Goal: Task Accomplishment & Management: Complete application form

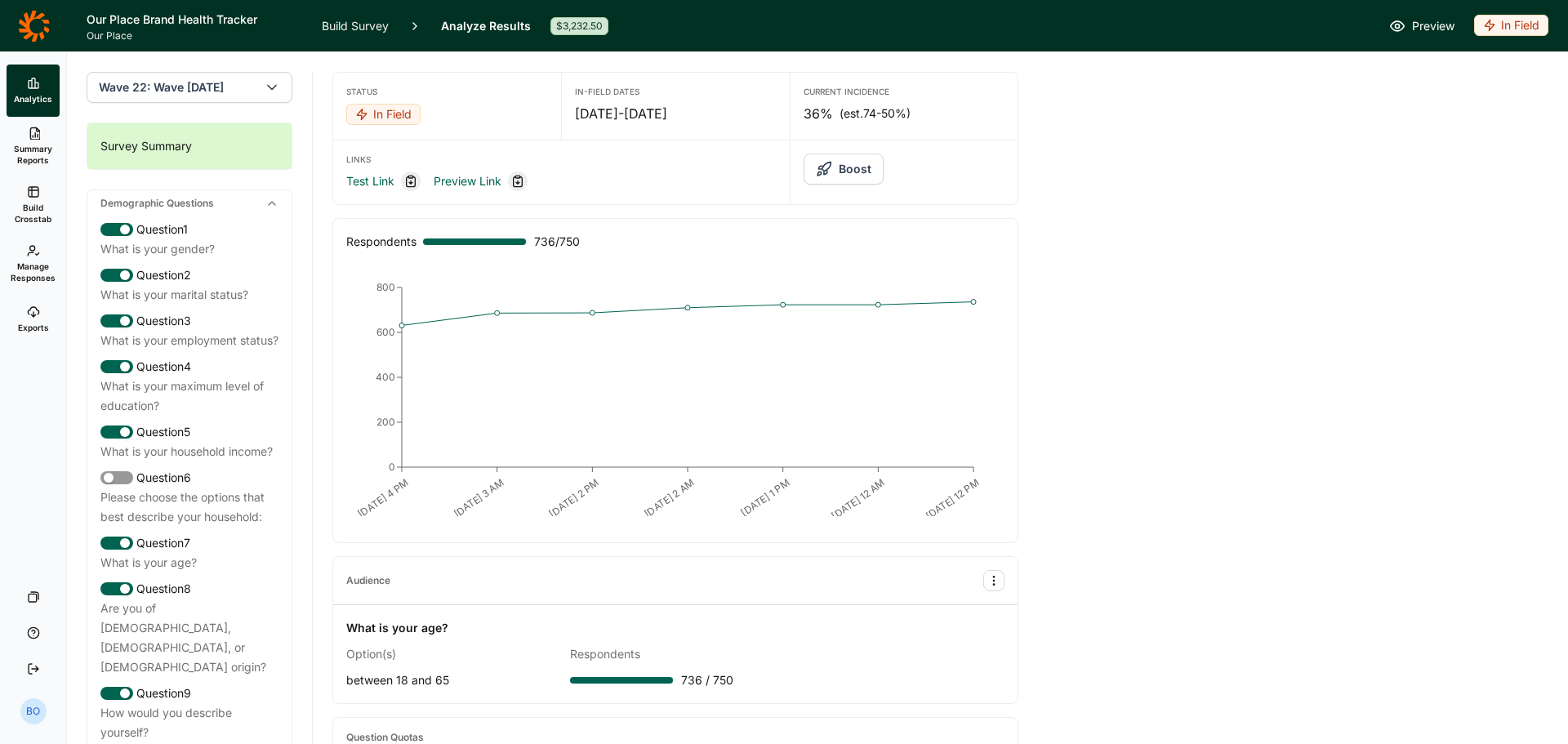
click at [839, 171] on button "Boost" at bounding box center [843, 169] width 80 height 31
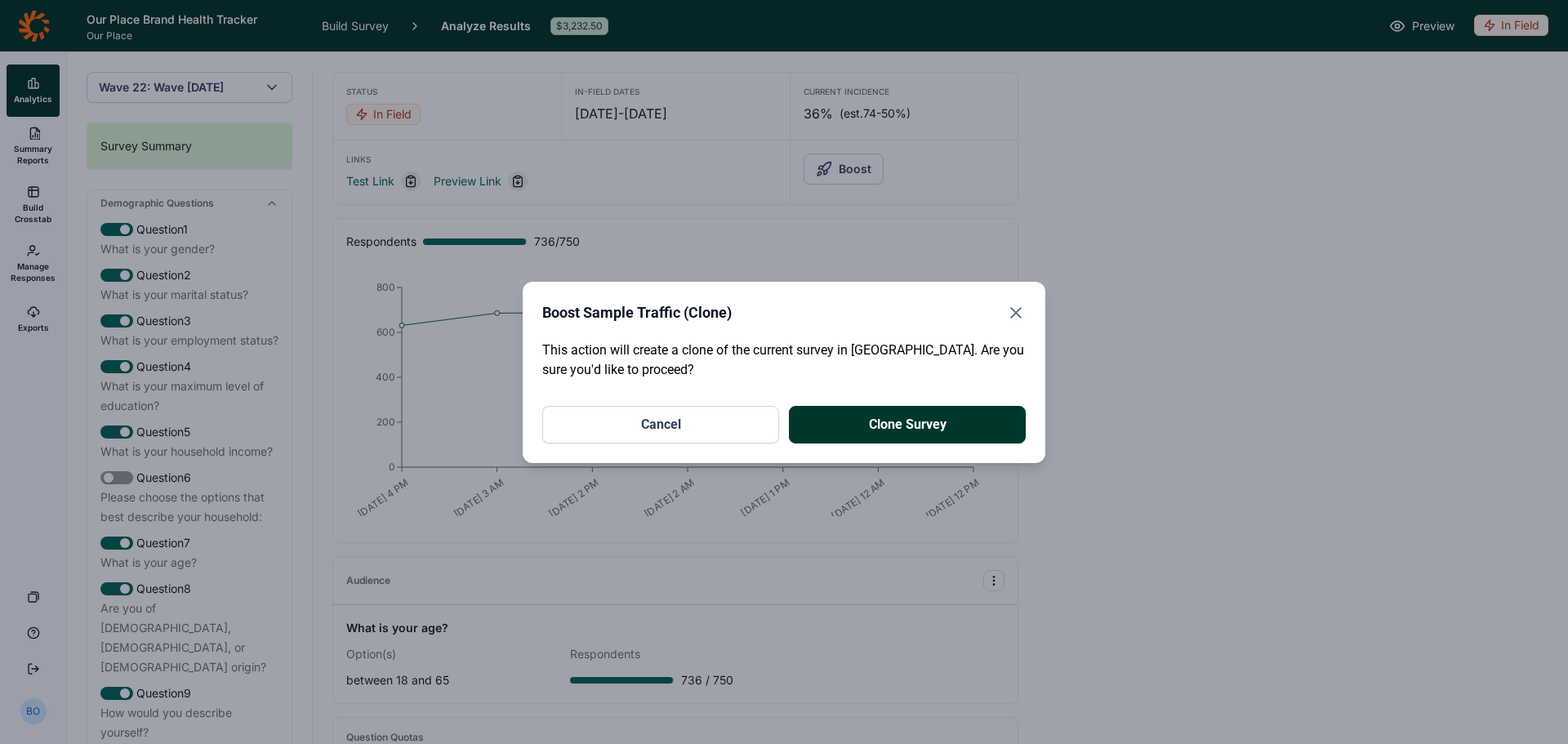
click at [912, 429] on button "Clone Survey" at bounding box center [907, 424] width 237 height 38
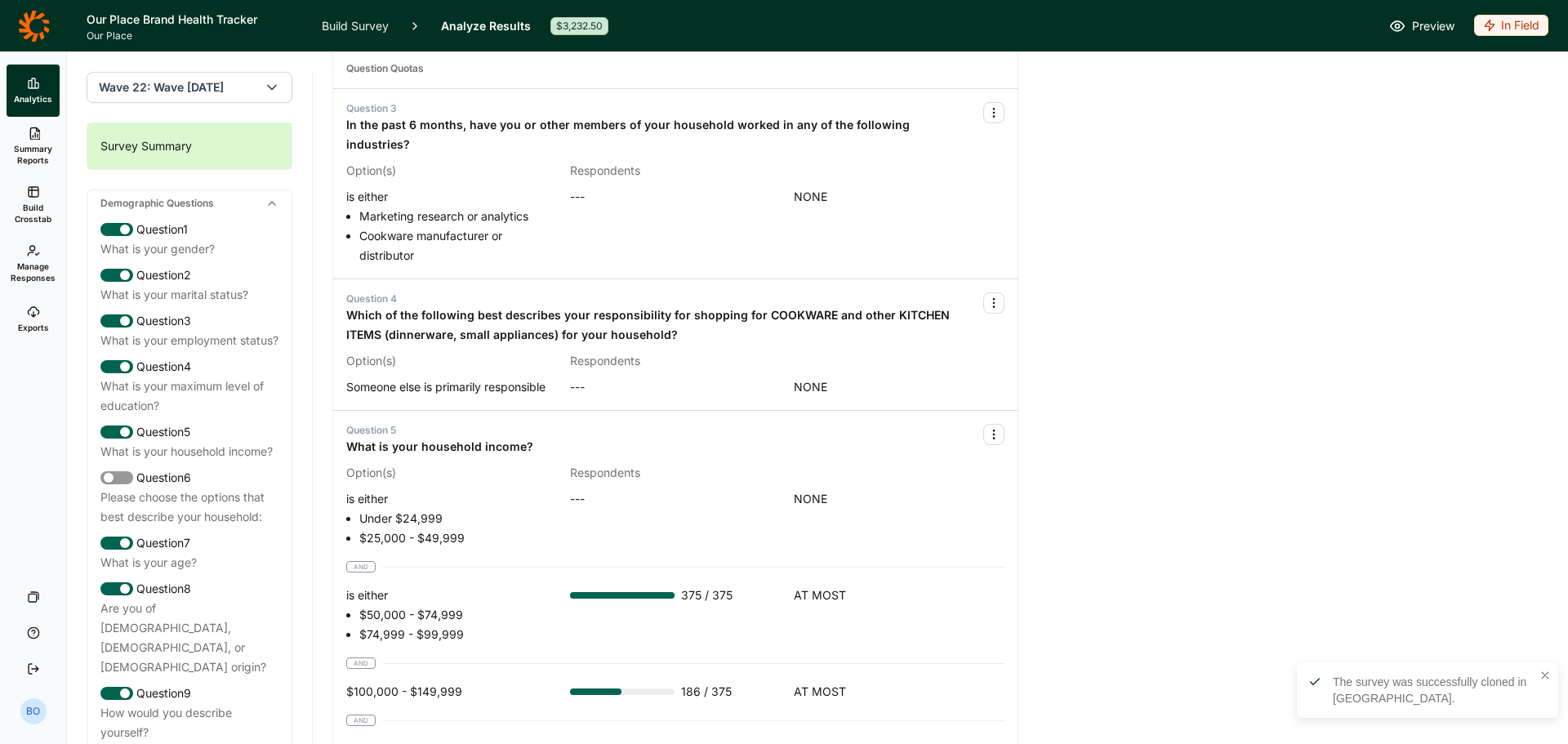
scroll to position [816, 0]
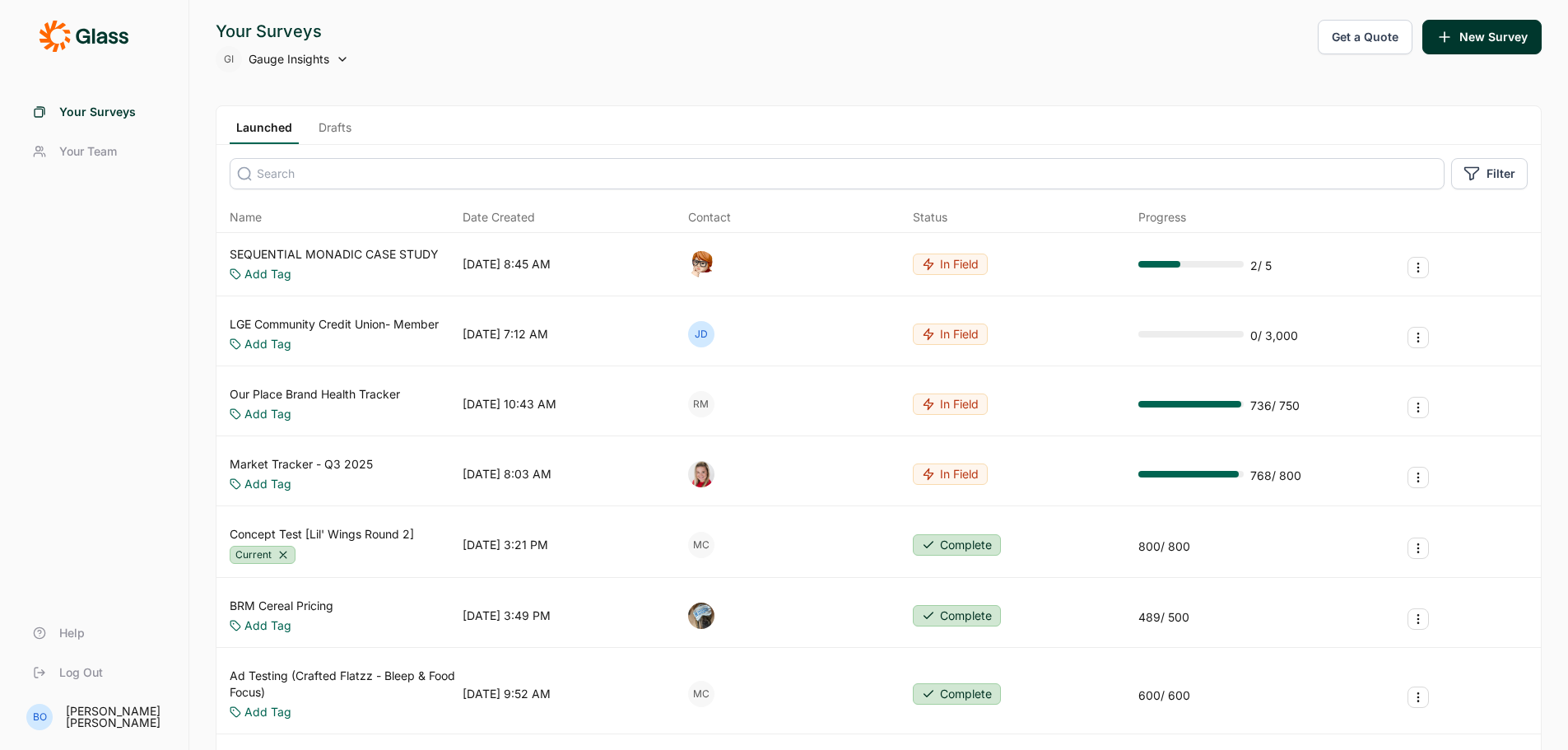
click at [1497, 38] on button "New Survey" at bounding box center [1482, 36] width 120 height 34
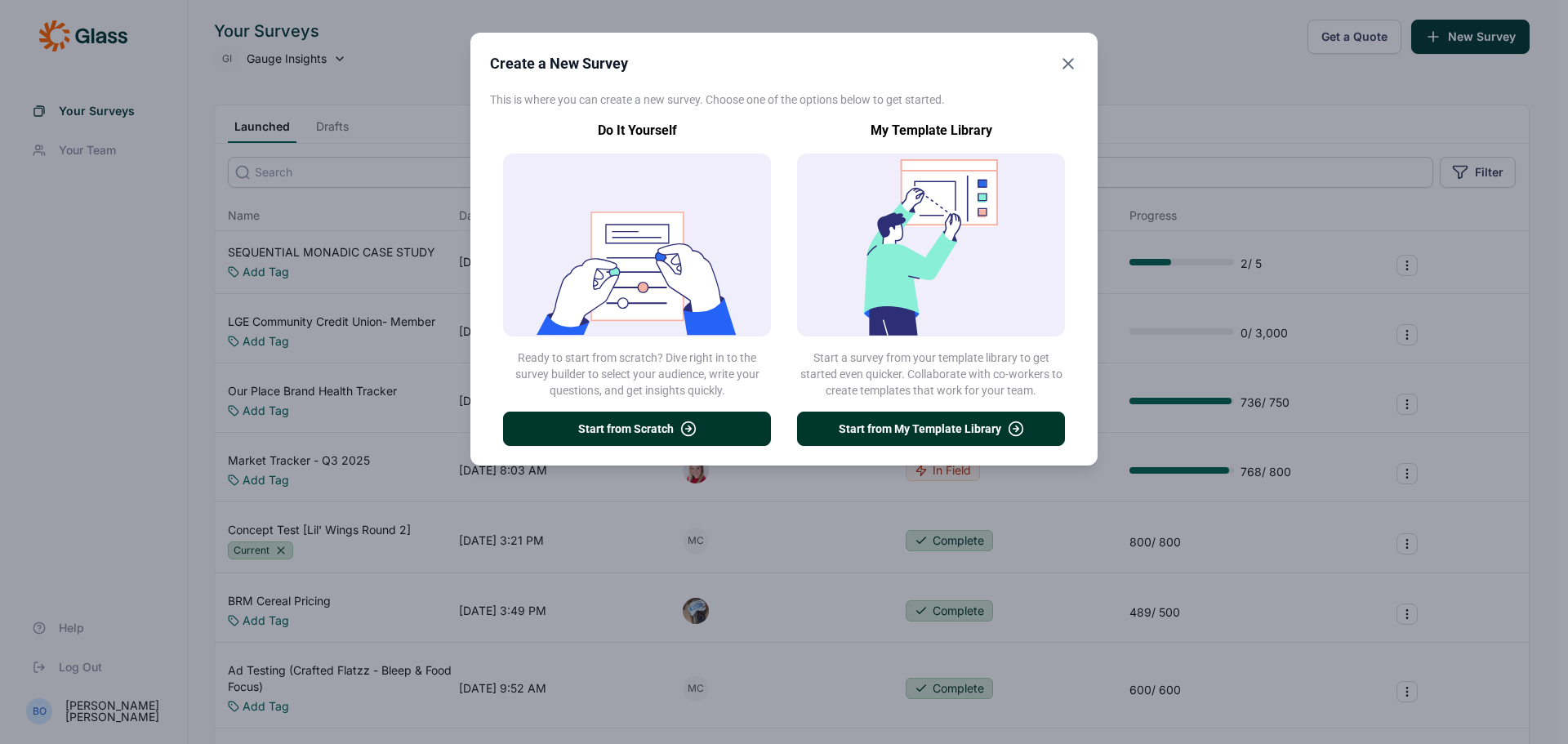
click at [638, 433] on button "Start from Scratch" at bounding box center [636, 428] width 268 height 34
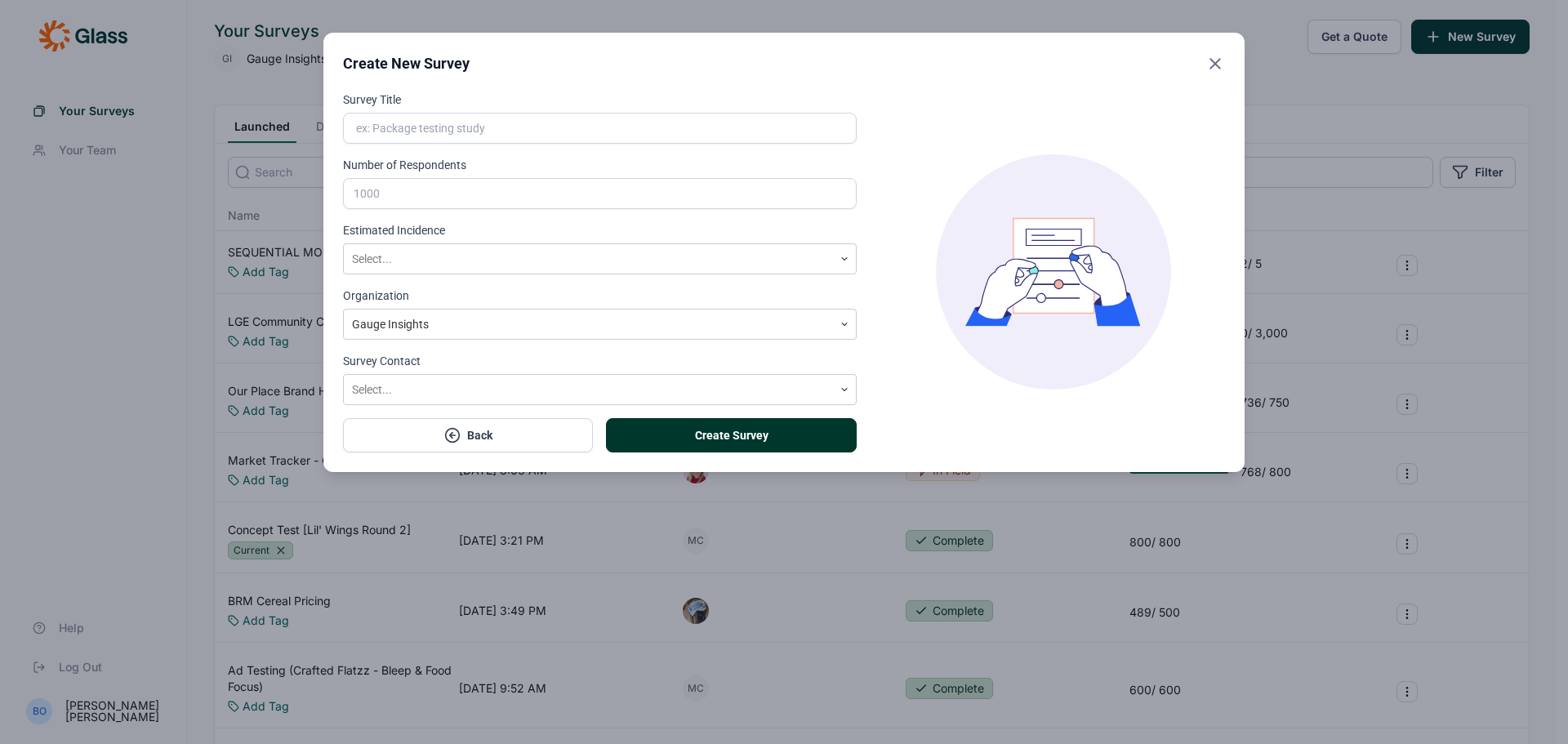
click at [618, 136] on input "Survey Title" at bounding box center [599, 129] width 513 height 31
type input "Example for [PERSON_NAME]"
click at [445, 198] on input "Number of Respondents" at bounding box center [599, 193] width 513 height 31
type input "100"
click at [498, 272] on div "Select..." at bounding box center [599, 259] width 513 height 31
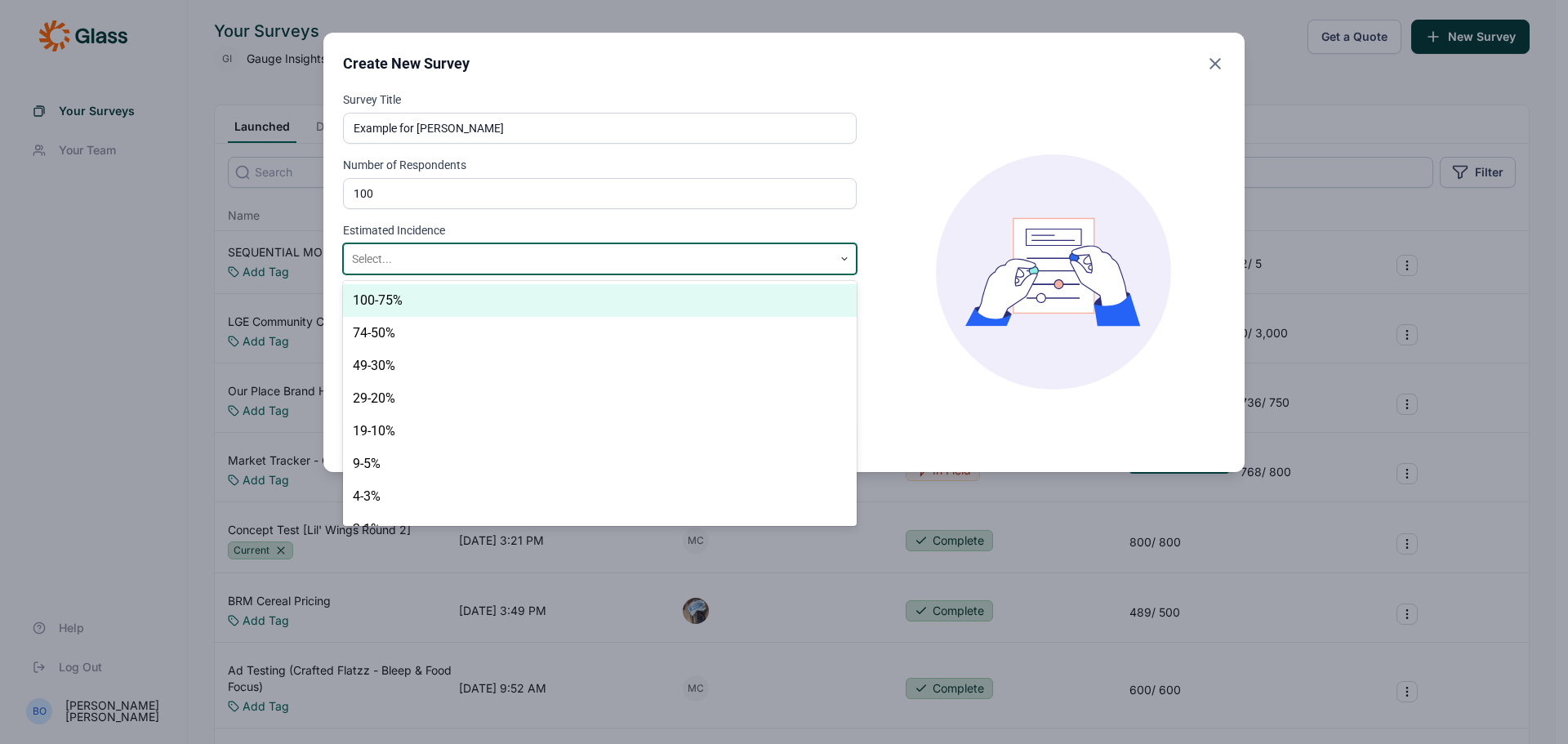
click at [485, 296] on div "100-75%" at bounding box center [599, 300] width 513 height 33
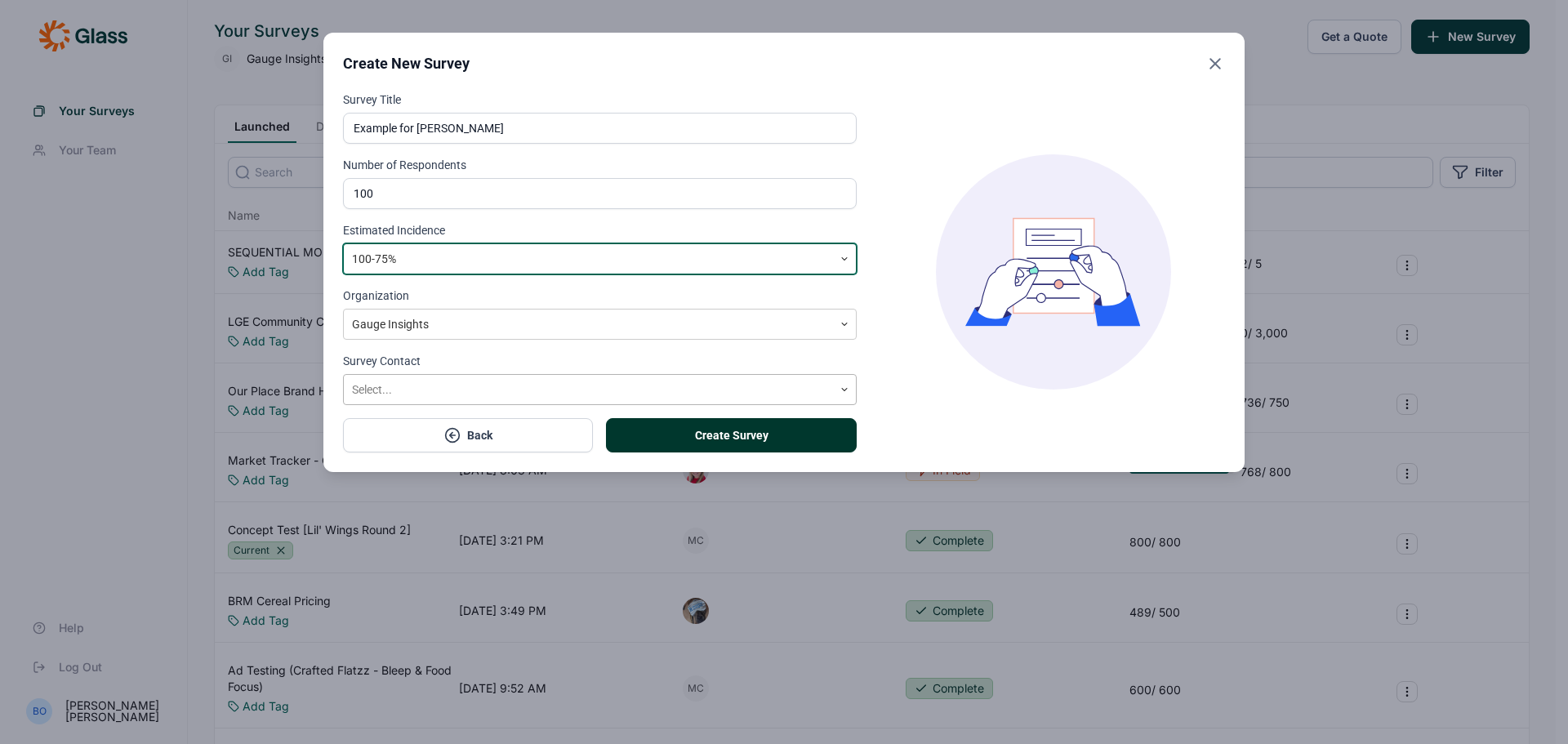
click at [460, 386] on div at bounding box center [588, 389] width 473 height 20
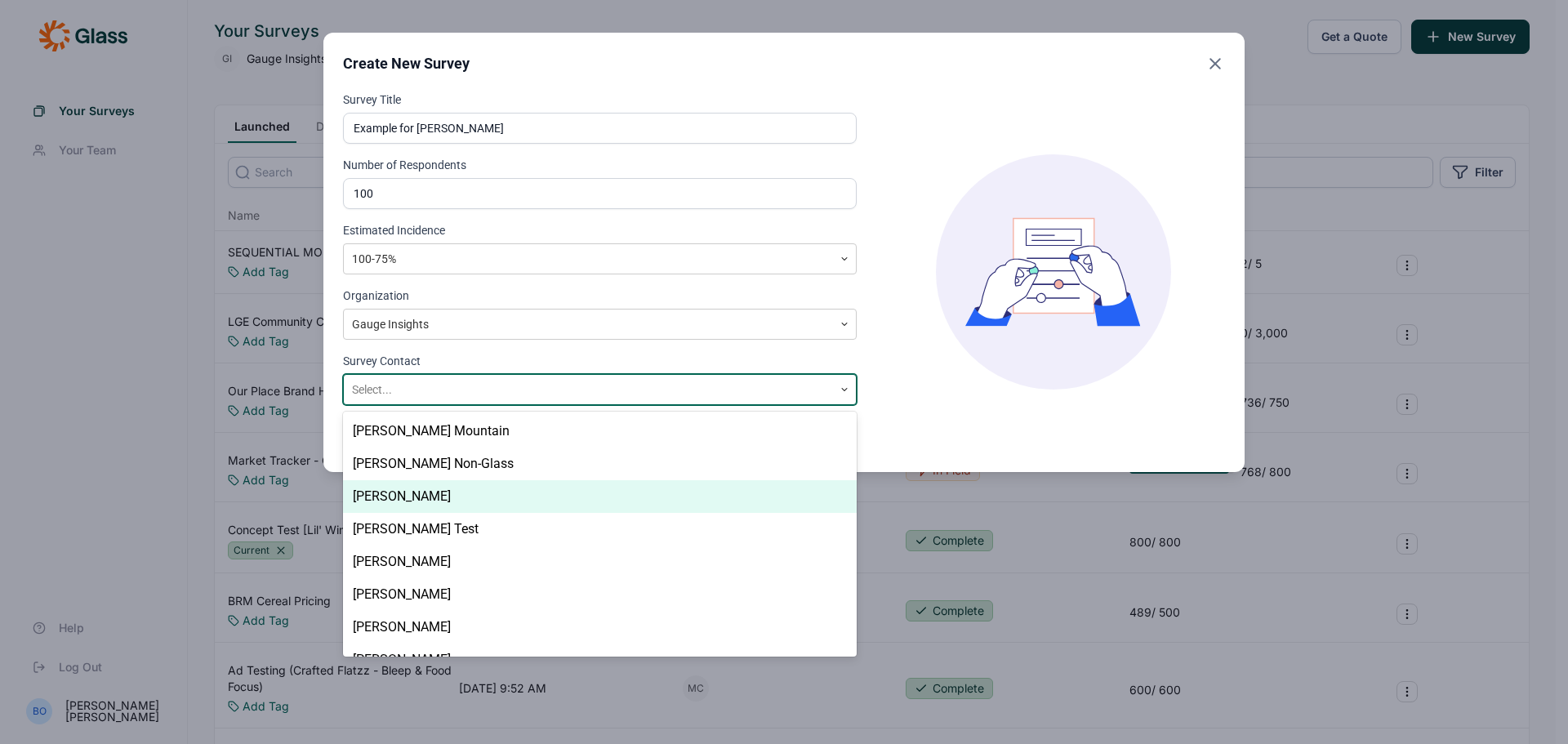
click at [449, 496] on div "[PERSON_NAME]" at bounding box center [599, 497] width 513 height 33
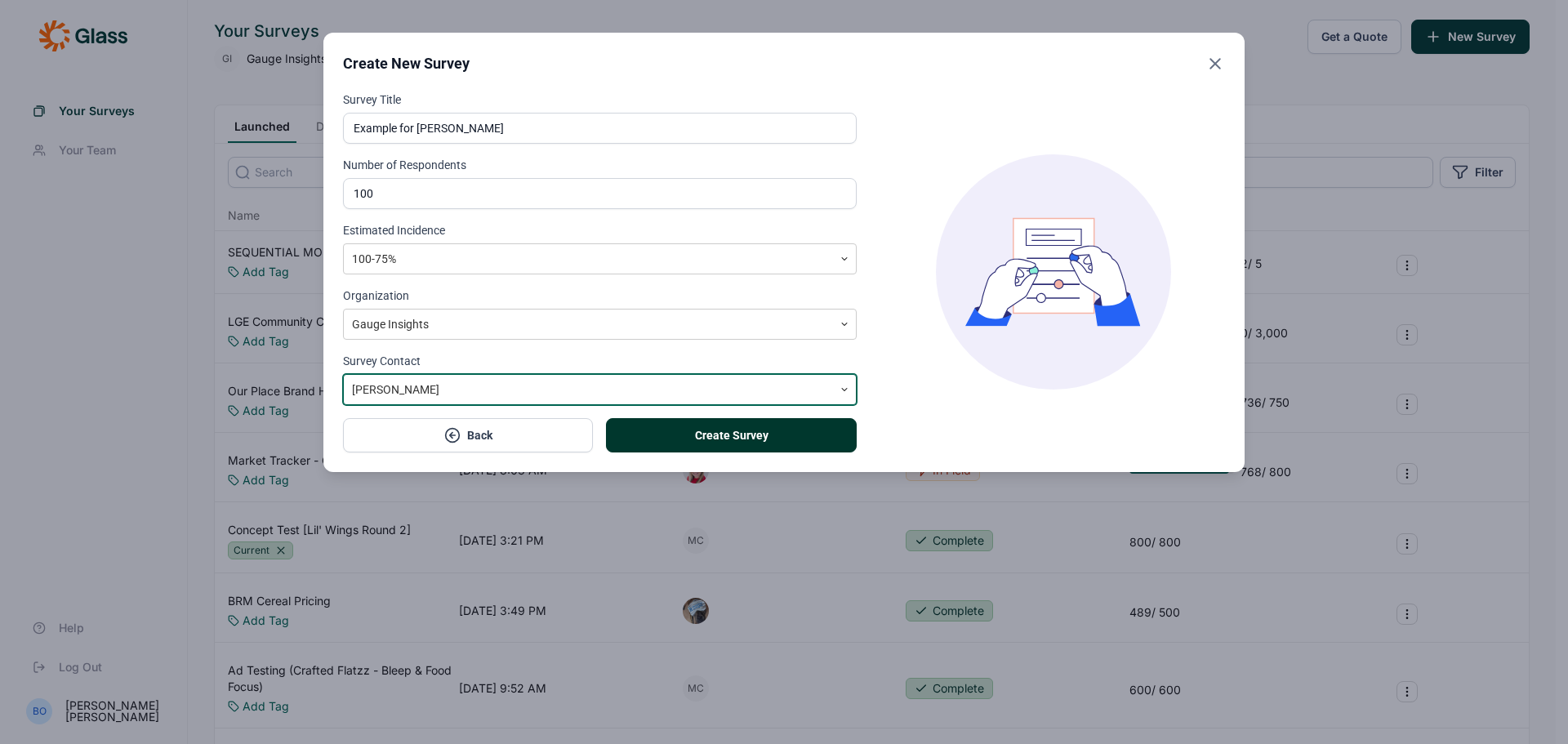
click at [761, 438] on button "Create Survey" at bounding box center [731, 435] width 250 height 34
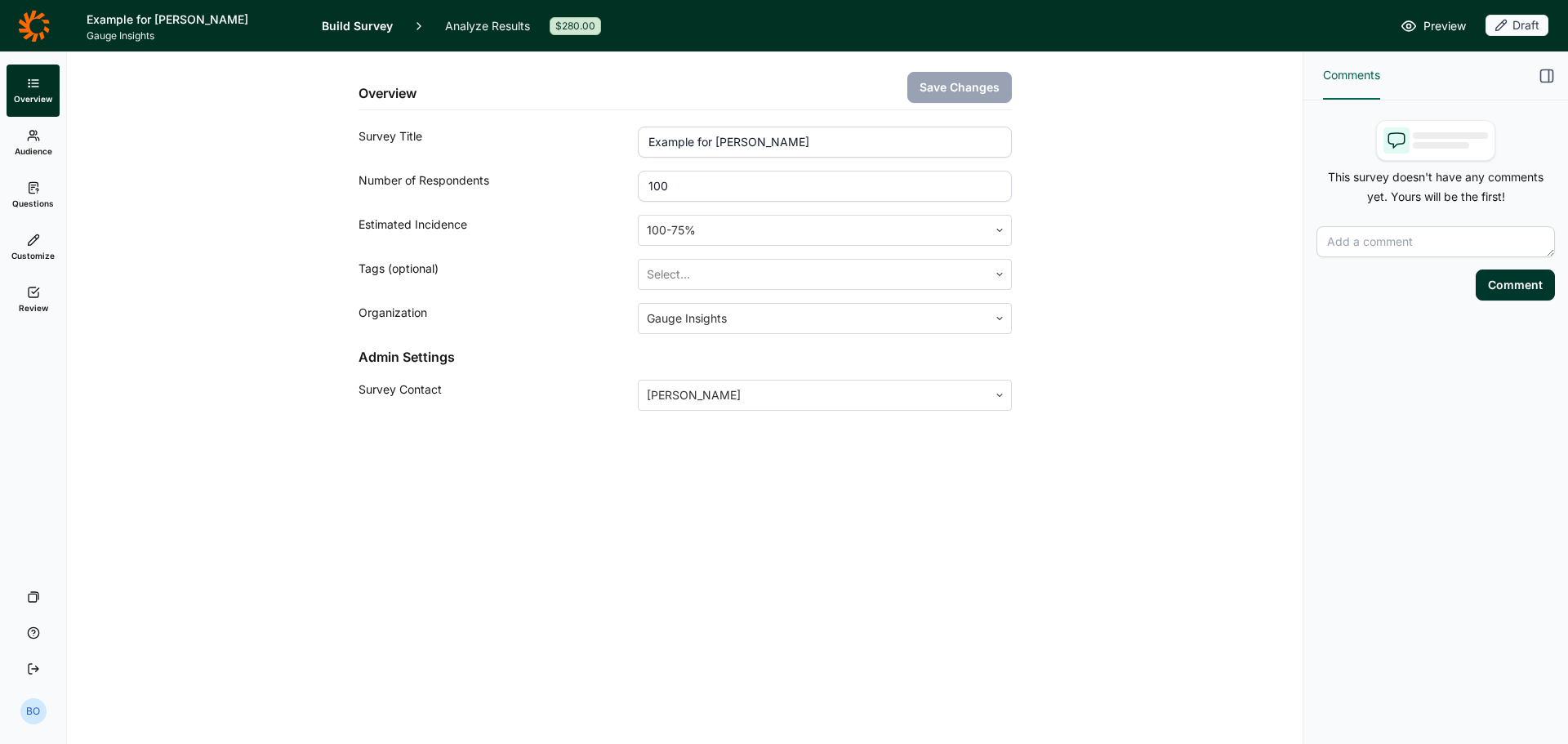
click at [41, 189] on link "Questions" at bounding box center [33, 195] width 53 height 52
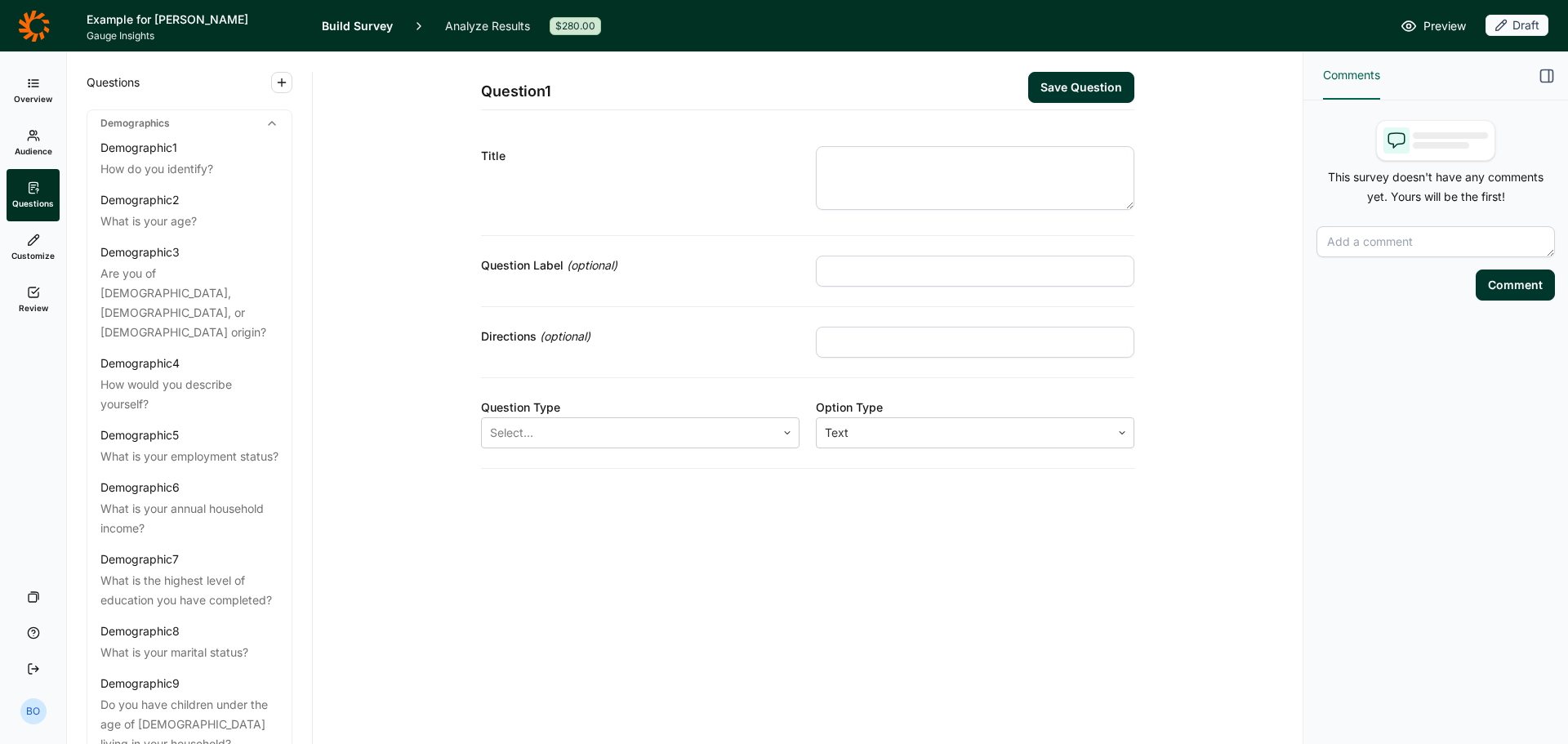
click at [877, 179] on textarea at bounding box center [975, 178] width 319 height 64
type textarea "Q24 for with added wording on options"
click at [769, 427] on div "Select..." at bounding box center [628, 433] width 294 height 29
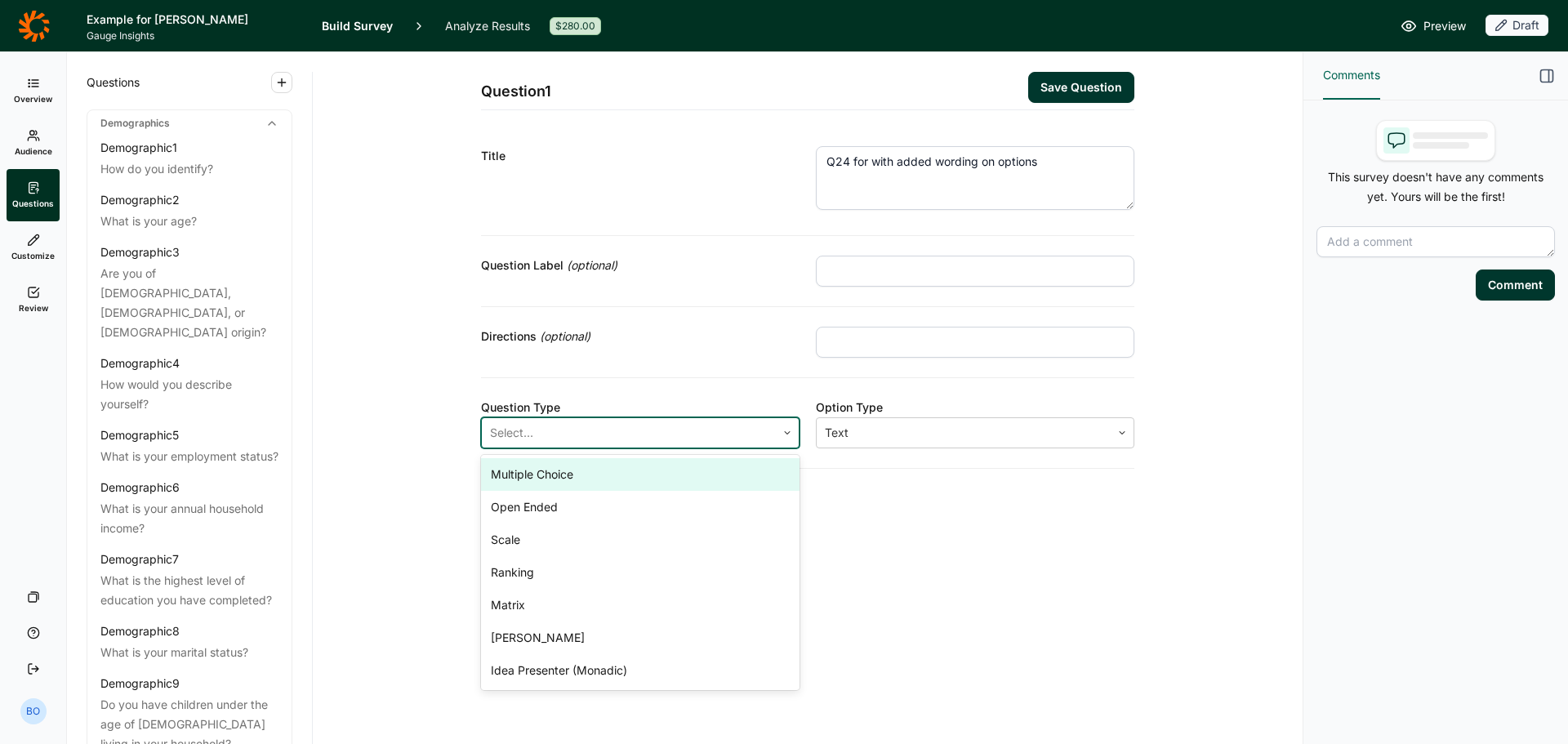
click at [740, 480] on div "Multiple Choice" at bounding box center [641, 474] width 319 height 33
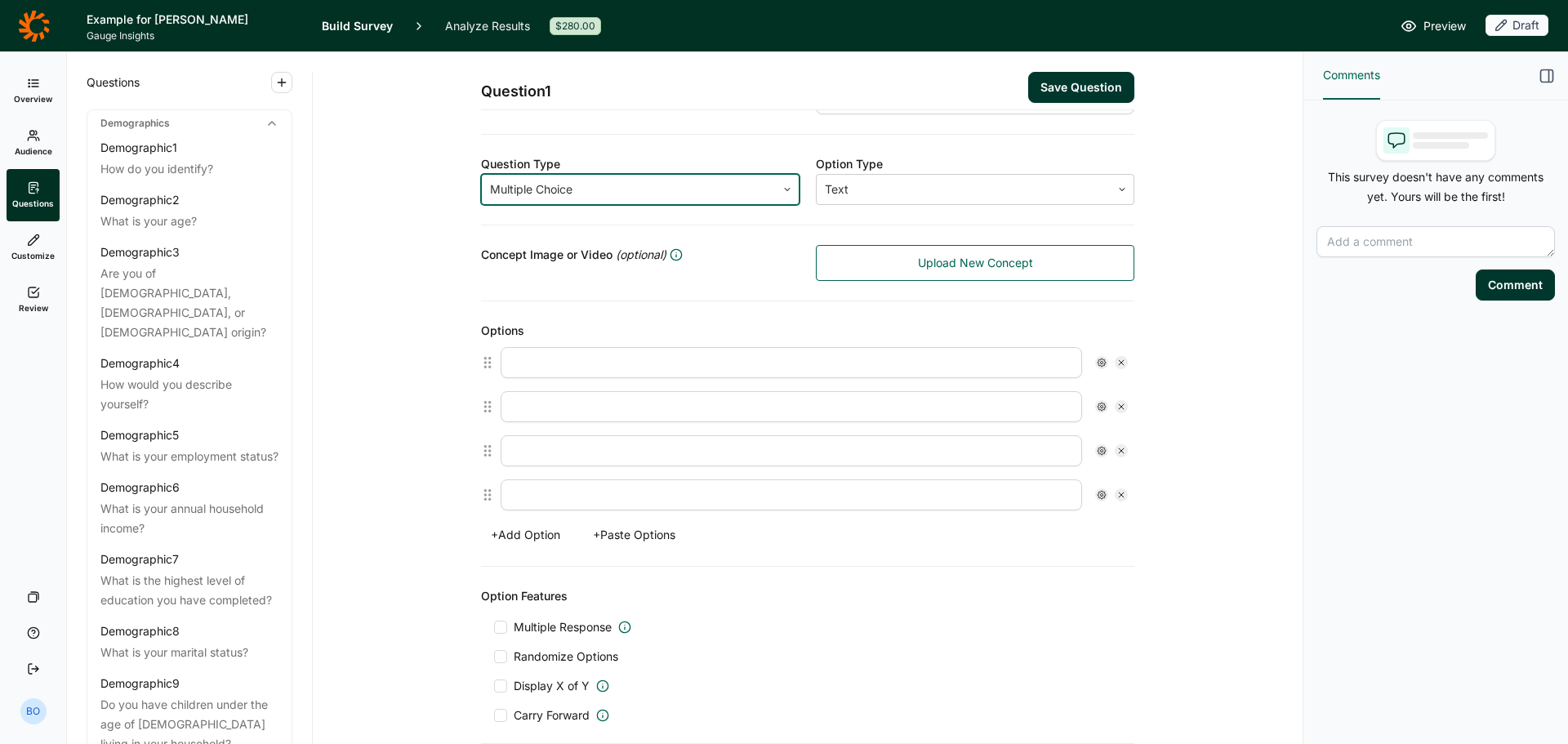
scroll to position [244, 0]
click at [603, 363] on input "text" at bounding box center [792, 360] width 582 height 31
type input "to McDonalds"
type input "to Burger King"
type input "T"
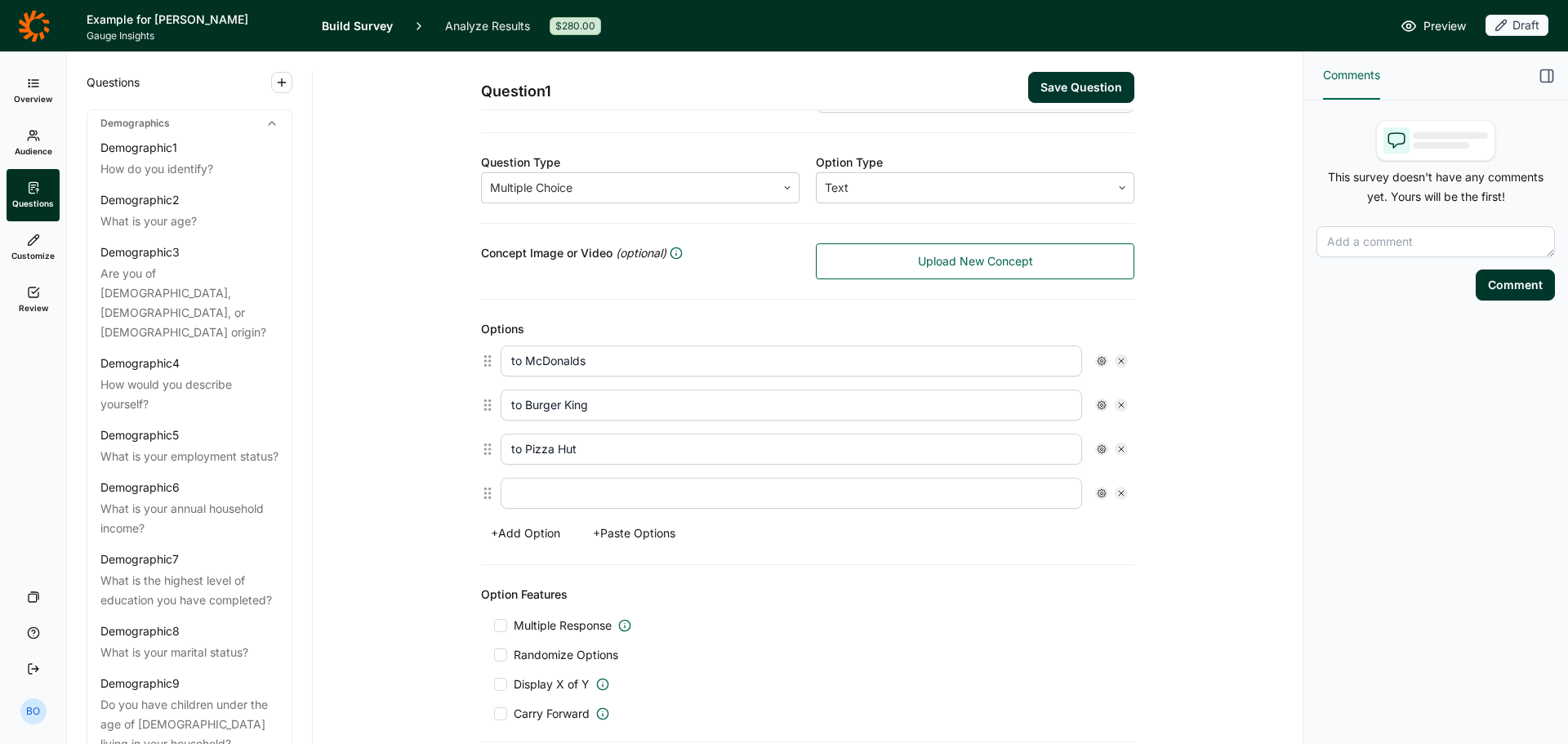
type input "to Pizza Hut"
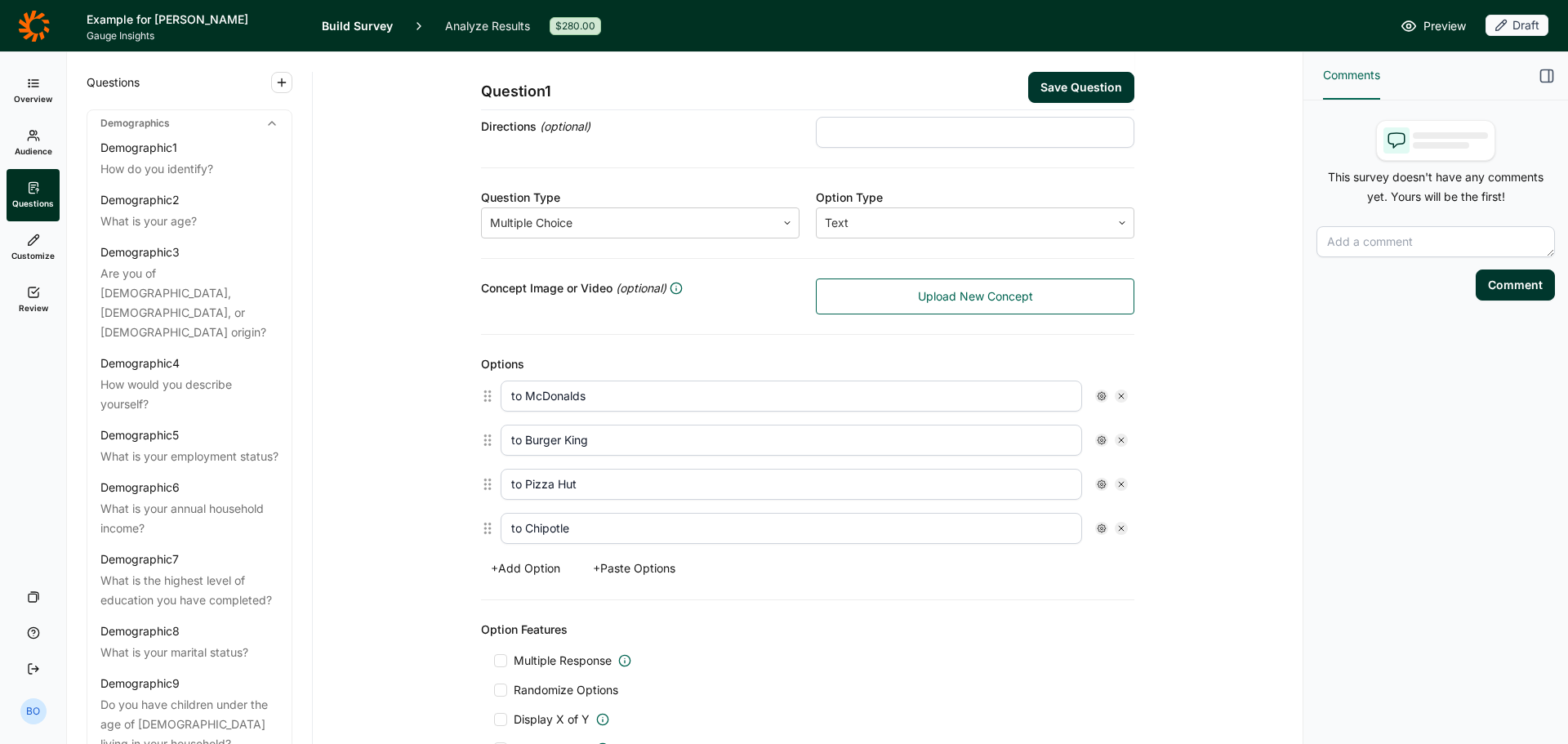
scroll to position [0, 0]
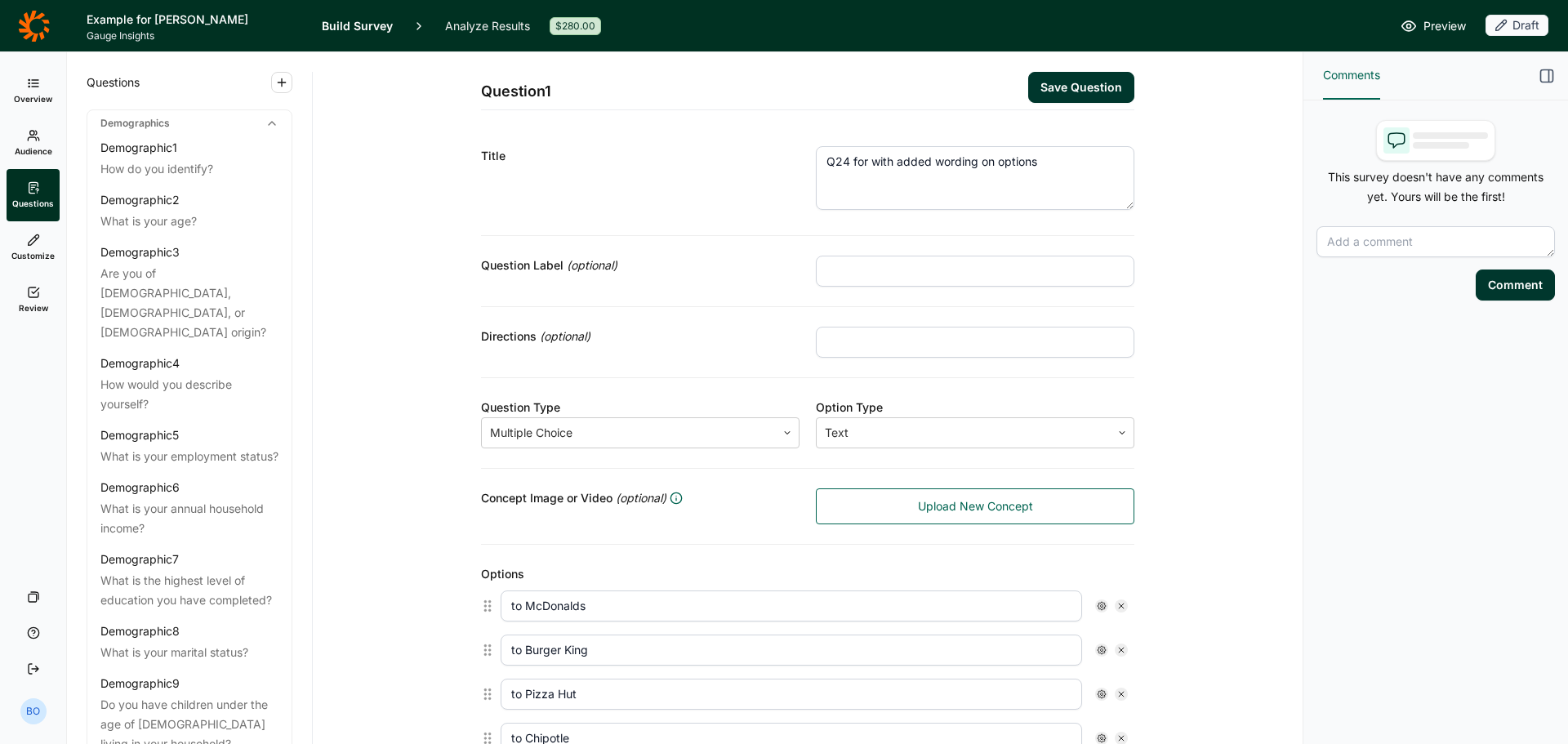
type input "to Chipotle"
click at [1082, 81] on button "Save Question" at bounding box center [1082, 87] width 106 height 31
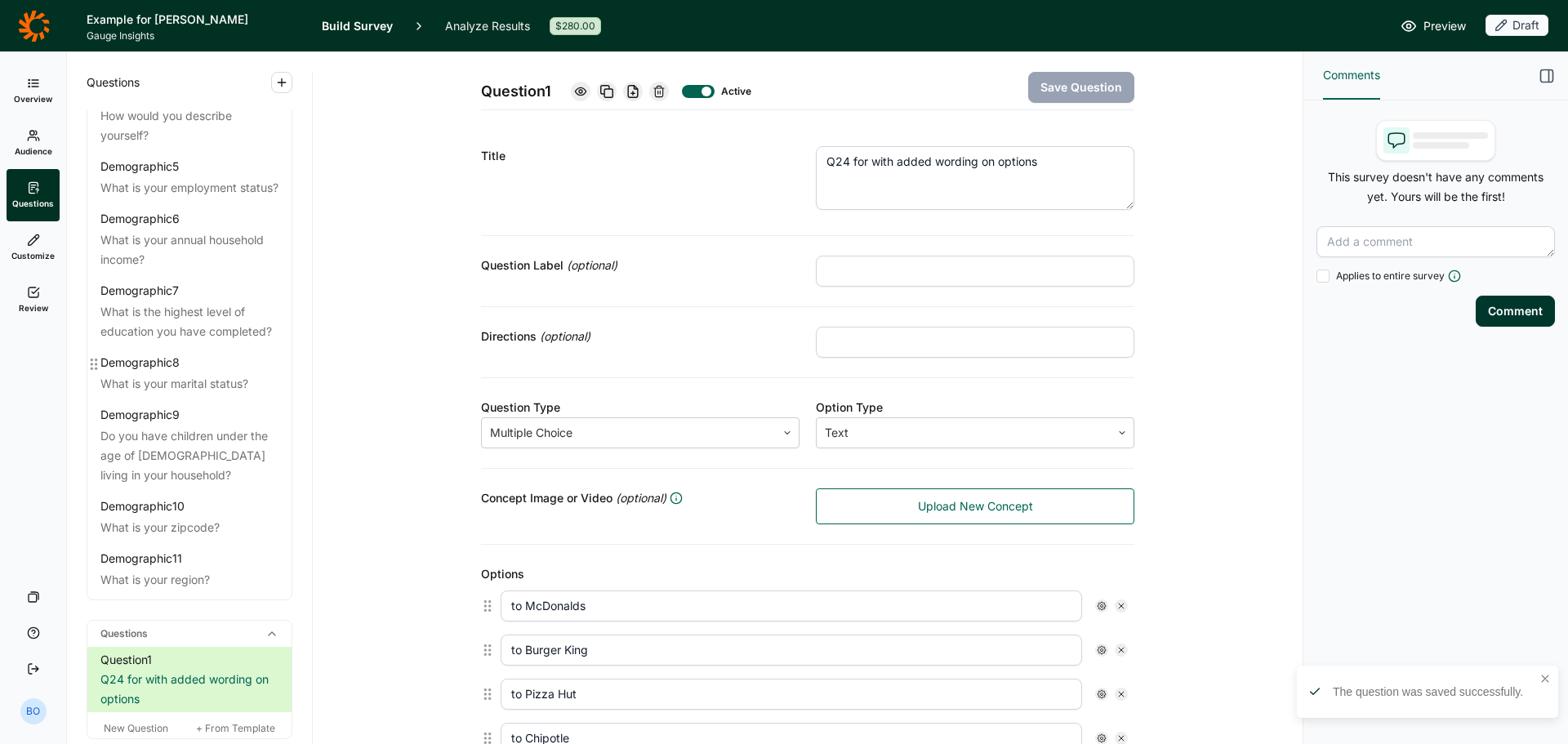
scroll to position [408, 0]
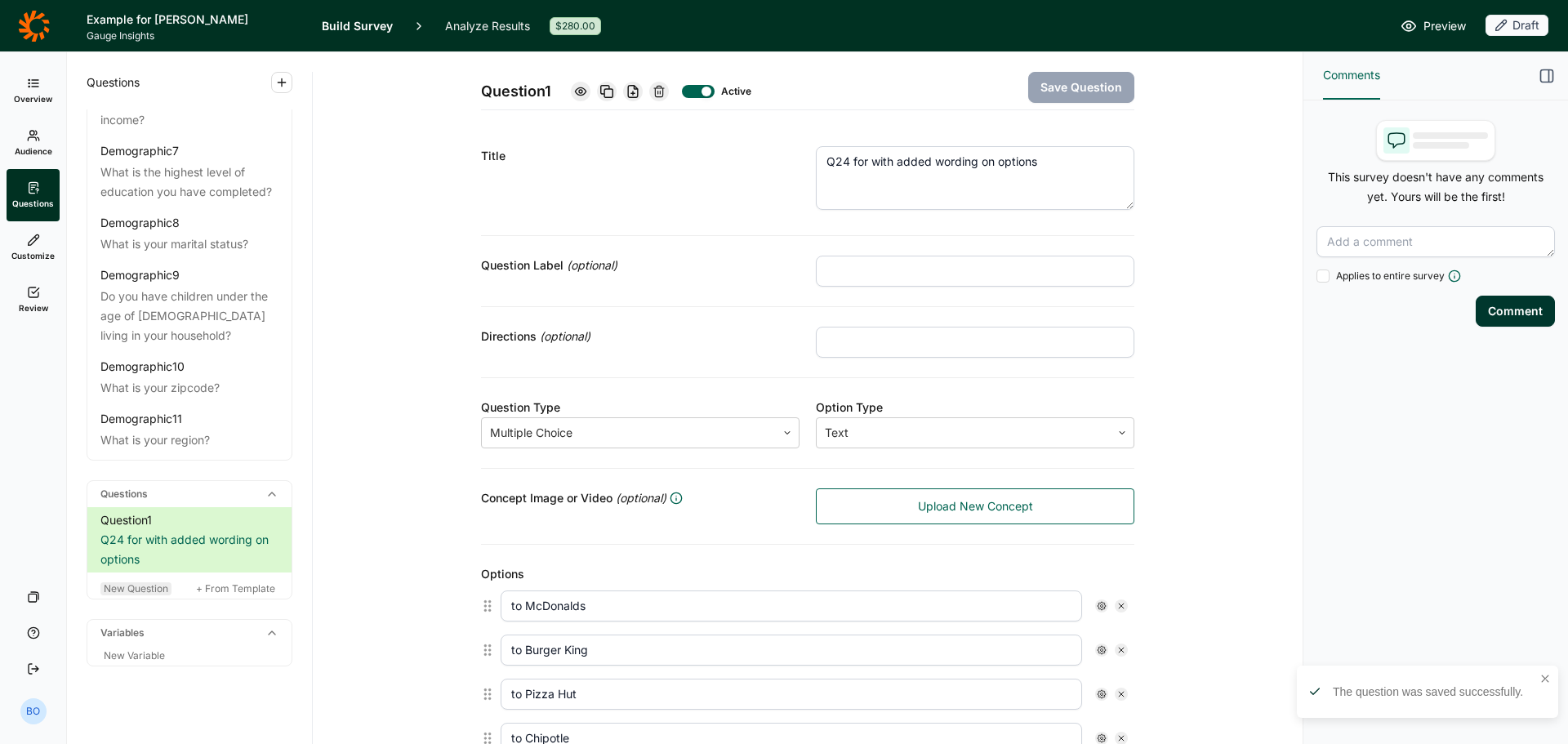
click at [141, 586] on span "New Question" at bounding box center [135, 587] width 65 height 13
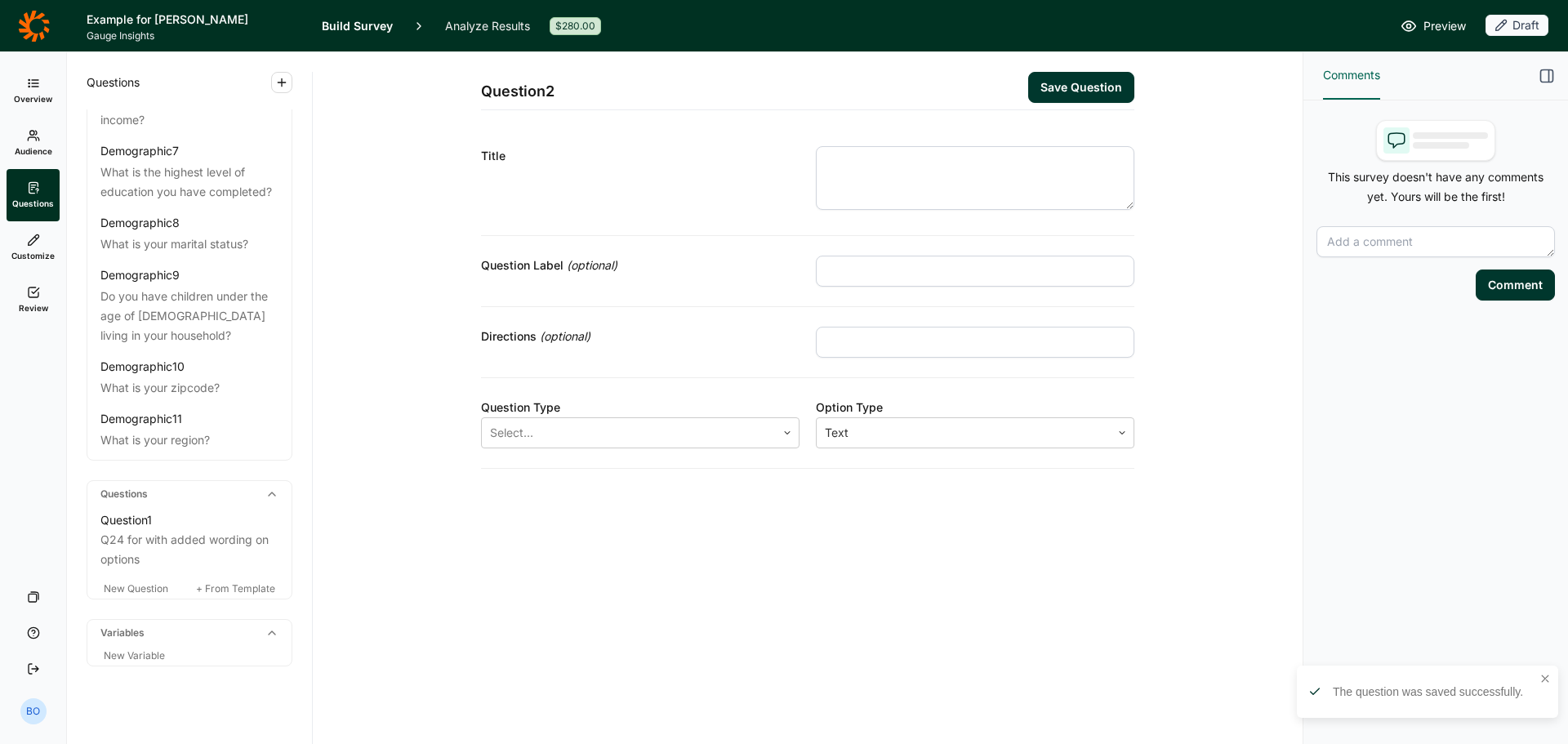
click at [1033, 163] on textarea at bounding box center [975, 178] width 319 height 64
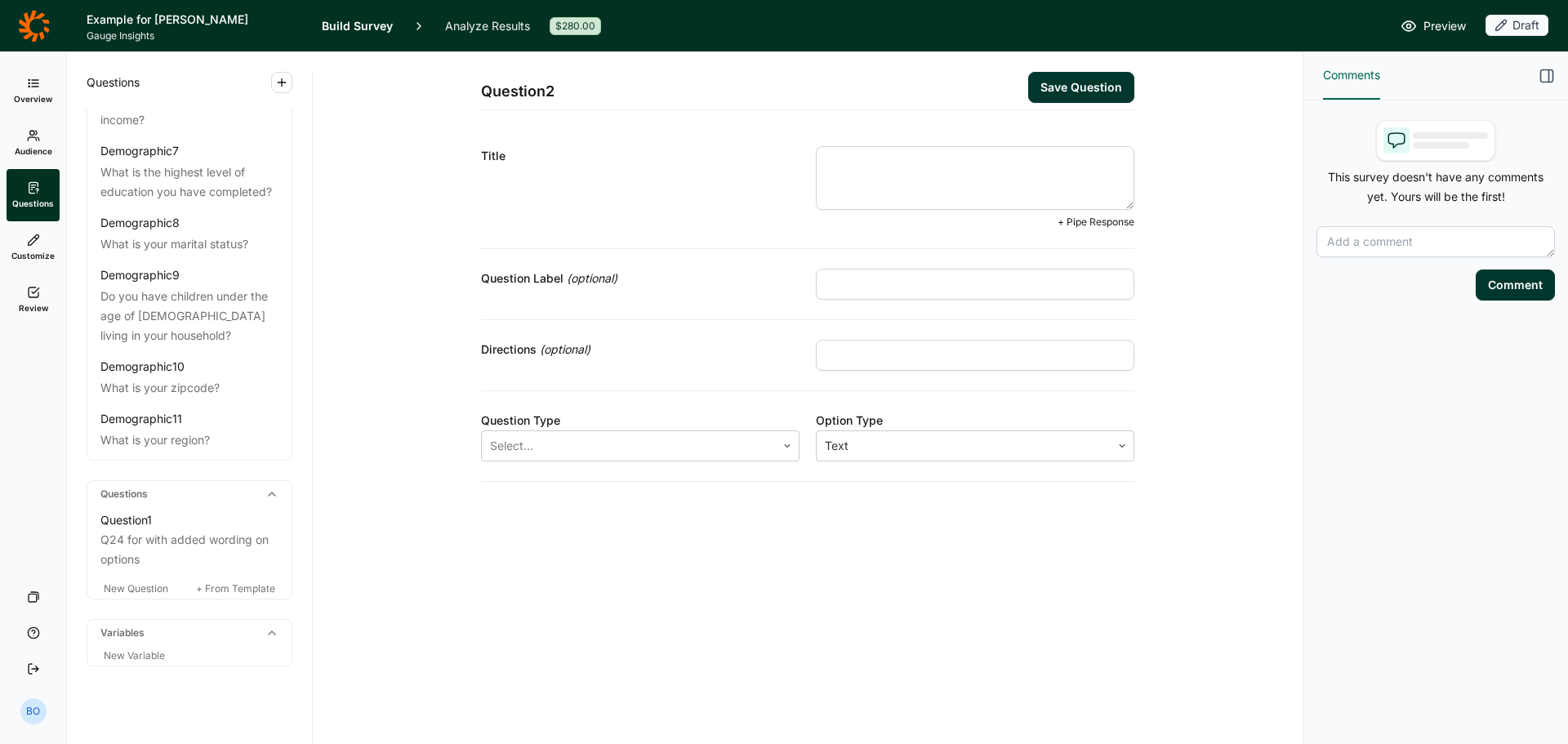
type textarea "@"
type textarea "q"
type textarea "Q25 to set up carry forward"
click at [738, 447] on div at bounding box center [628, 445] width 277 height 23
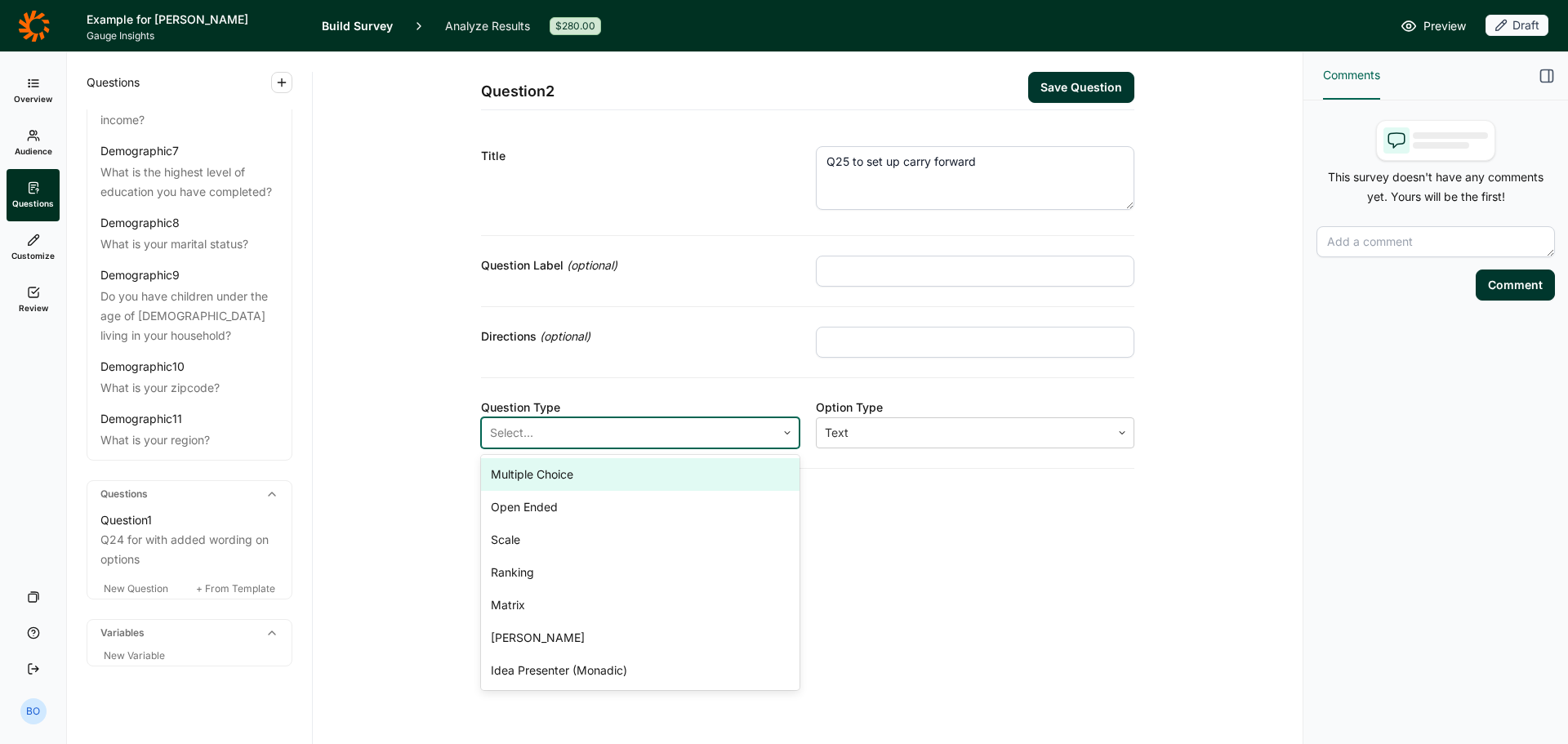
click at [698, 477] on div "Multiple Choice" at bounding box center [641, 474] width 319 height 33
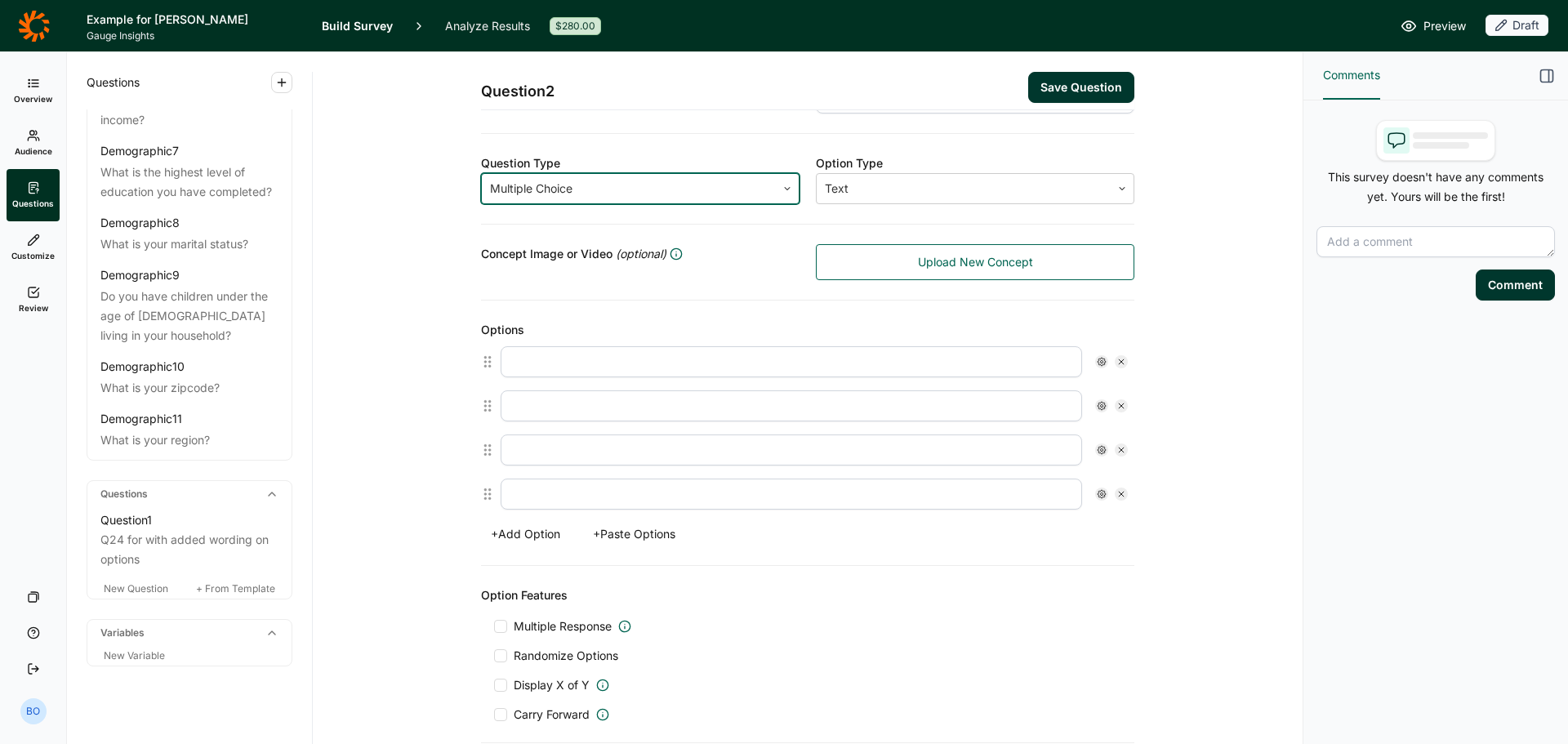
scroll to position [244, 0]
click at [571, 363] on input "text" at bounding box center [792, 360] width 582 height 31
type input "McDonalds"
type input "Burger King"
type input "Pizza Hut"
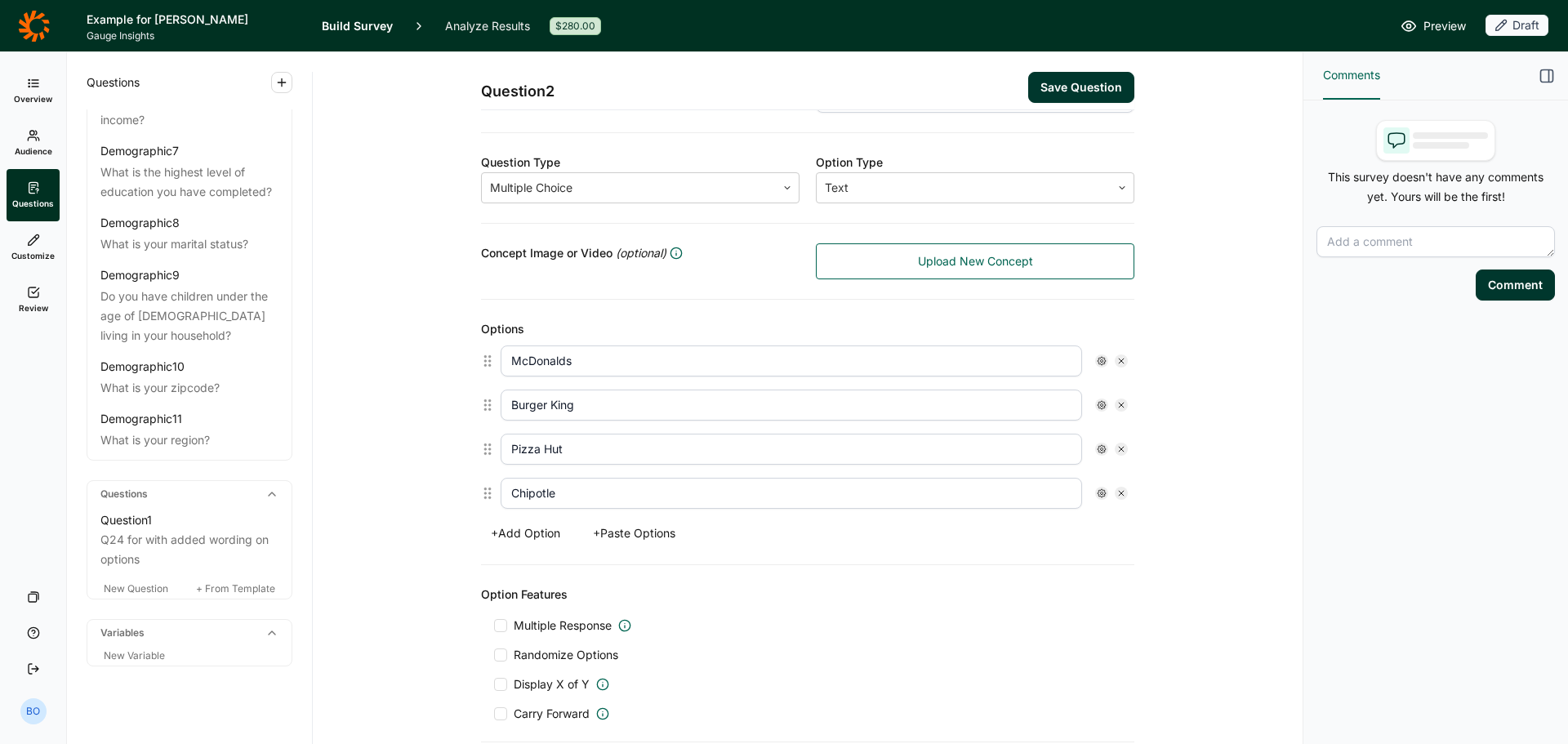
type input "Chipotle"
click at [1088, 360] on div "McDonalds" at bounding box center [814, 360] width 627 height 31
click at [1098, 360] on use at bounding box center [1102, 360] width 8 height 8
click at [1129, 387] on span "Display Logic" at bounding box center [1159, 389] width 72 height 16
click at [1103, 389] on input "Display Logic" at bounding box center [1103, 389] width 0 height 0
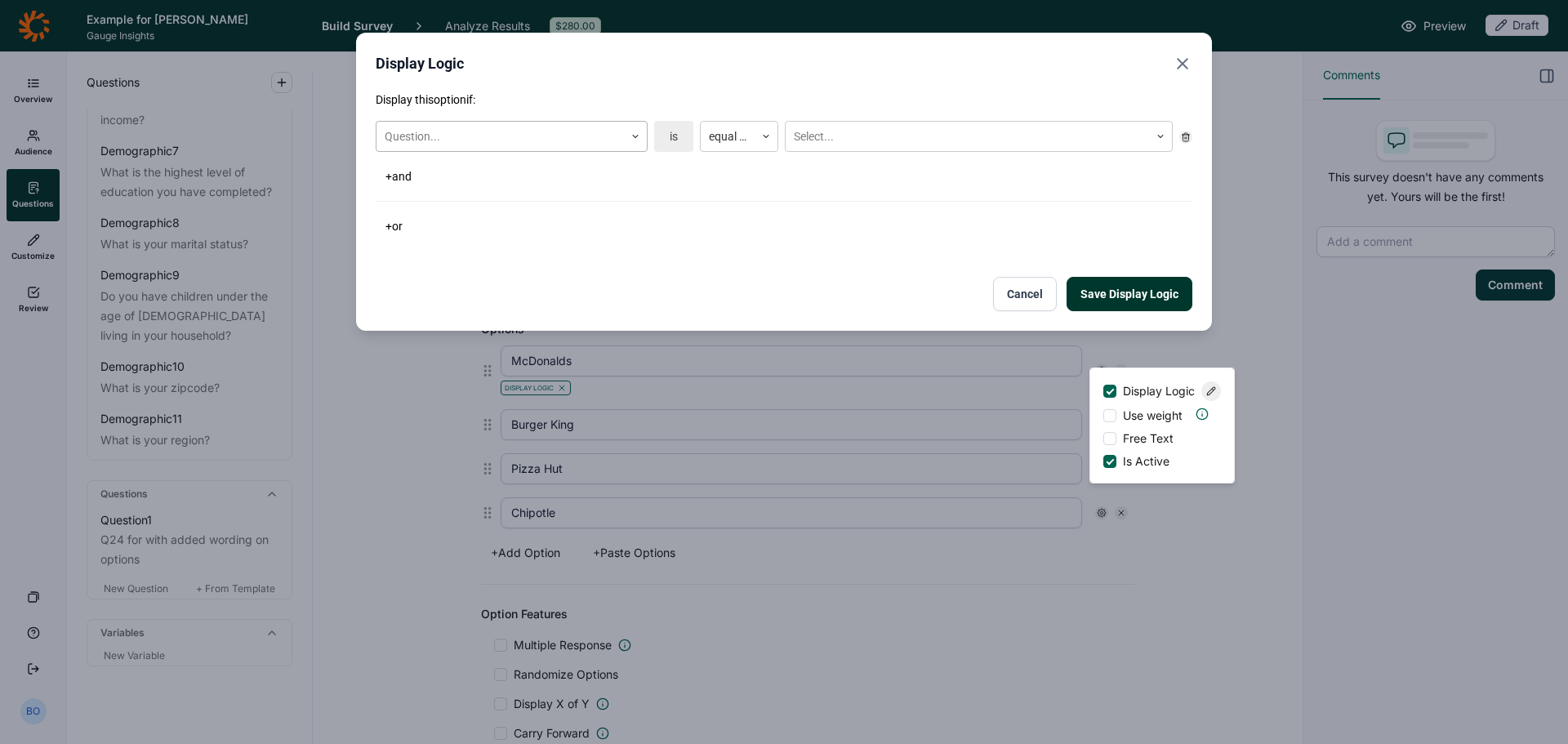
click at [540, 129] on div at bounding box center [500, 136] width 231 height 20
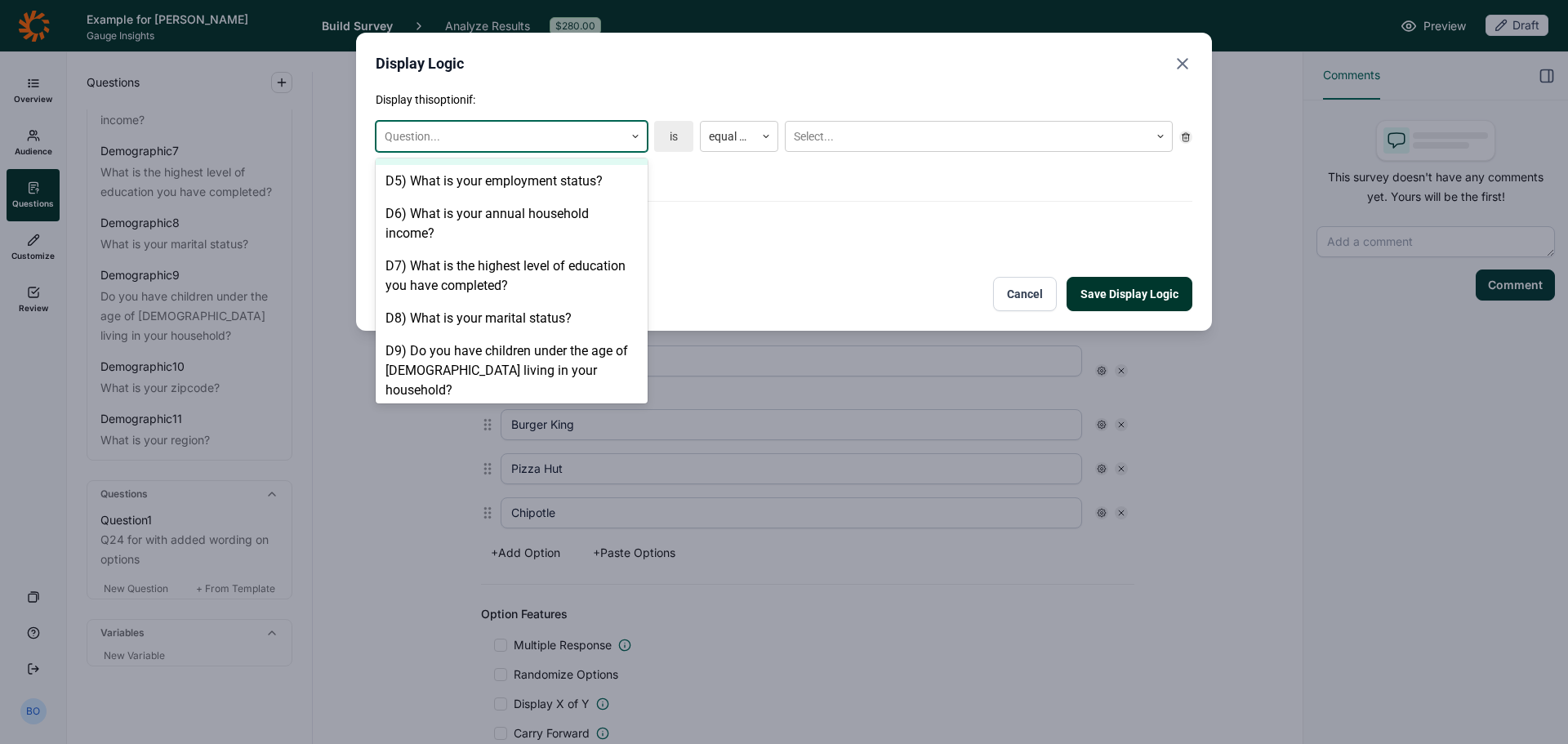
scroll to position [199, 0]
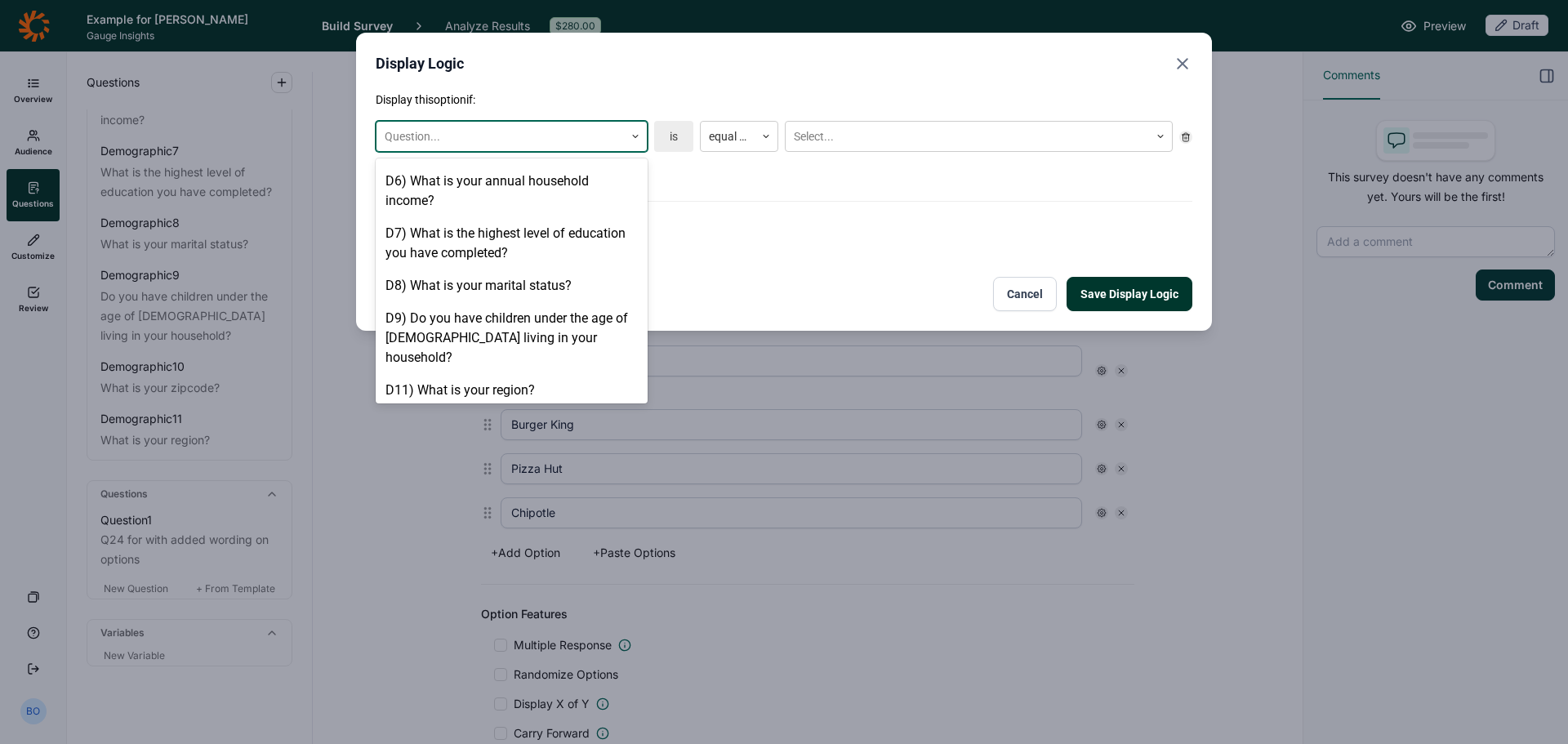
drag, startPoint x: 484, startPoint y: 372, endPoint x: 561, endPoint y: 305, distance: 102.1
click at [483, 407] on div "1) Q24 for with added wording on options" at bounding box center [511, 423] width 272 height 33
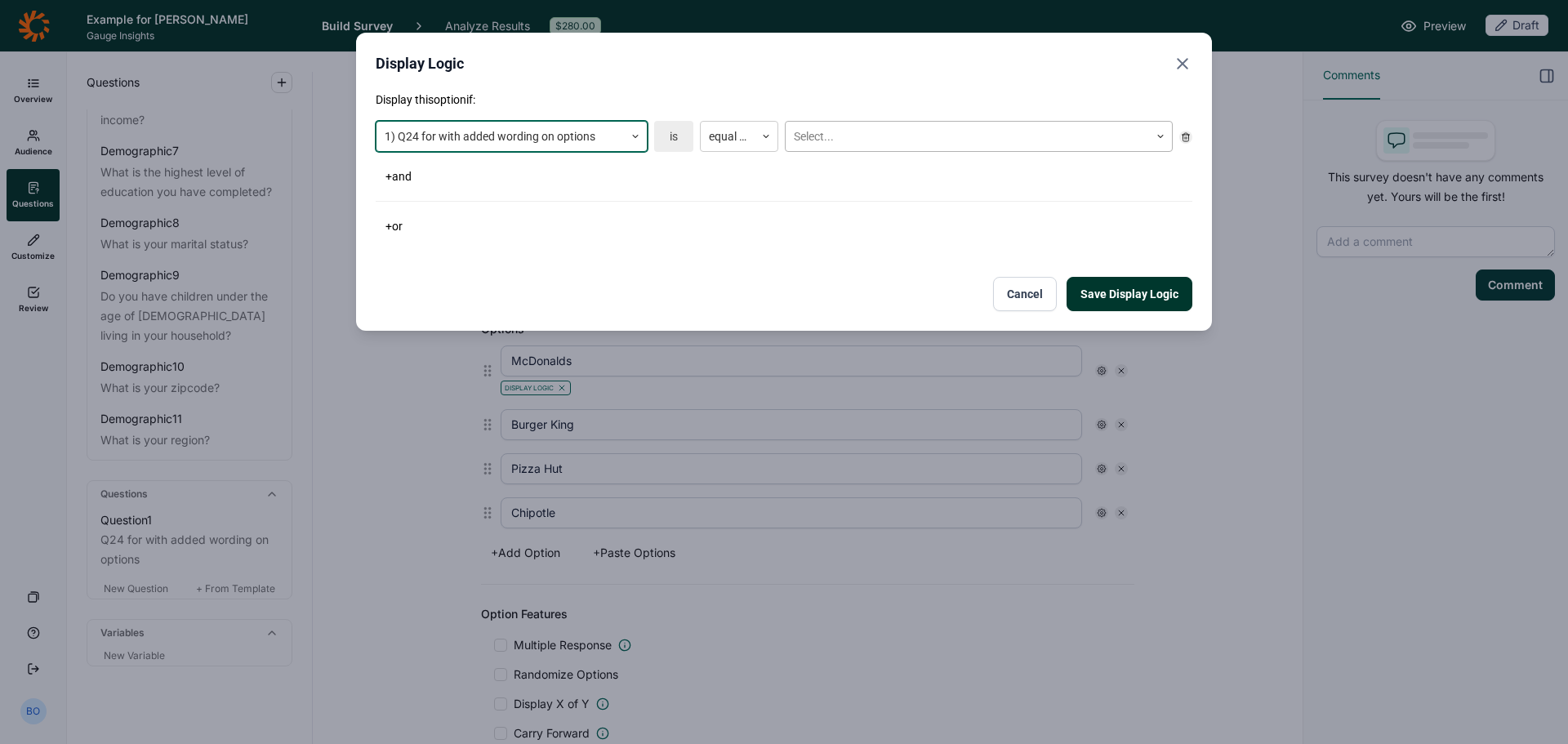
click at [823, 138] on div at bounding box center [967, 136] width 347 height 20
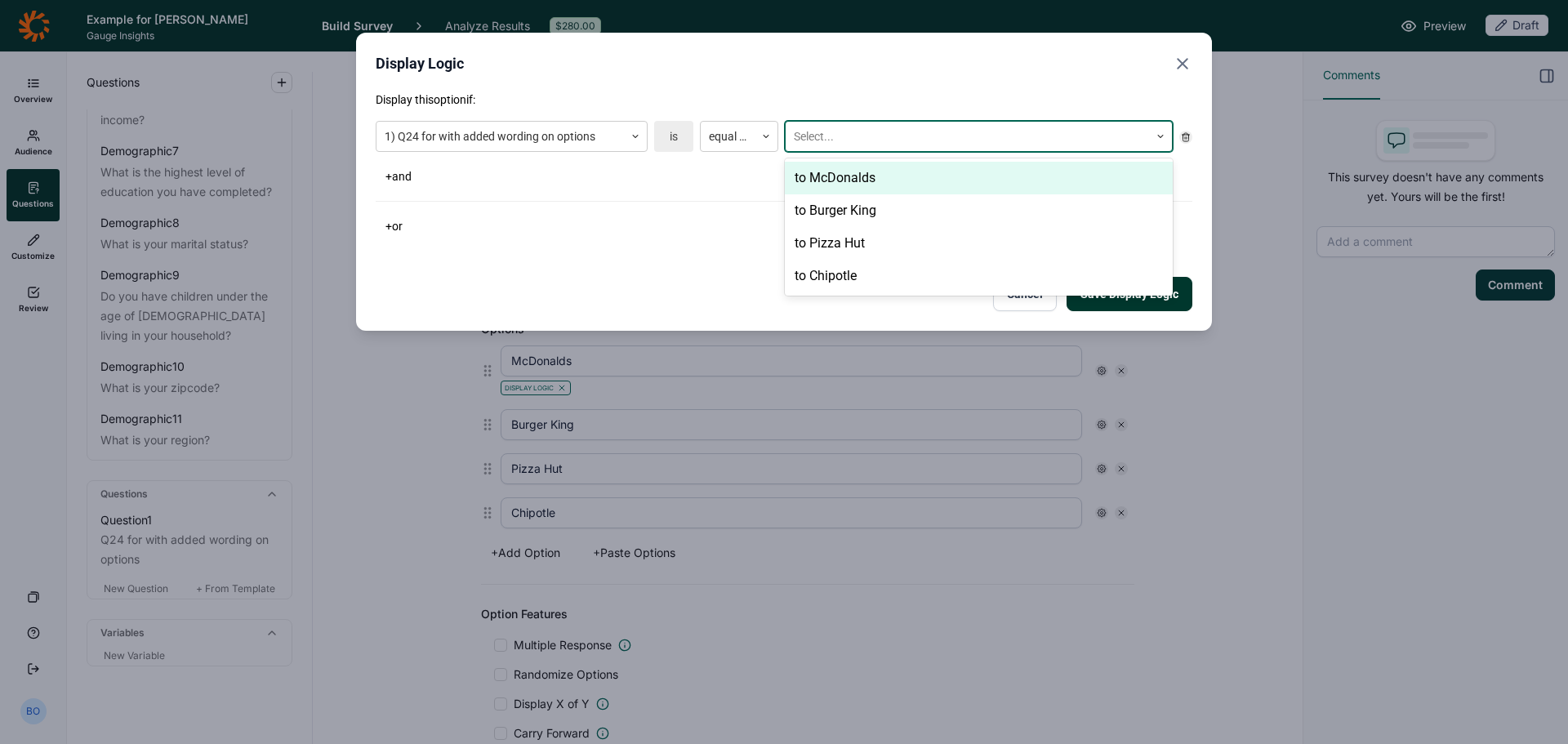
click at [843, 176] on div "to McDonalds" at bounding box center [978, 178] width 388 height 33
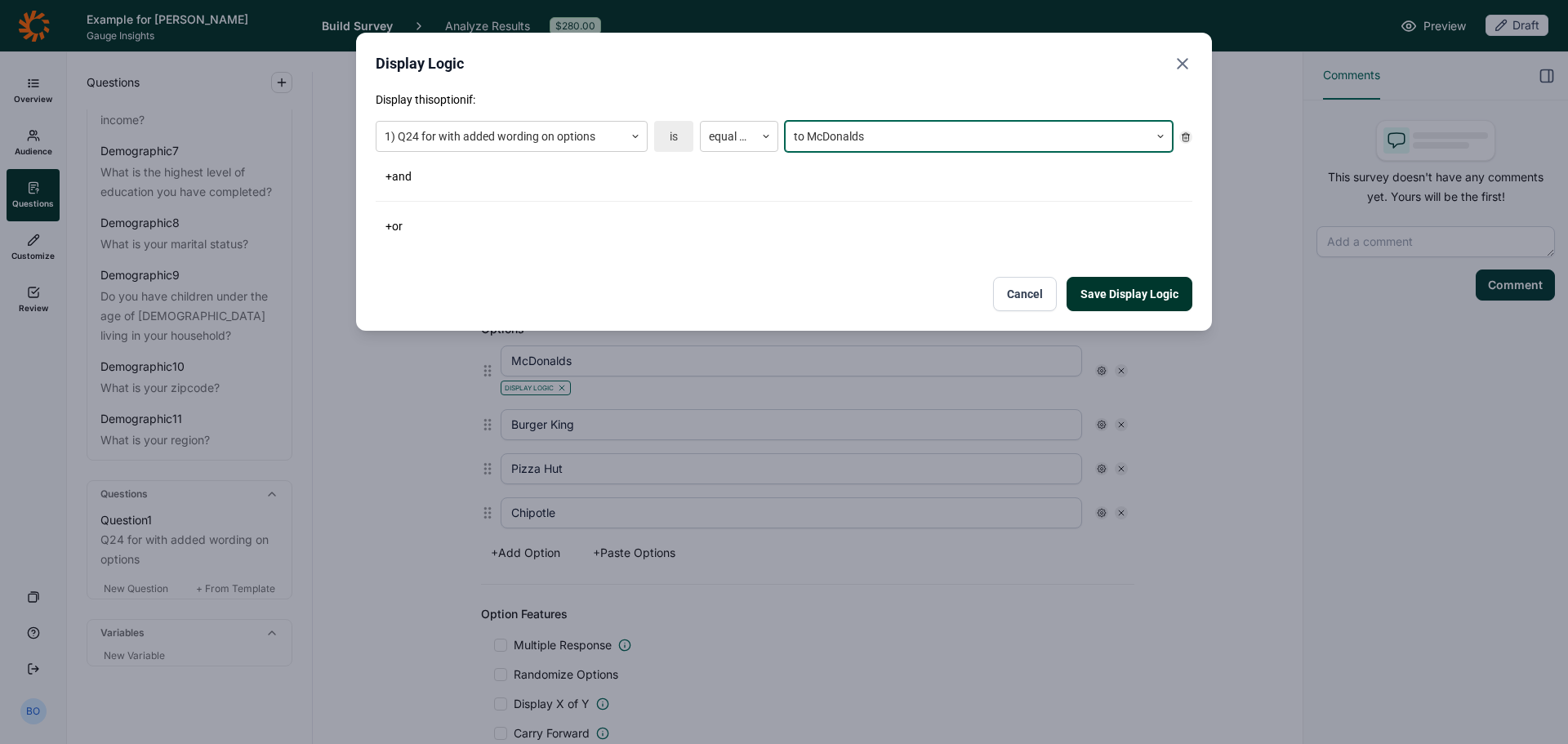
click at [1143, 285] on button "Save Display Logic" at bounding box center [1129, 293] width 126 height 34
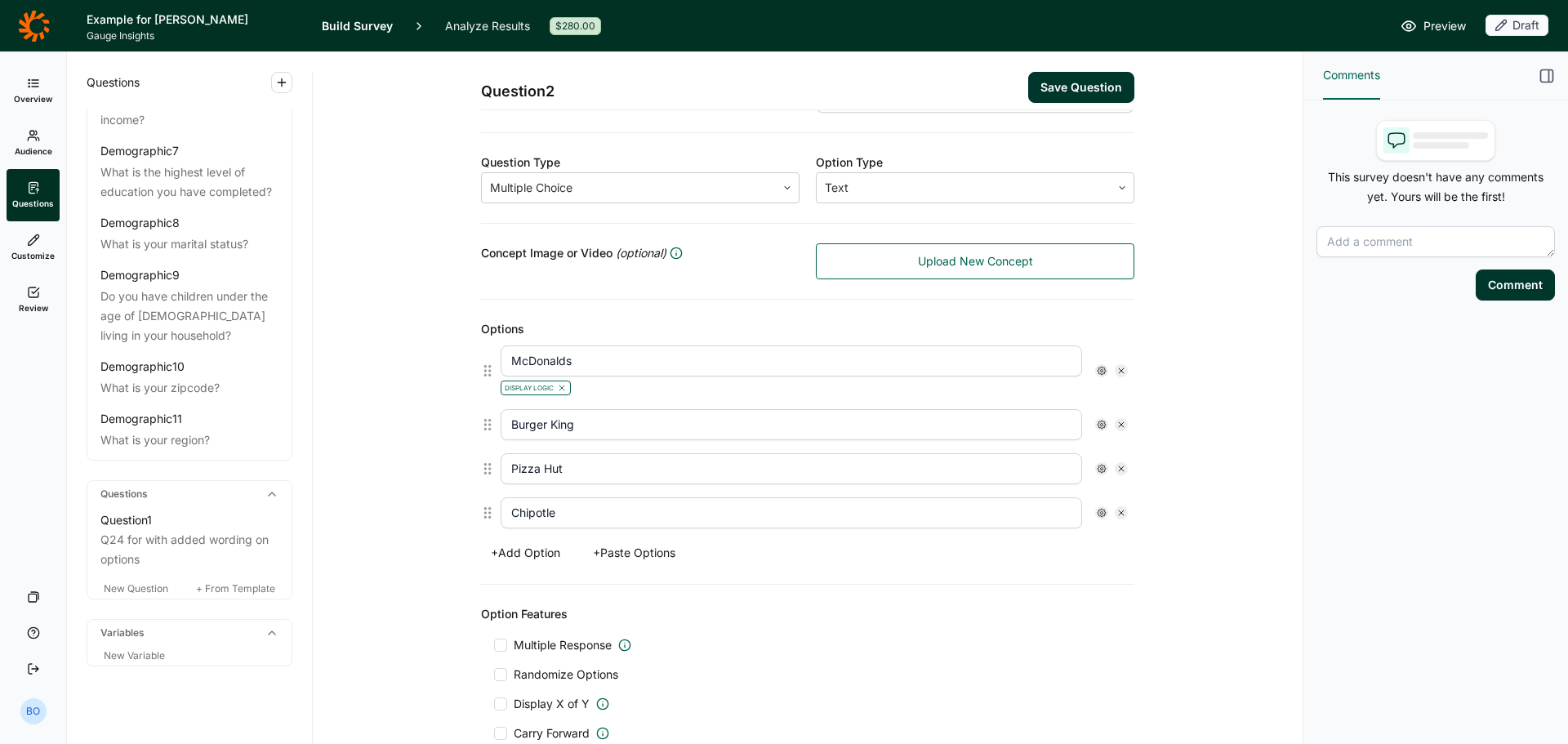
click at [1097, 424] on icon at bounding box center [1102, 424] width 10 height 10
click at [1137, 453] on span "Display Logic" at bounding box center [1159, 452] width 72 height 16
click at [1103, 453] on input "Display Logic" at bounding box center [1103, 453] width 0 height 0
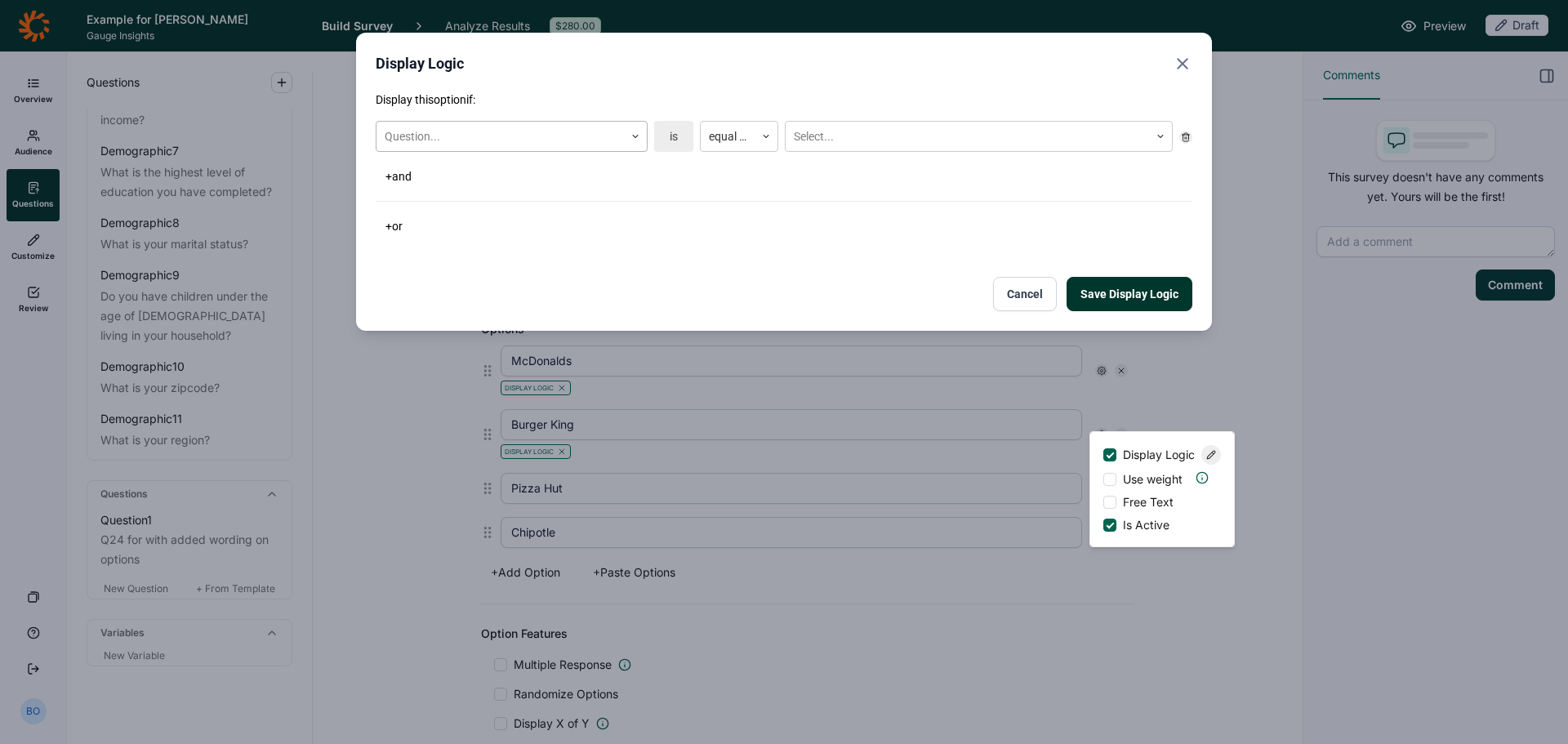
click at [563, 144] on div at bounding box center [500, 136] width 231 height 20
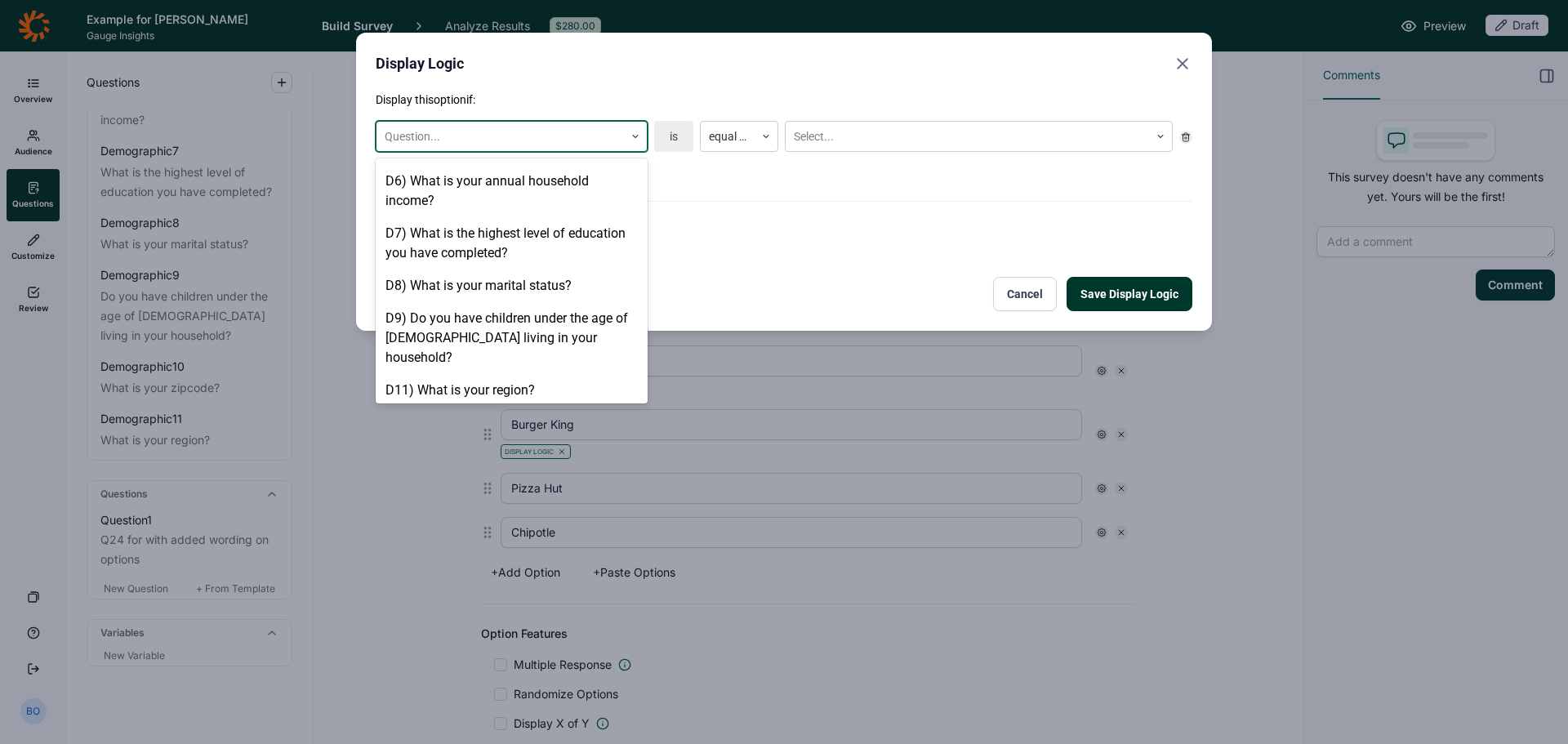
click at [516, 407] on div "1) Q24 for with added wording on options" at bounding box center [511, 423] width 272 height 33
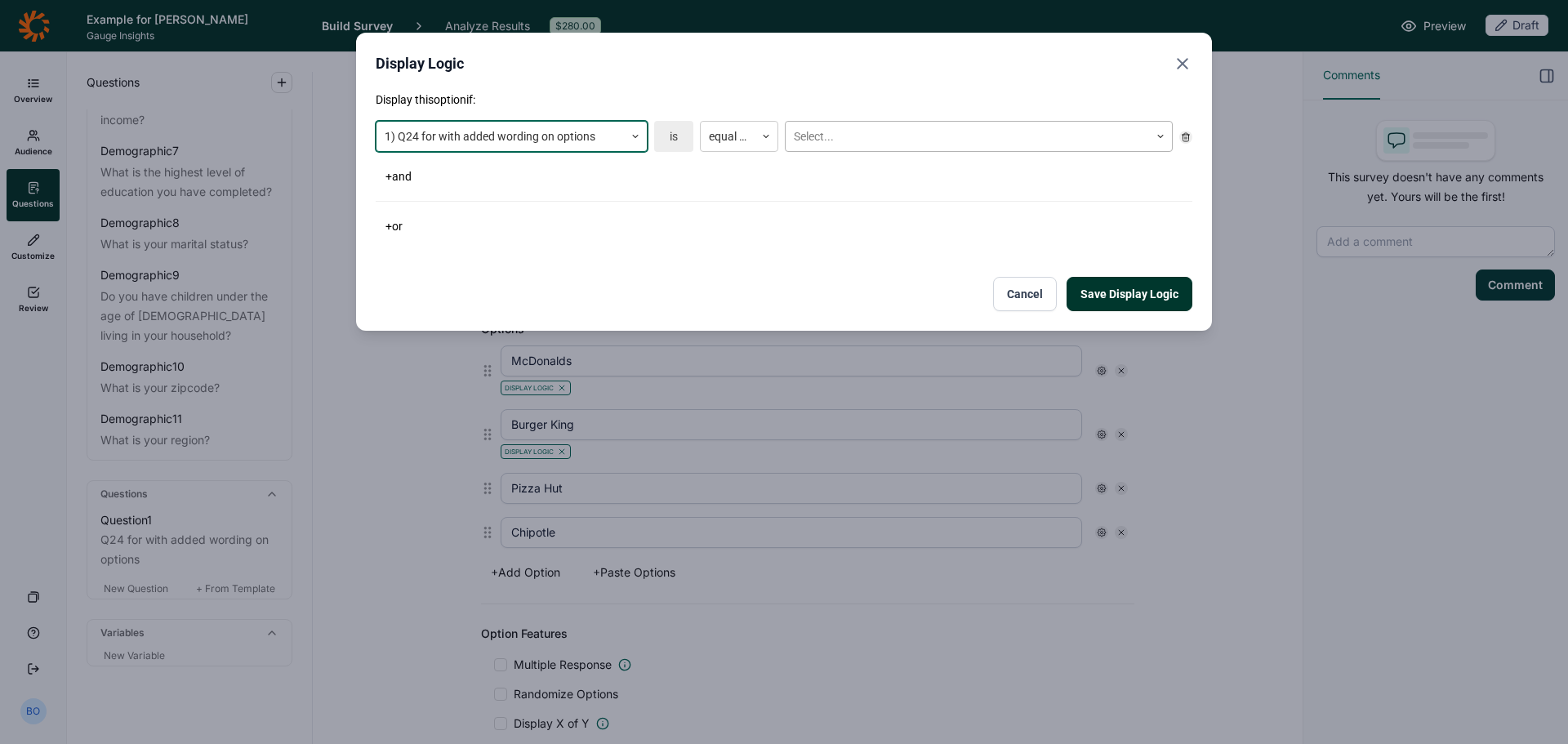
click at [855, 141] on div at bounding box center [967, 136] width 347 height 20
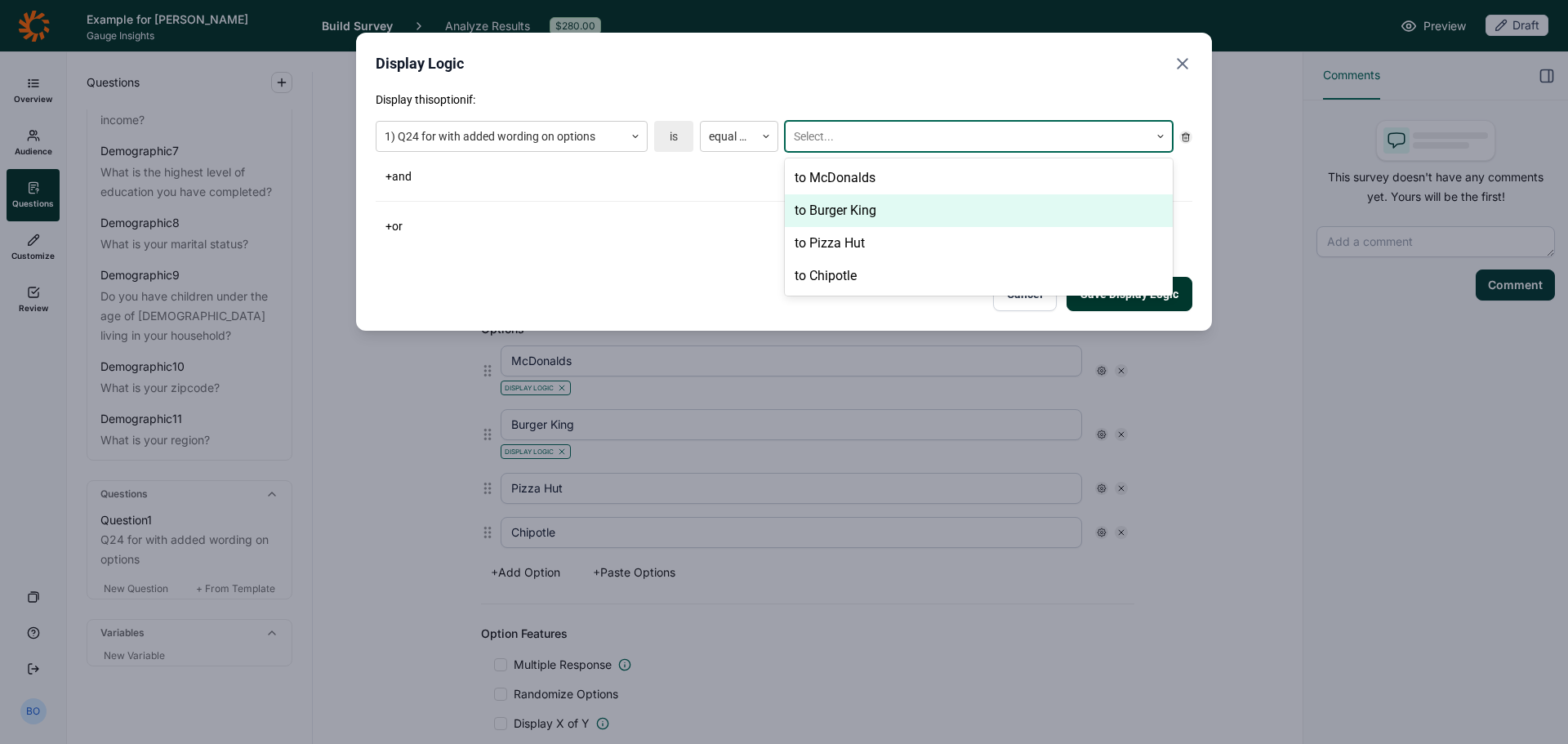
click at [851, 218] on div "to Burger King" at bounding box center [978, 211] width 388 height 33
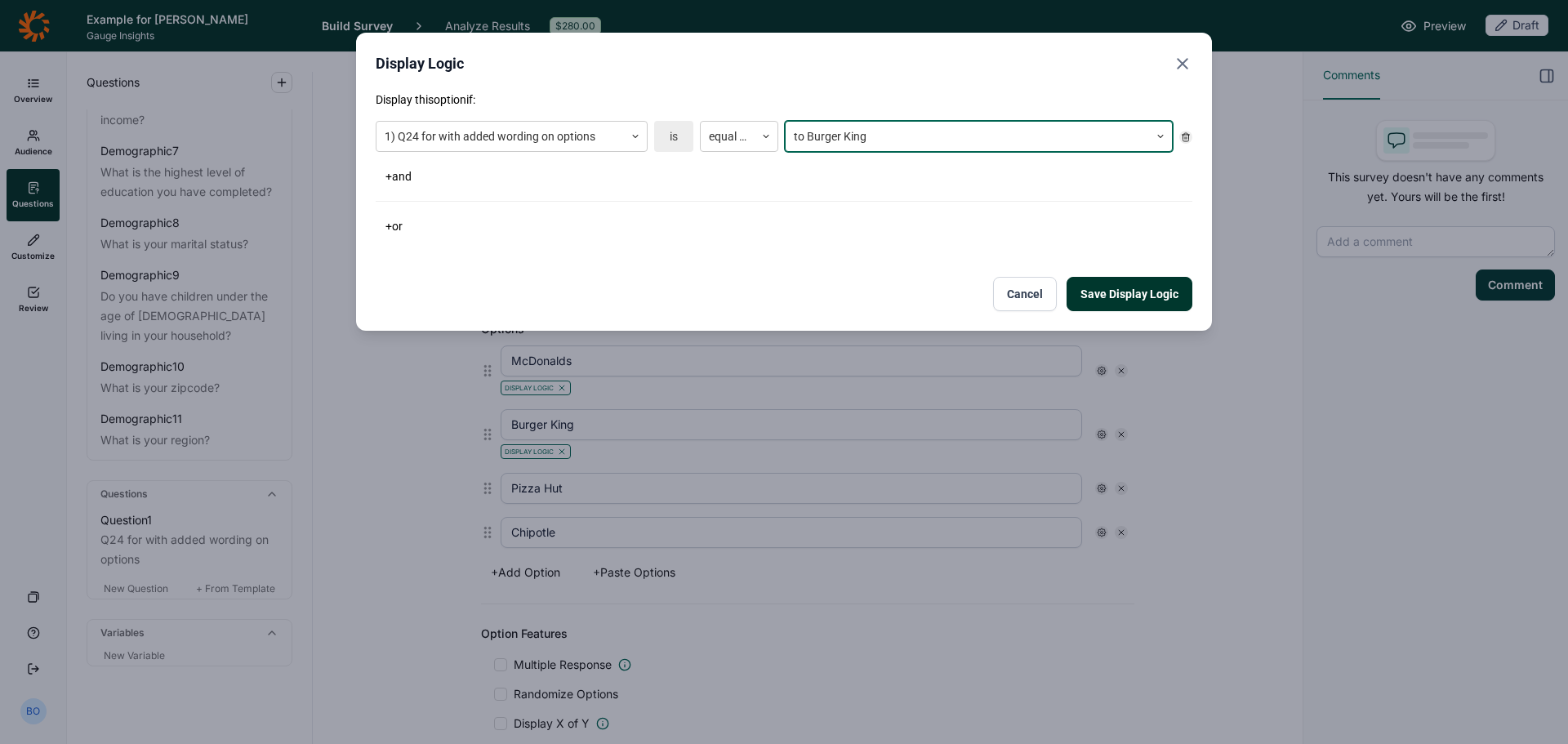
click at [1172, 290] on button "Save Display Logic" at bounding box center [1129, 293] width 126 height 34
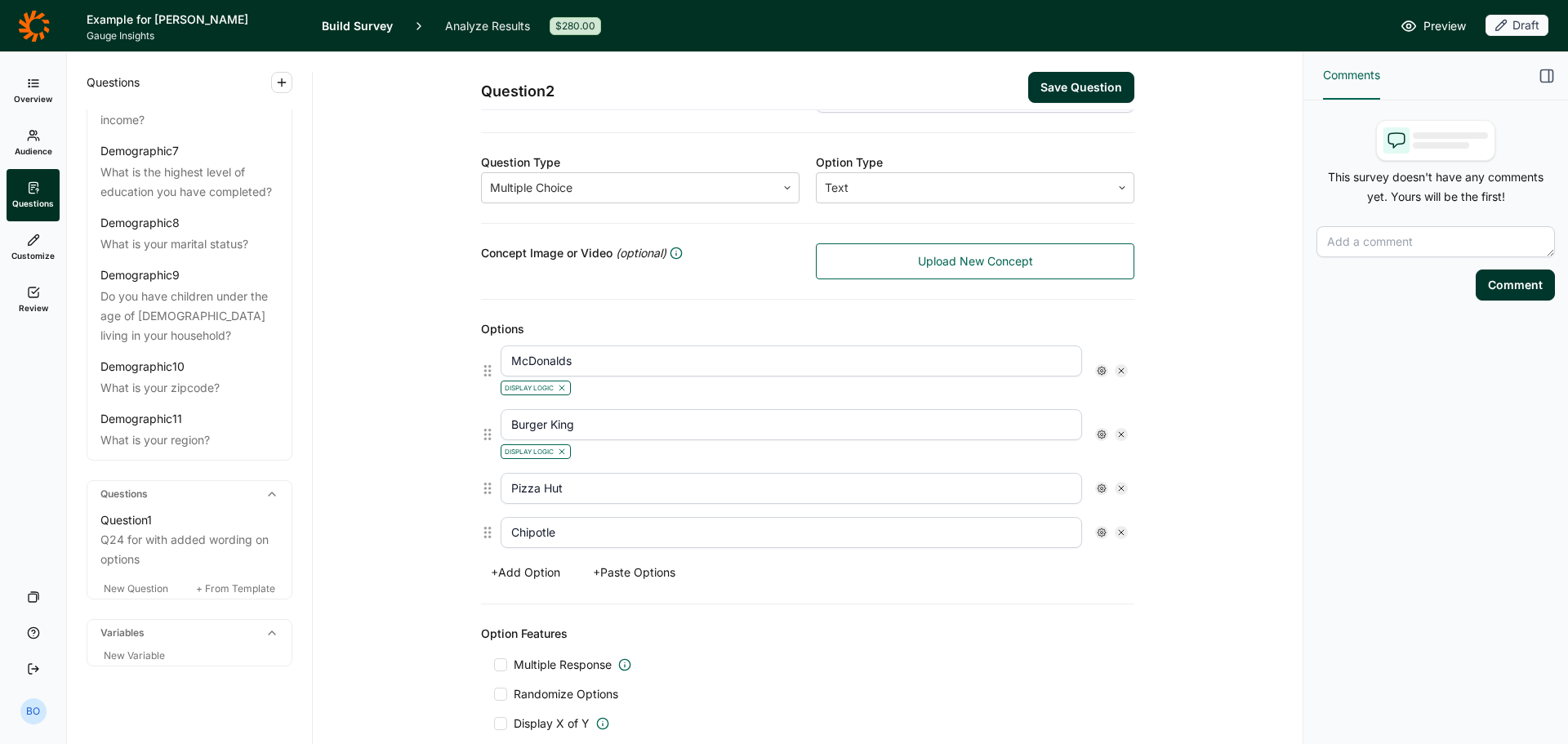
click at [1097, 492] on icon at bounding box center [1102, 488] width 10 height 10
click at [1171, 513] on span "Display Logic" at bounding box center [1159, 516] width 72 height 16
click at [1103, 517] on input "Display Logic" at bounding box center [1103, 517] width 0 height 0
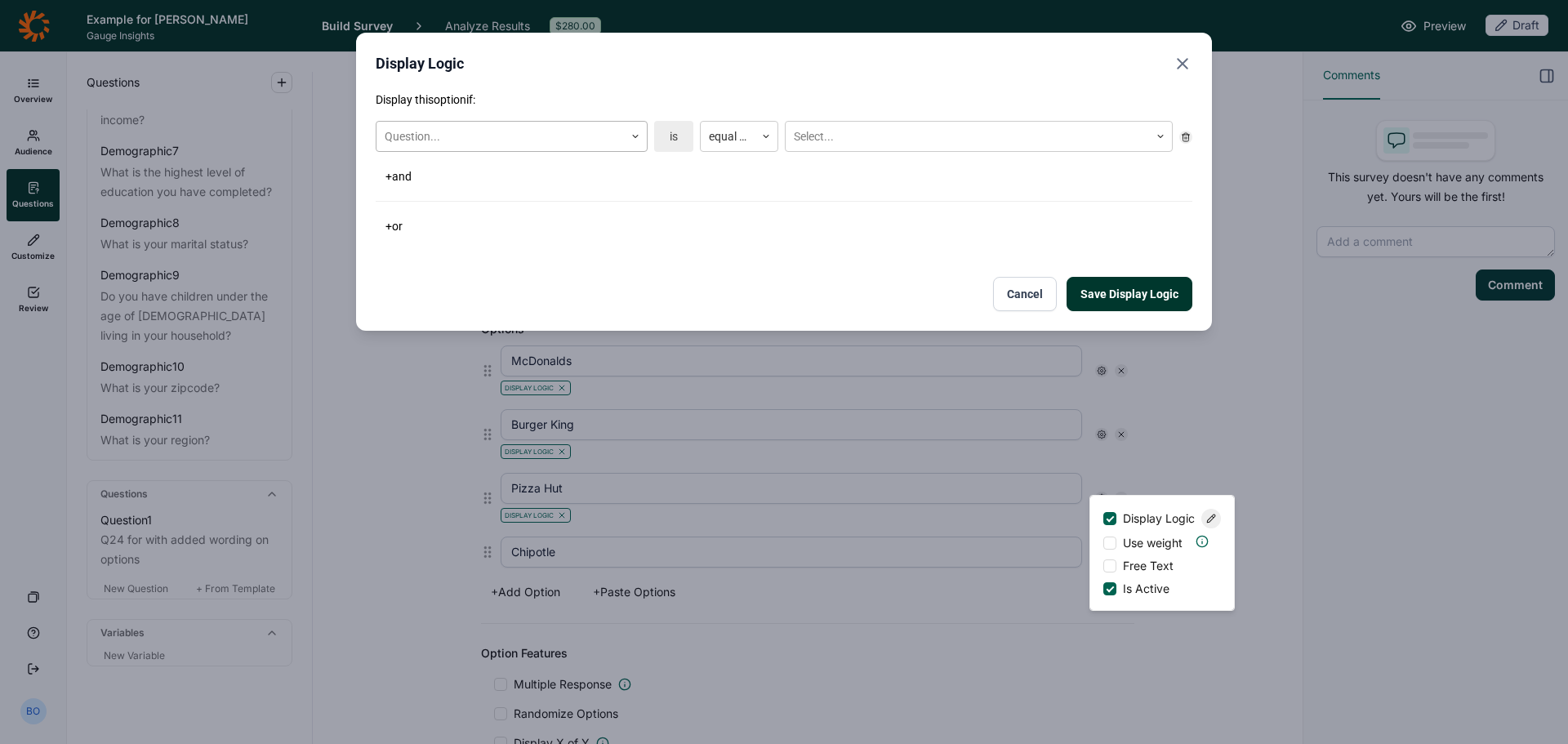
click at [593, 134] on div at bounding box center [500, 136] width 231 height 20
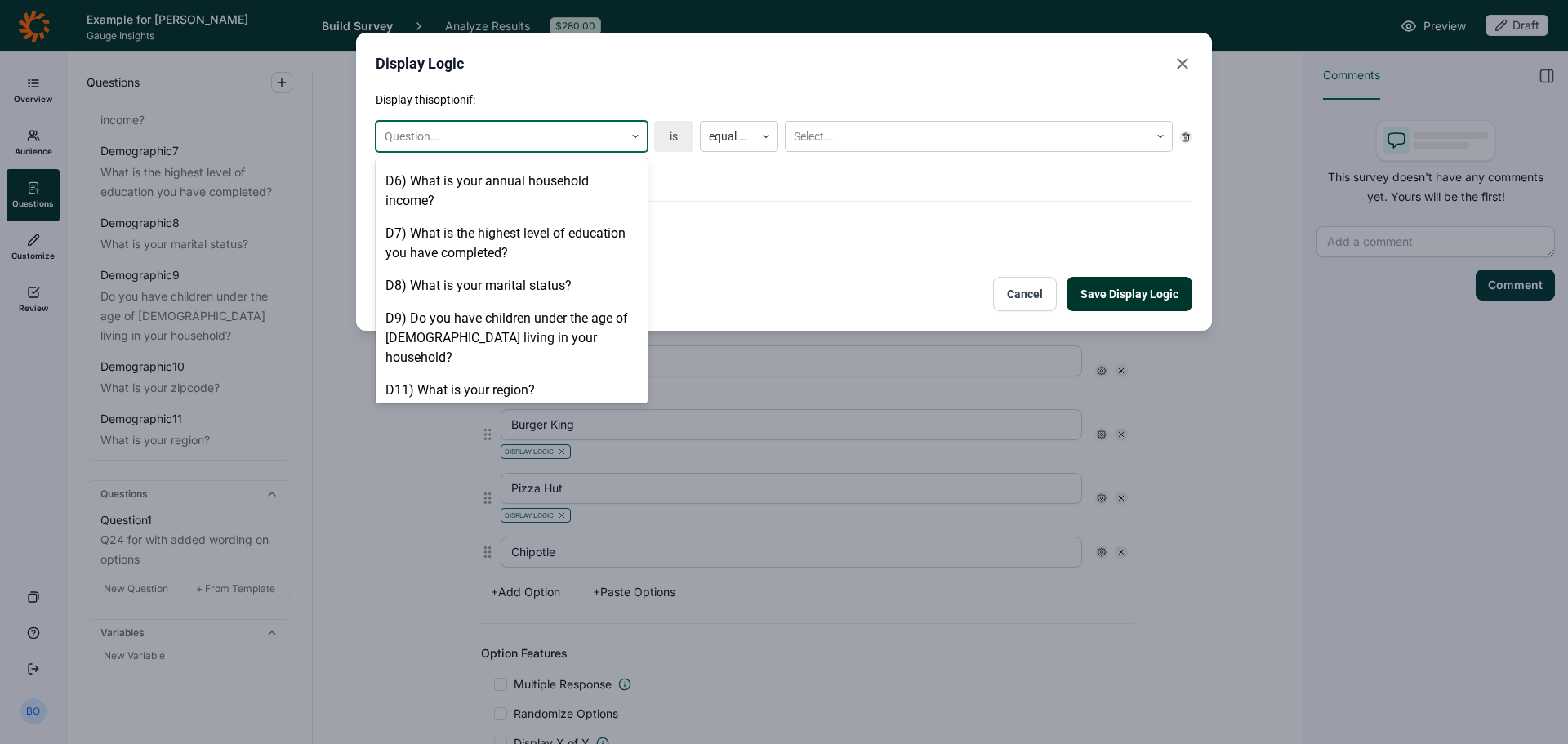
click at [508, 407] on div "1) Q24 for with added wording on options" at bounding box center [511, 423] width 272 height 33
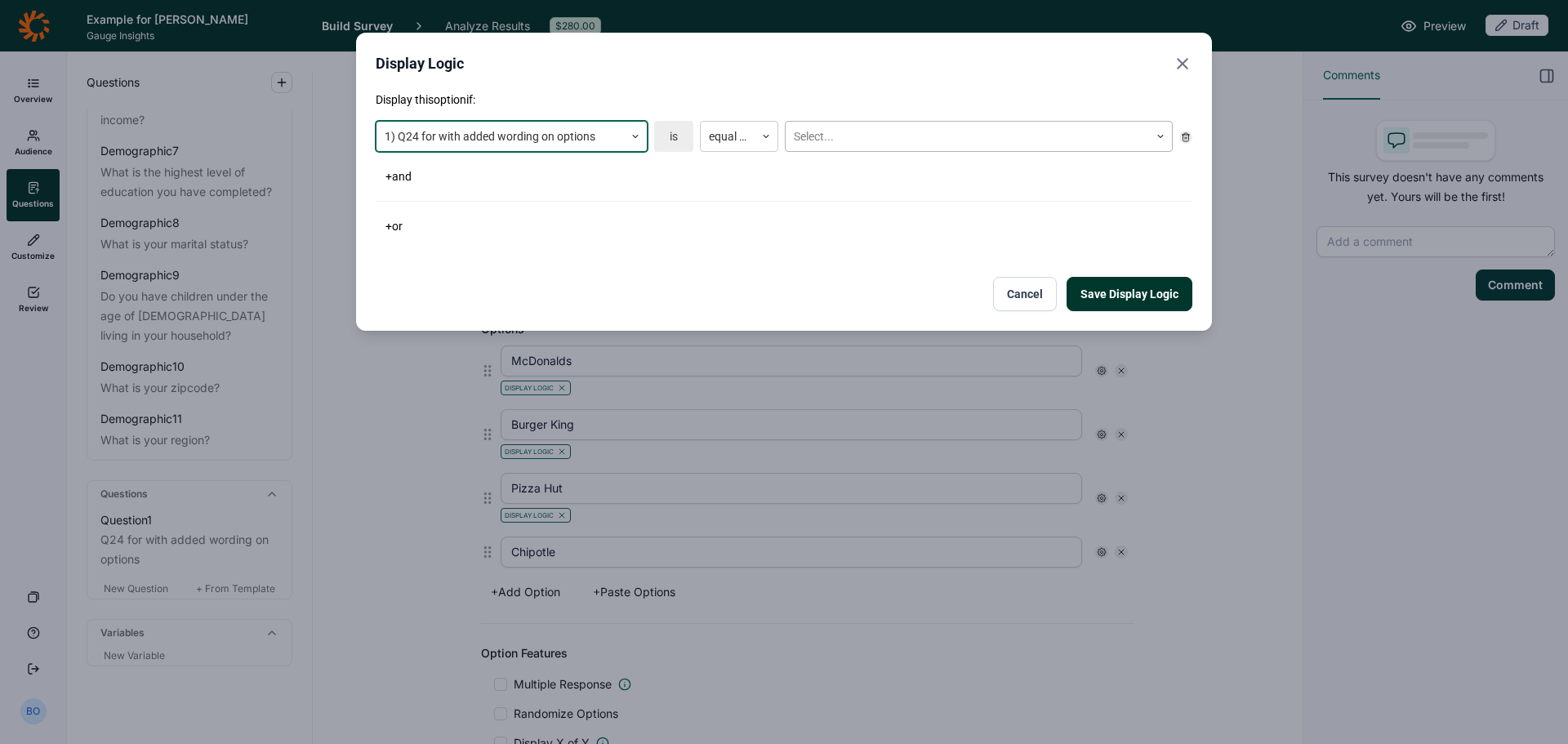
click at [851, 139] on div at bounding box center [967, 136] width 347 height 20
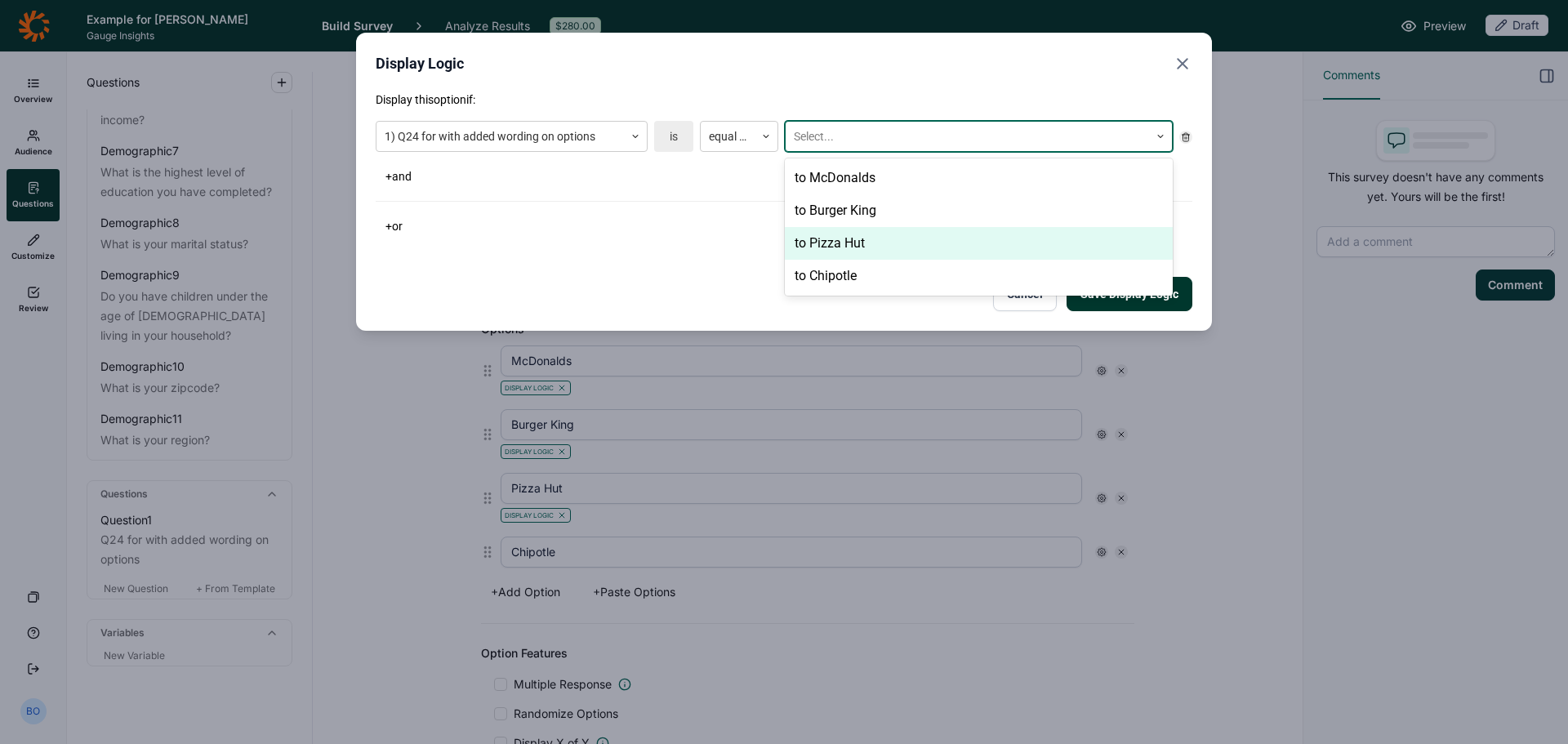
click at [889, 247] on div "to Pizza Hut" at bounding box center [978, 243] width 388 height 33
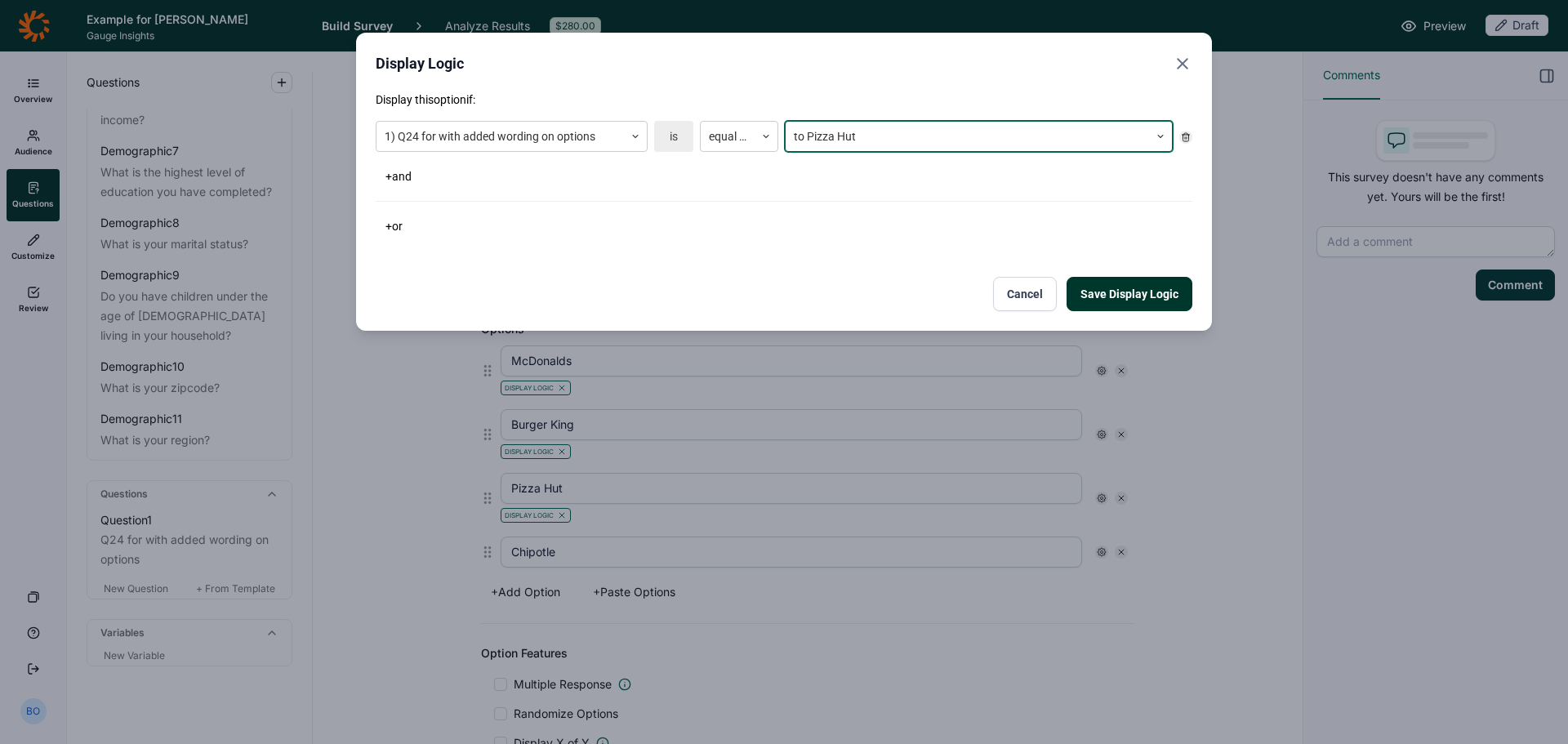
drag, startPoint x: 1140, startPoint y: 276, endPoint x: 1144, endPoint y: 290, distance: 14.6
click at [1140, 278] on button "Save Display Logic" at bounding box center [1129, 293] width 126 height 34
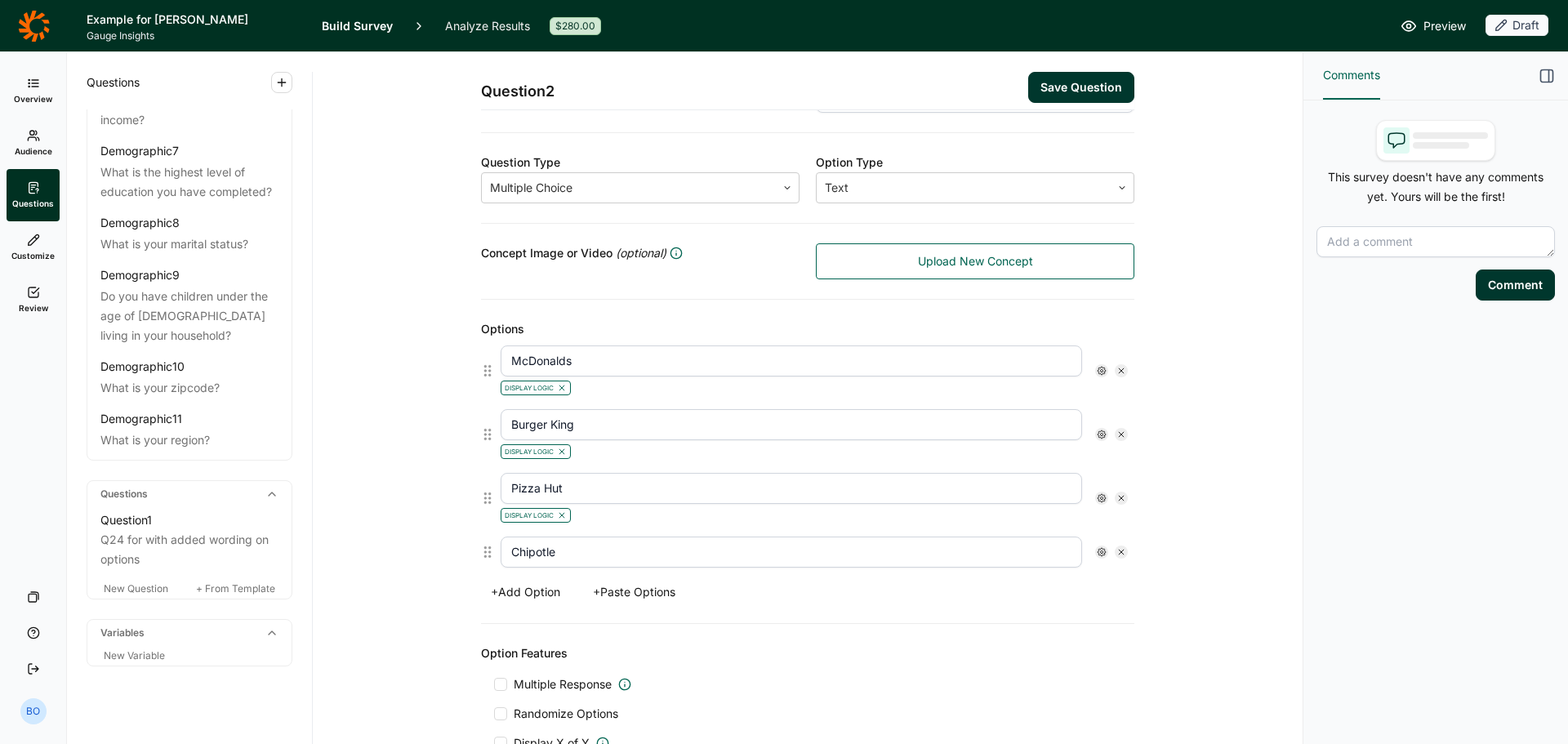
click at [1097, 552] on icon at bounding box center [1102, 552] width 10 height 10
click at [1157, 573] on span "Display Logic" at bounding box center [1159, 580] width 72 height 16
click at [1103, 581] on input "Display Logic" at bounding box center [1103, 581] width 0 height 0
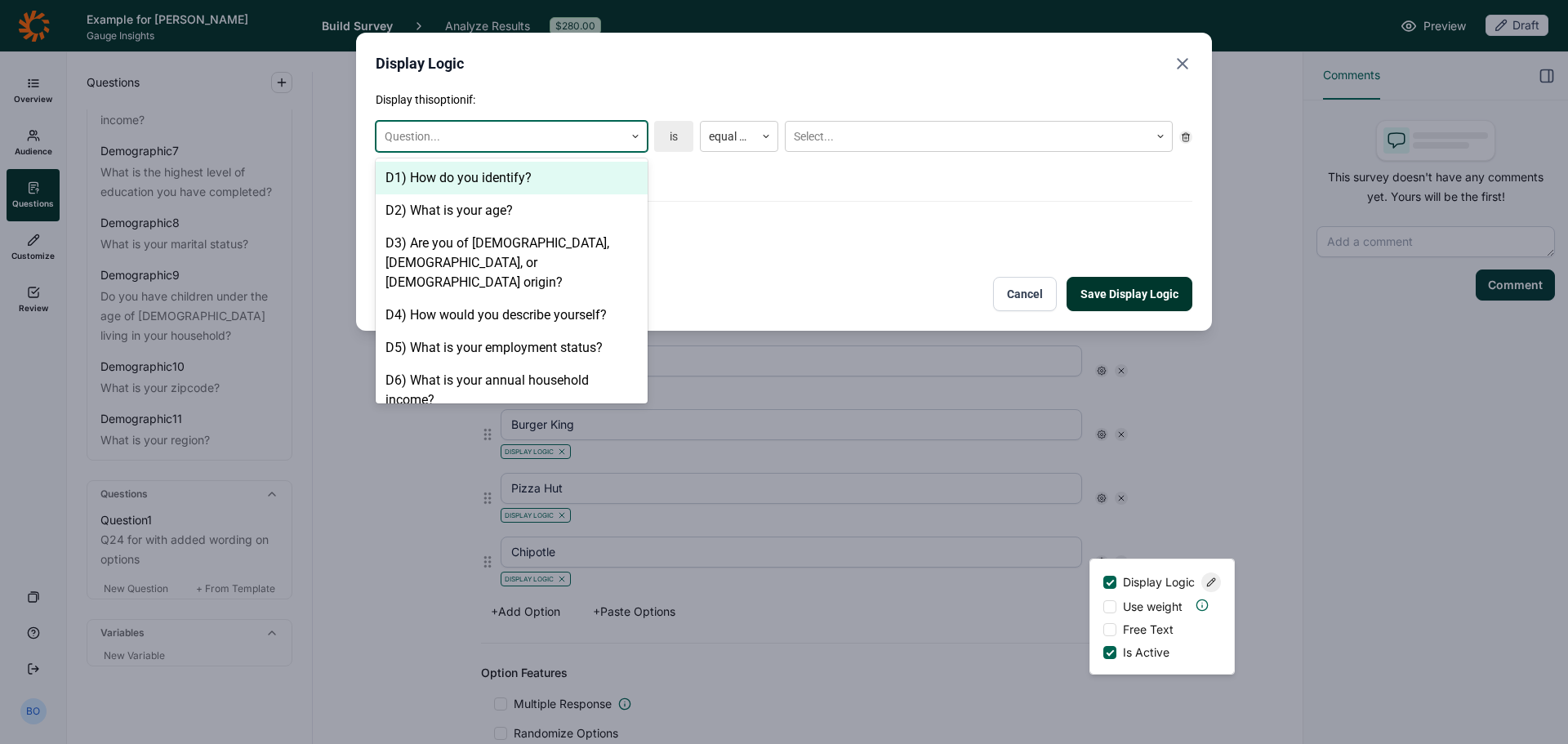
click at [570, 141] on div at bounding box center [500, 136] width 231 height 20
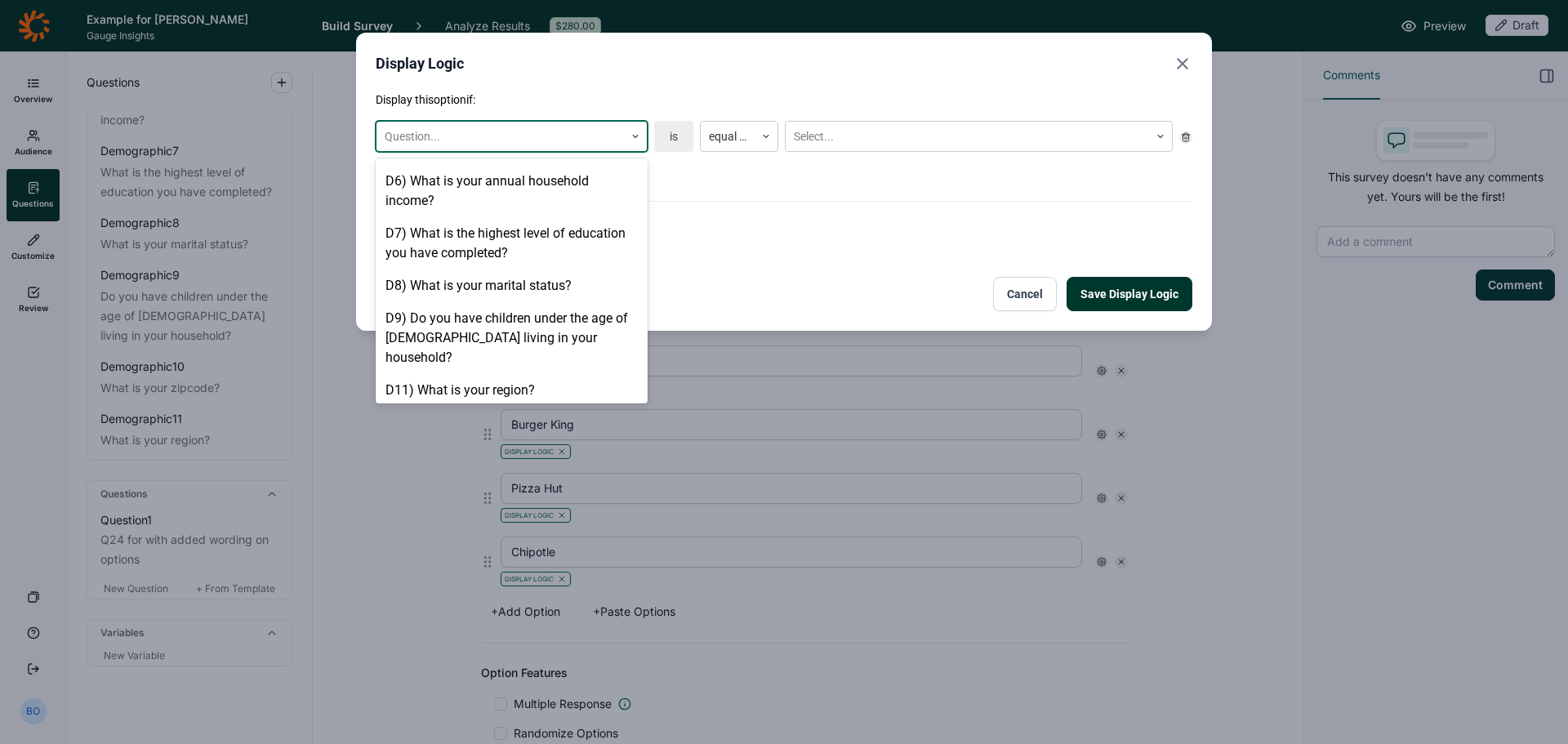
click at [508, 407] on div "1) Q24 for with added wording on options" at bounding box center [511, 423] width 272 height 33
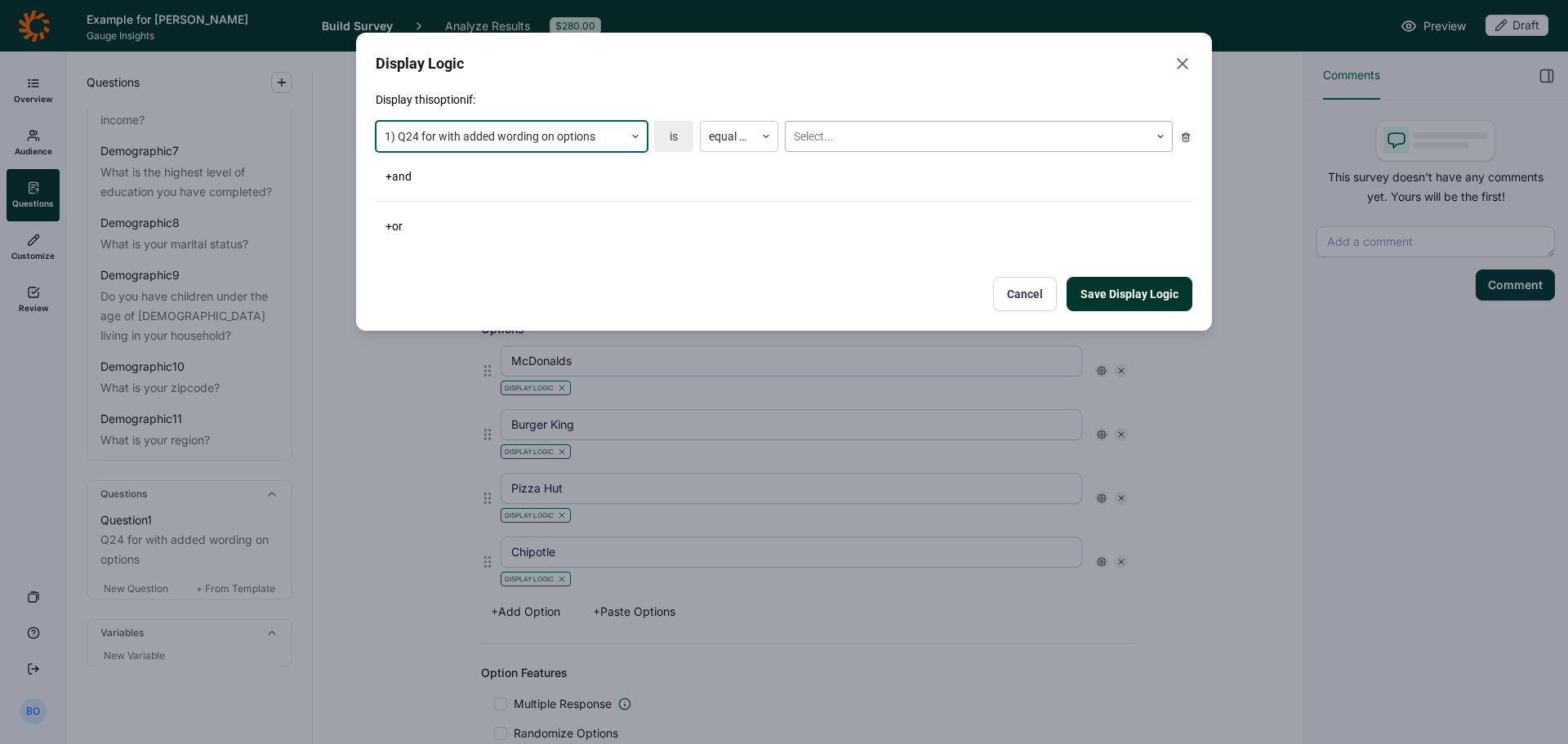
click at [884, 128] on div at bounding box center [967, 136] width 347 height 20
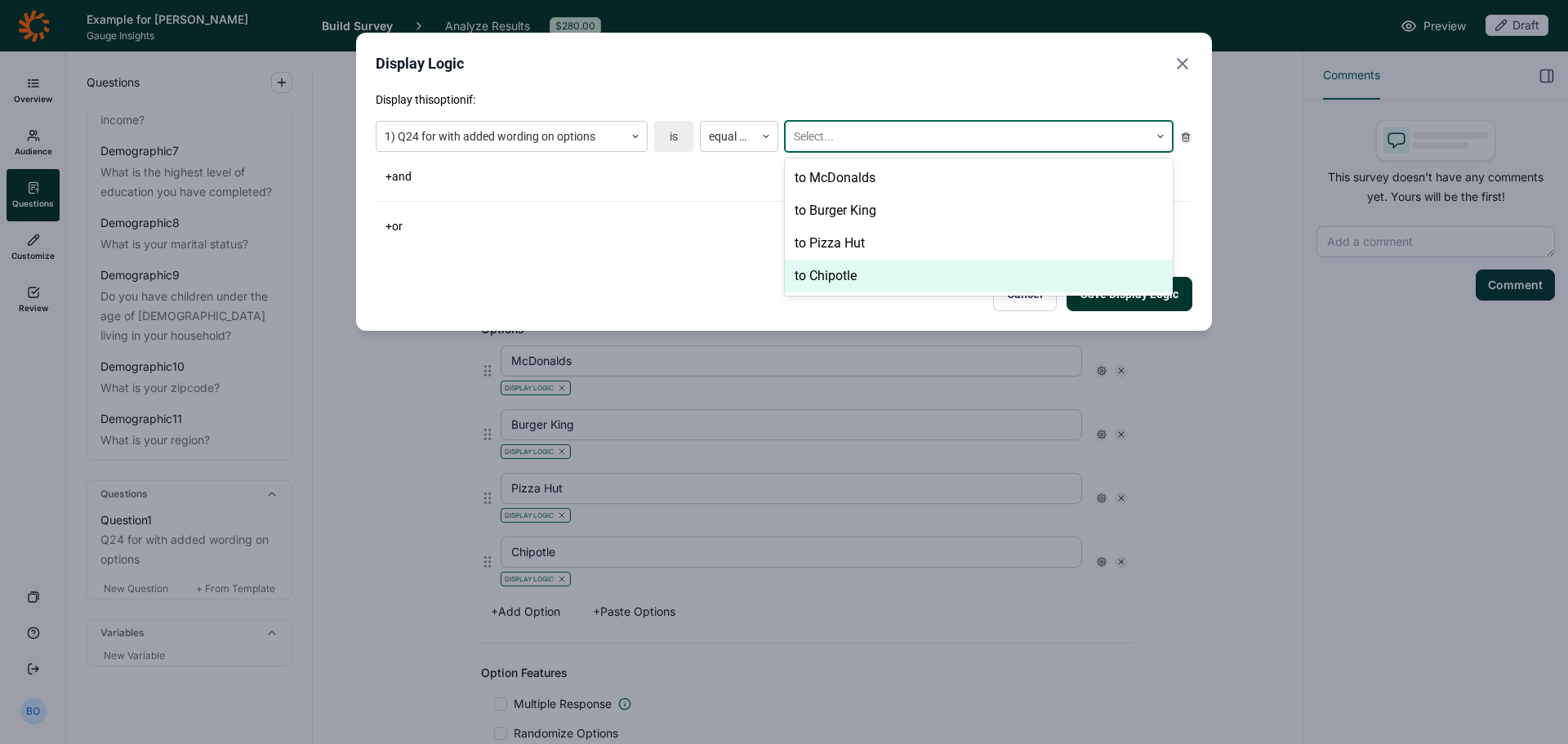
click at [861, 285] on div "to Chipotle" at bounding box center [978, 276] width 388 height 33
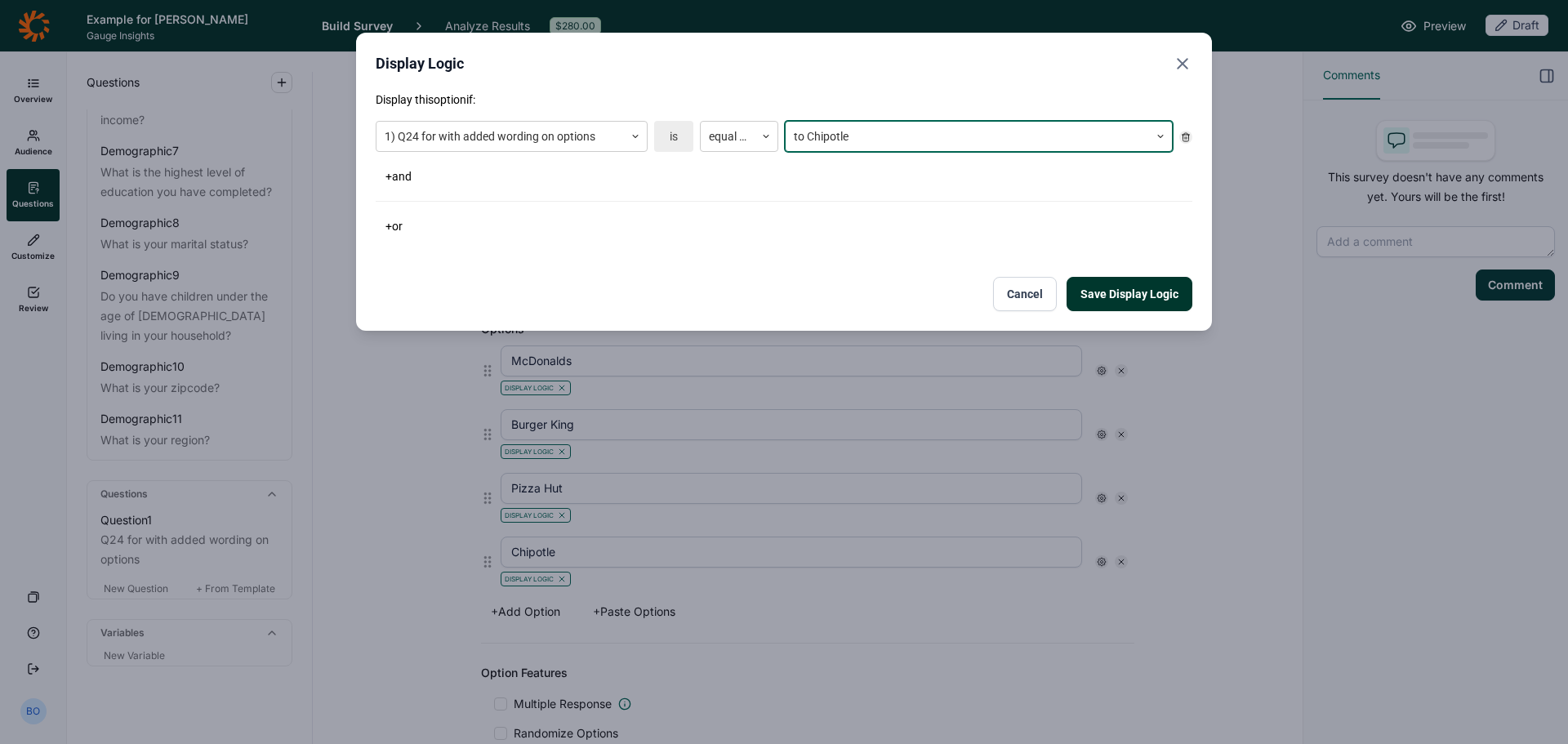
click at [1121, 297] on button "Save Display Logic" at bounding box center [1129, 293] width 126 height 34
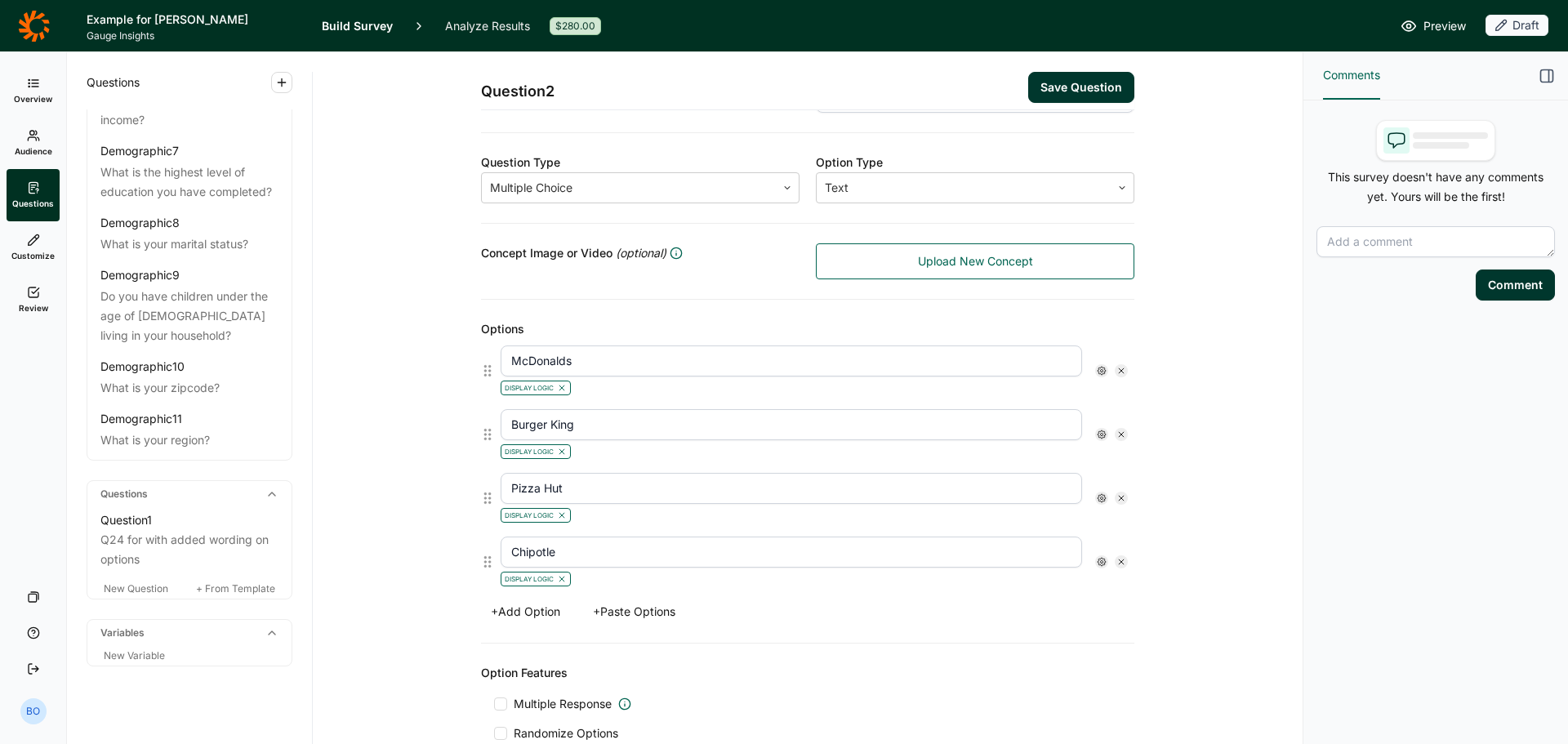
click at [1069, 88] on button "Save Question" at bounding box center [1082, 87] width 106 height 31
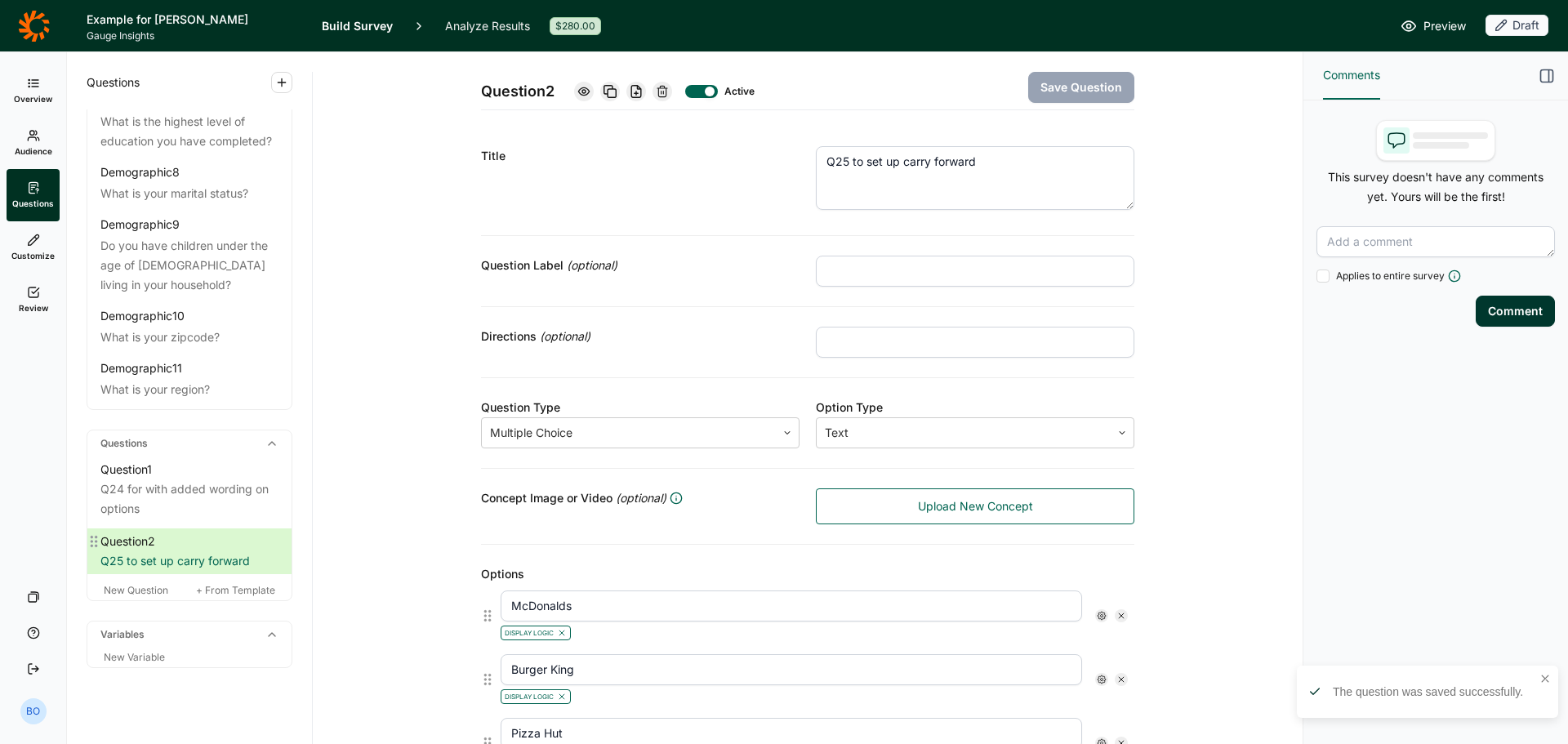
scroll to position [487, 0]
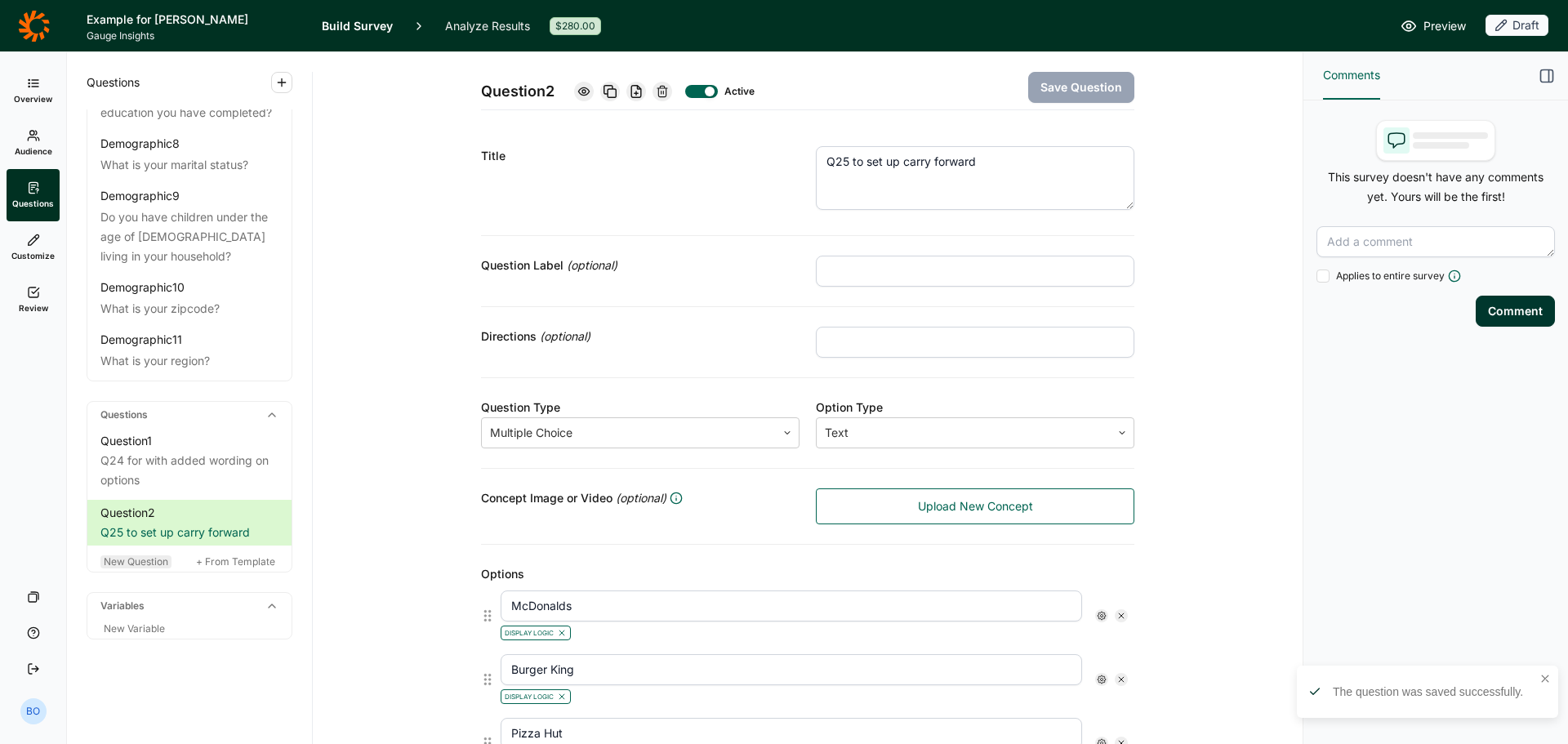
click at [144, 565] on span "New Question" at bounding box center [135, 561] width 65 height 13
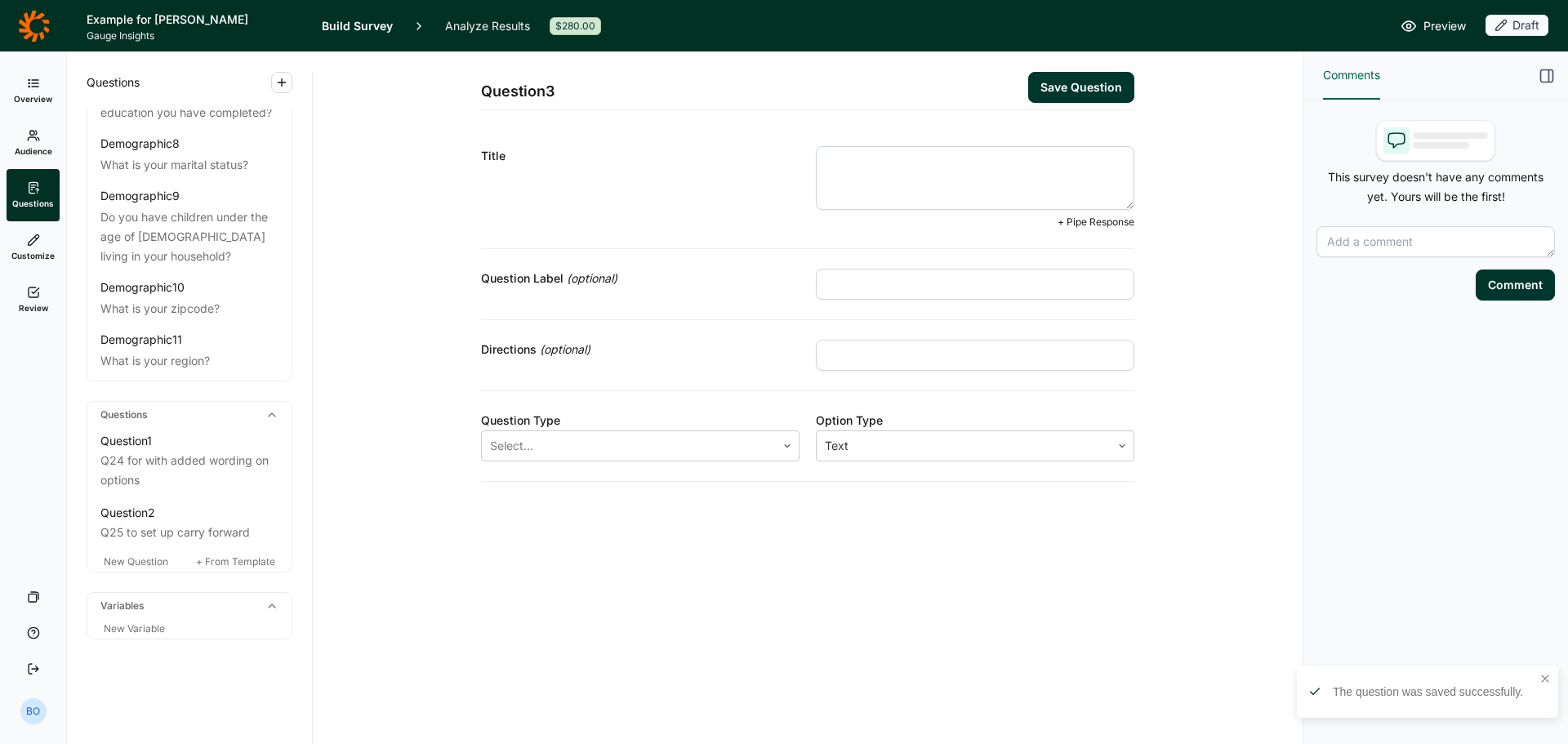
click at [874, 177] on textarea at bounding box center [975, 178] width 319 height 64
type textarea "Q"
type textarea "Q26 and on that will use Q25 for carry forwarded options"
click at [751, 436] on div at bounding box center [628, 445] width 277 height 23
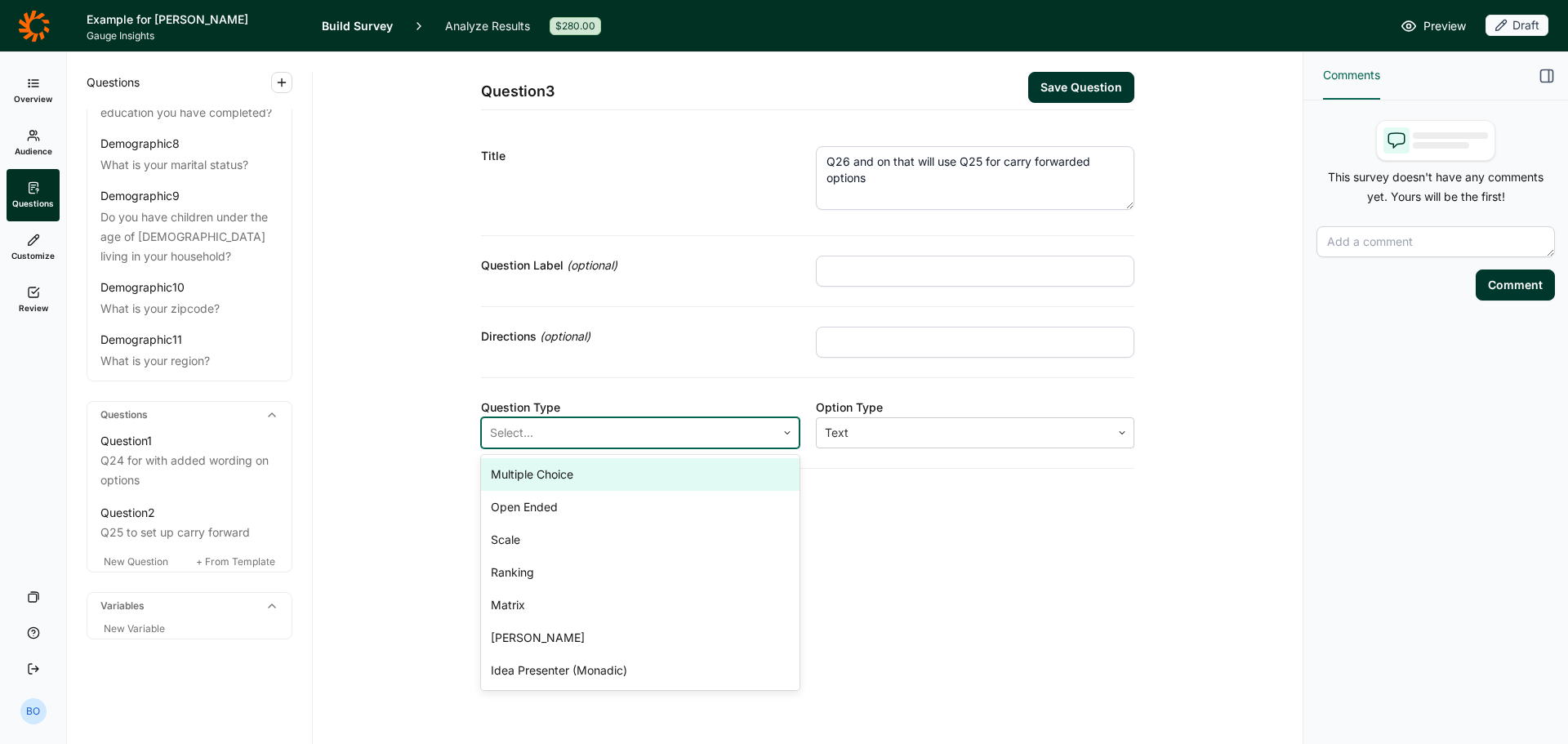
click at [718, 481] on div "Multiple Choice" at bounding box center [641, 474] width 319 height 33
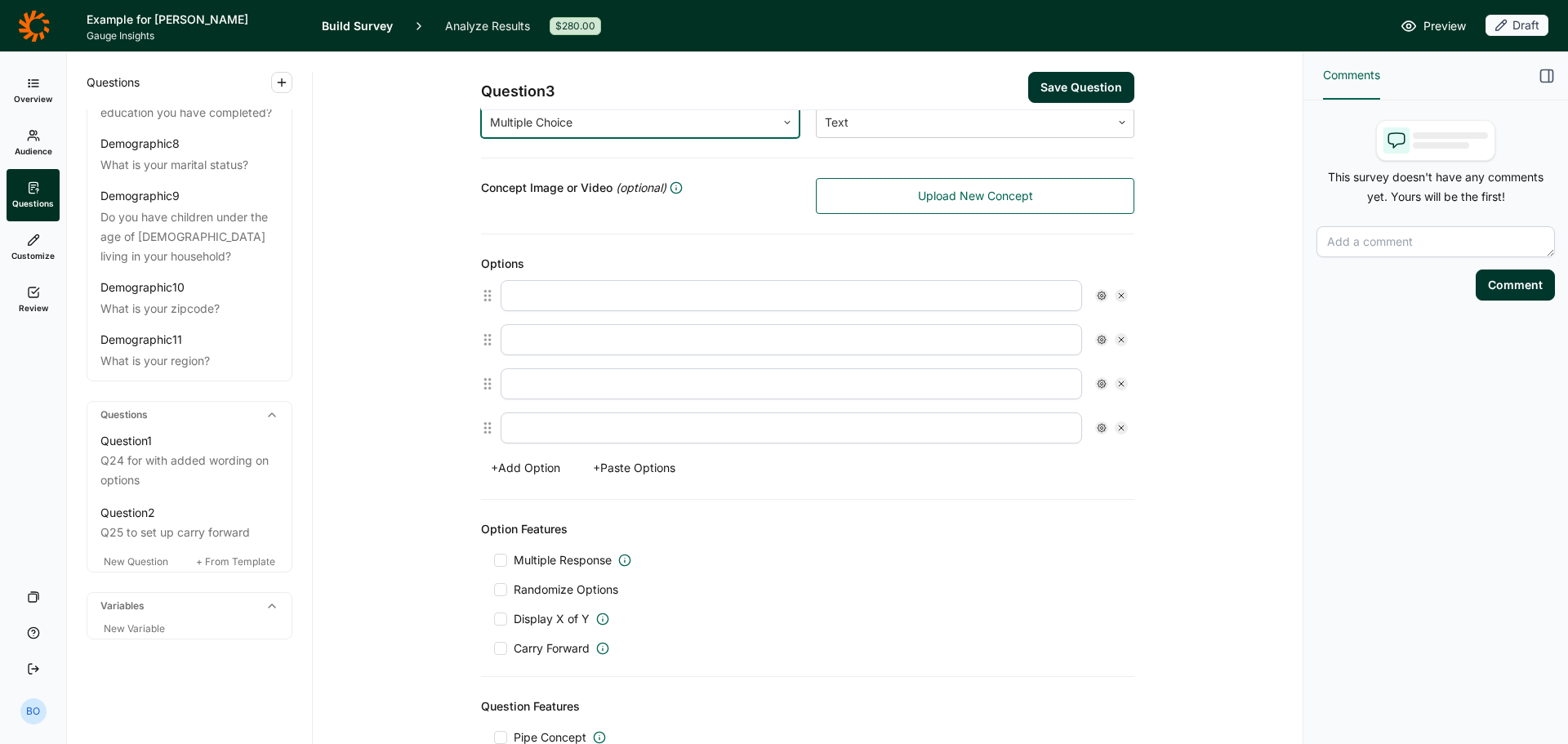
scroll to position [469, 0]
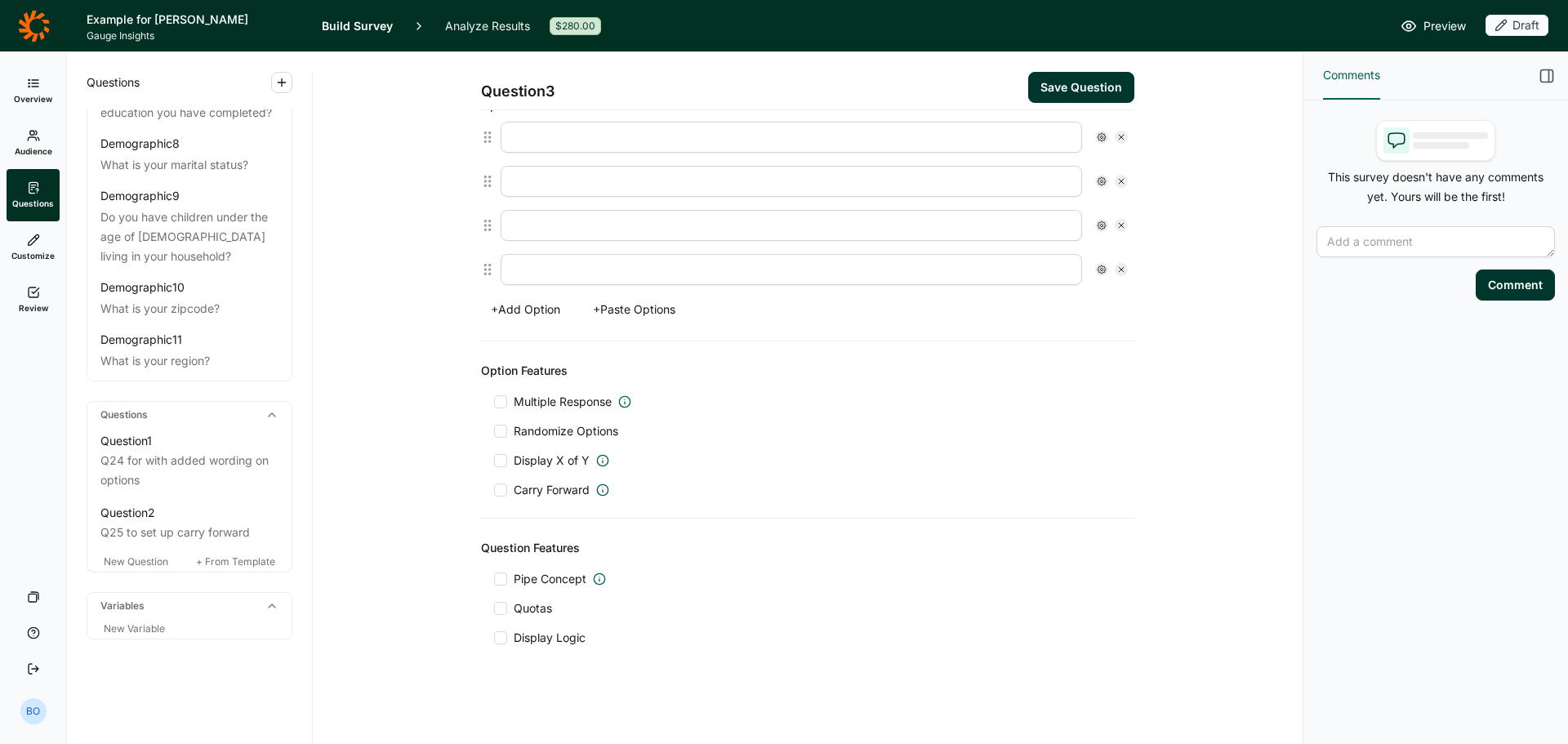
click at [563, 487] on span "Carry Forward" at bounding box center [551, 489] width 76 height 16
click at [494, 490] on input "Carry Forward" at bounding box center [494, 490] width 0 height 0
click at [645, 540] on div at bounding box center [611, 533] width 102 height 23
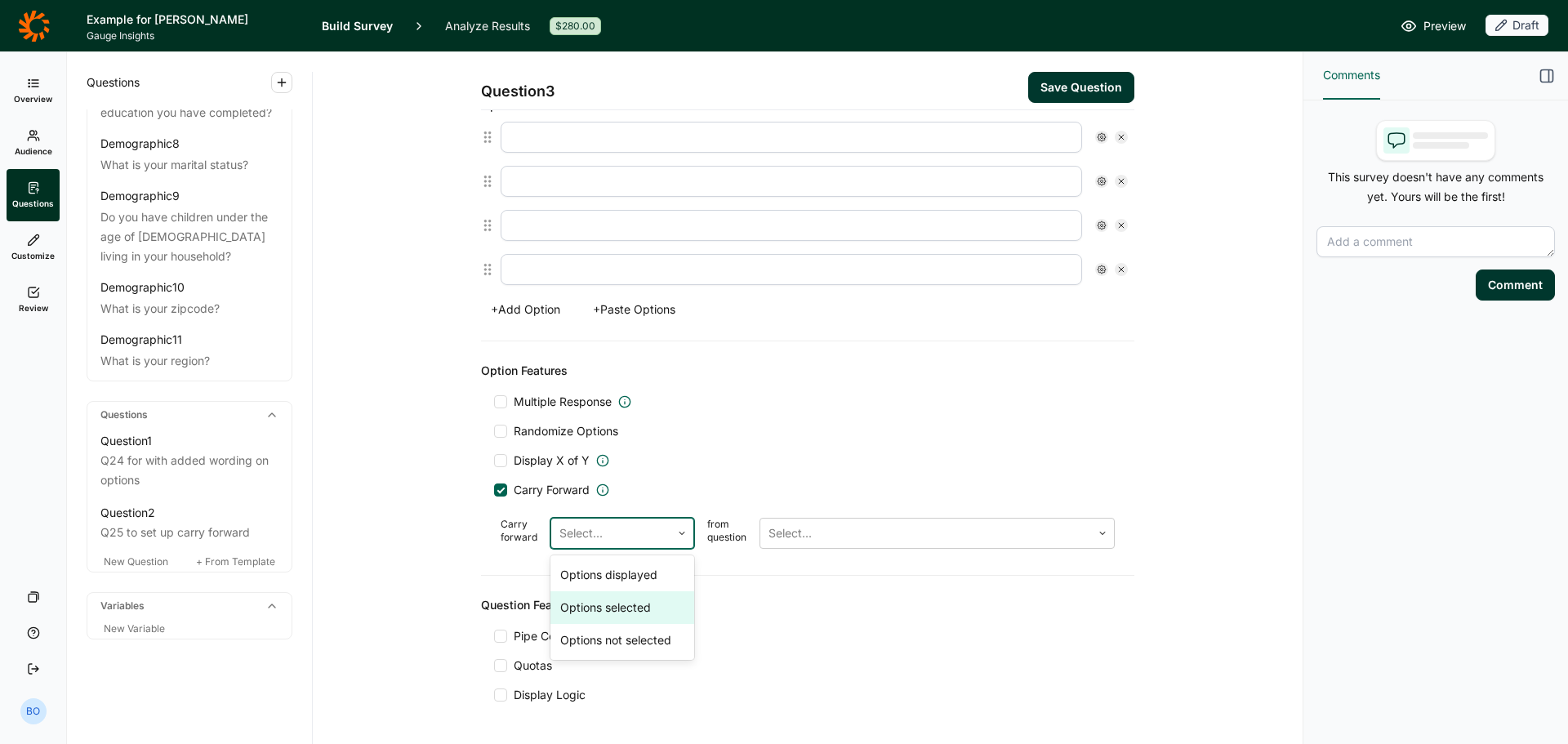
click at [649, 596] on div "Options selected" at bounding box center [622, 608] width 144 height 33
click at [802, 543] on div at bounding box center [925, 533] width 314 height 23
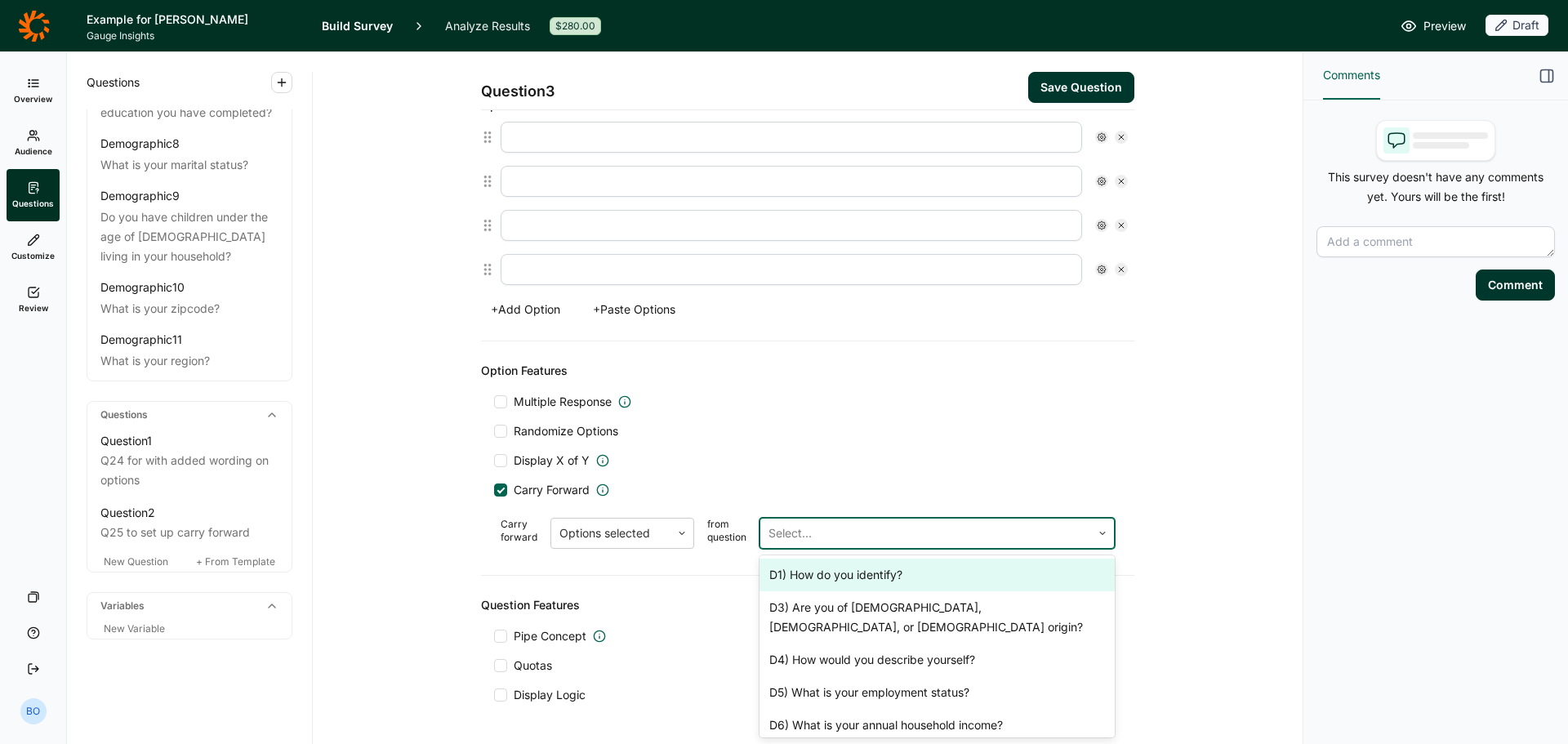
scroll to position [223, 0]
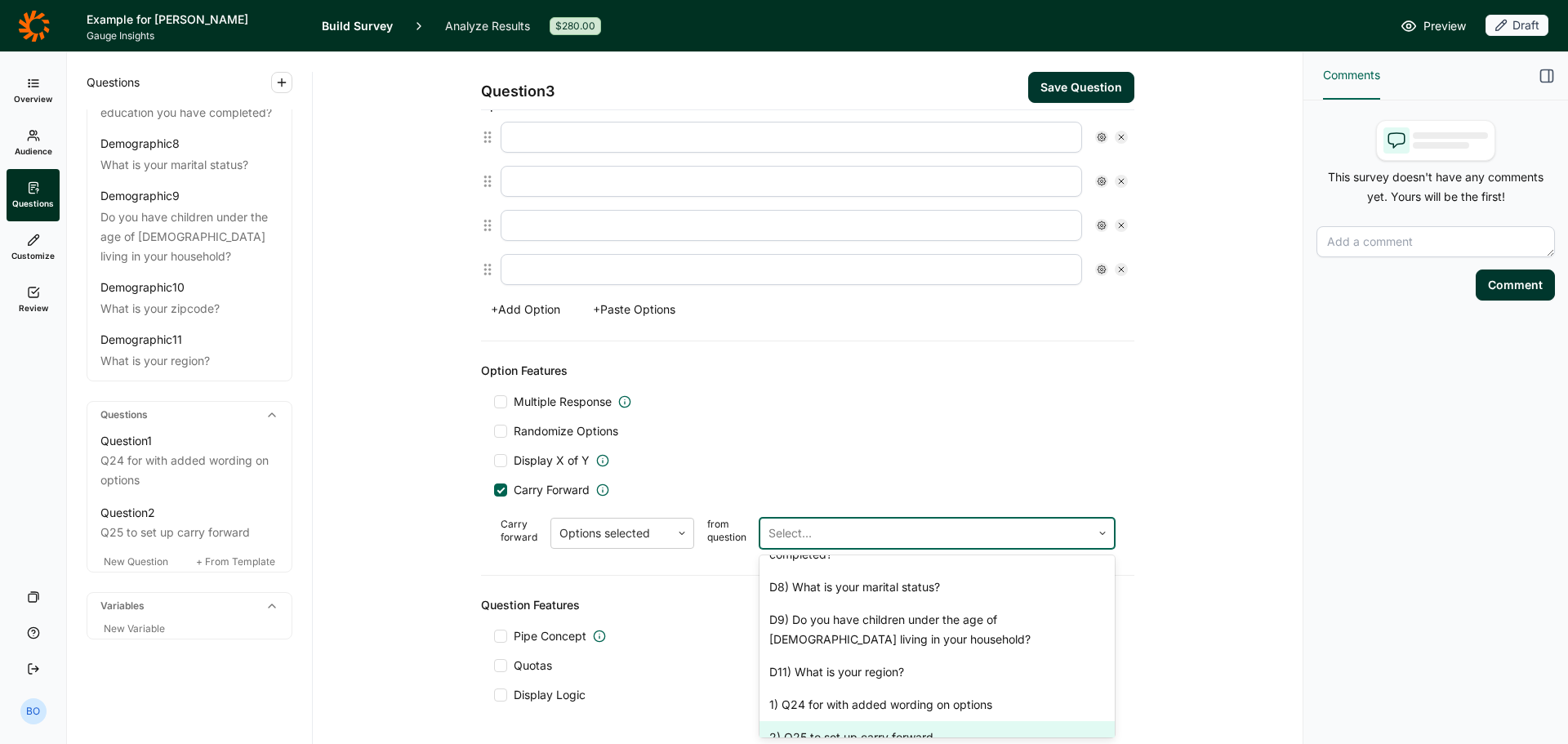
click at [838, 721] on div "2) Q25 to set up carry forward" at bounding box center [938, 737] width 356 height 33
type input "McDonalds"
type input "Burger King"
type input "Pizza Hut"
type input "Chipotle"
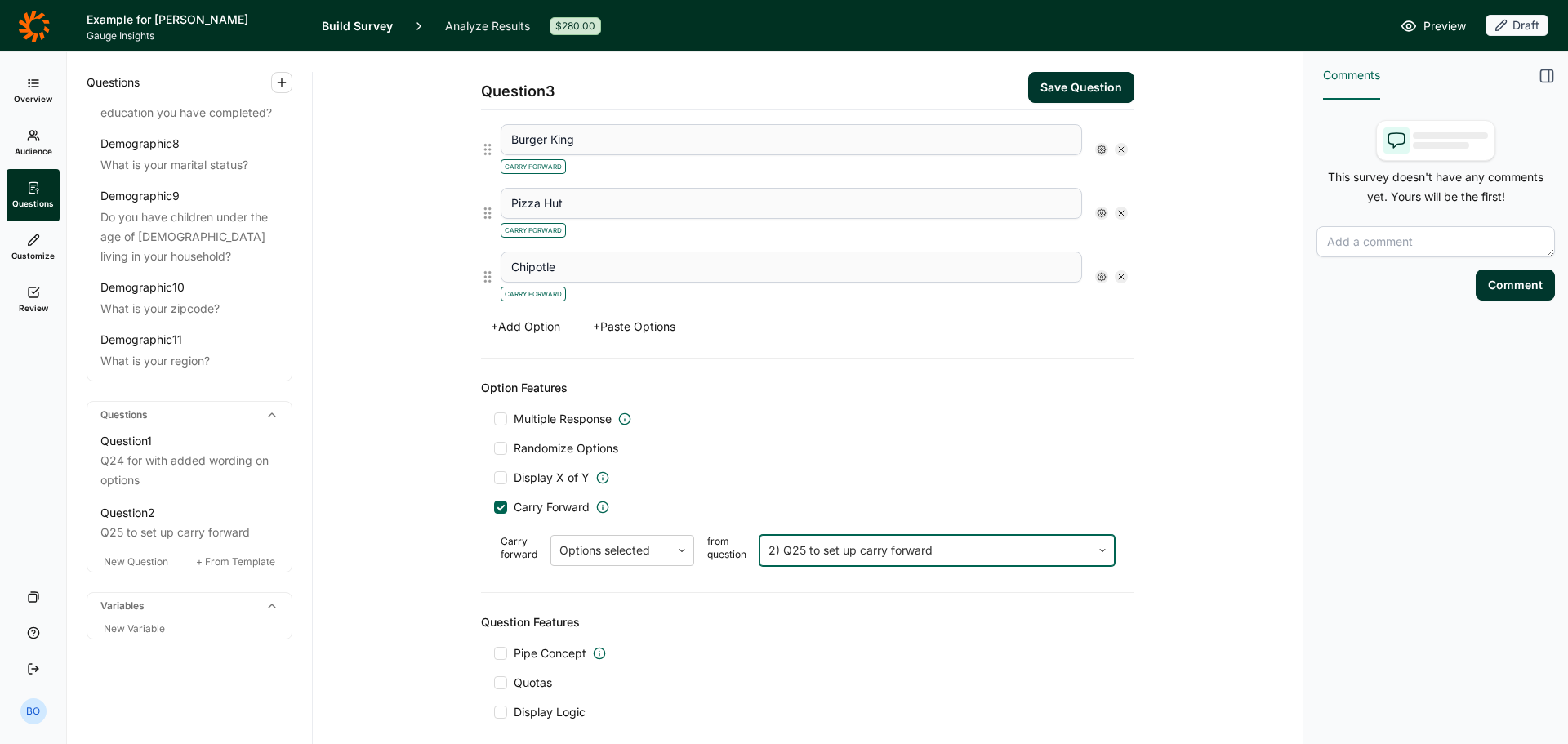
scroll to position [604, 0]
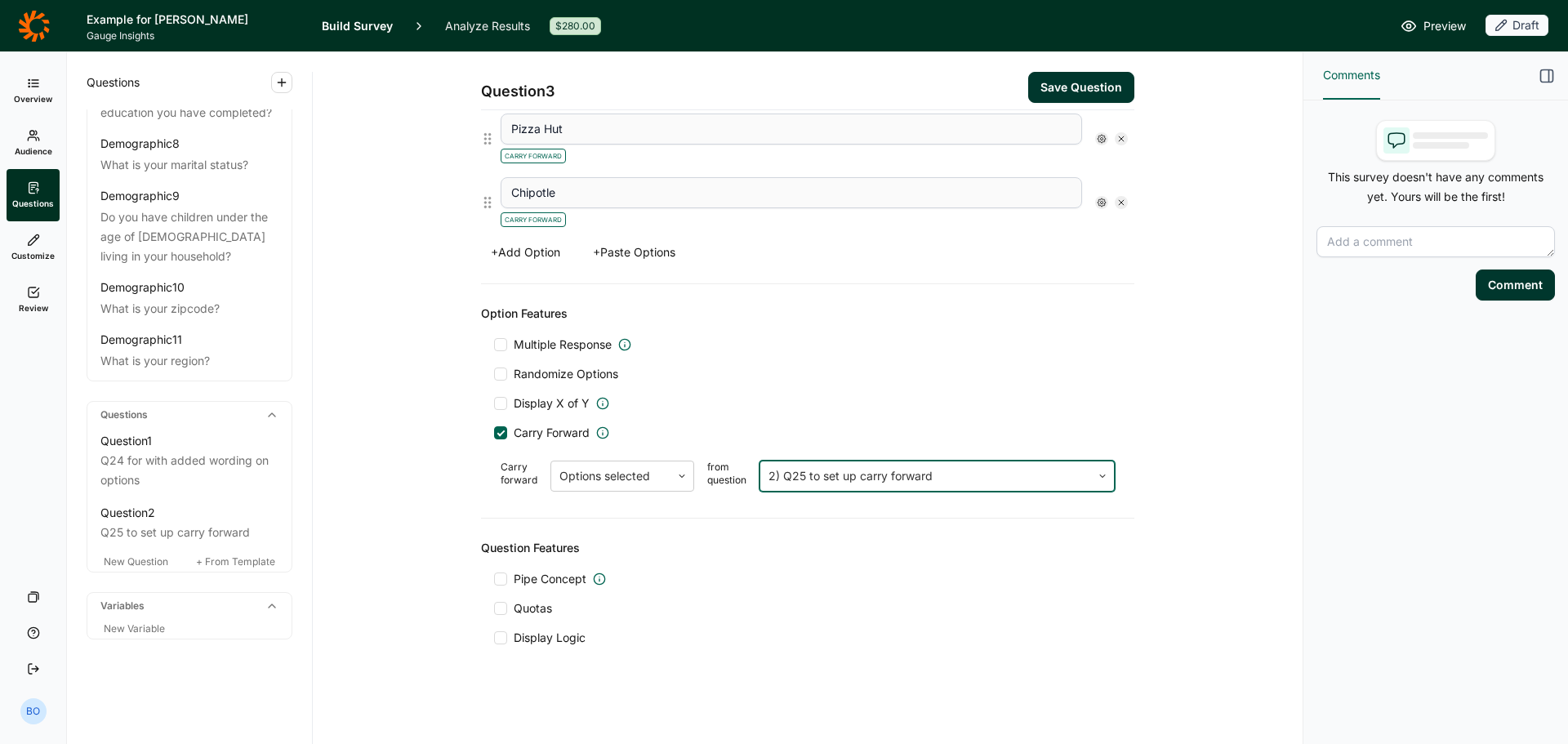
click at [1085, 84] on button "Save Question" at bounding box center [1082, 87] width 106 height 31
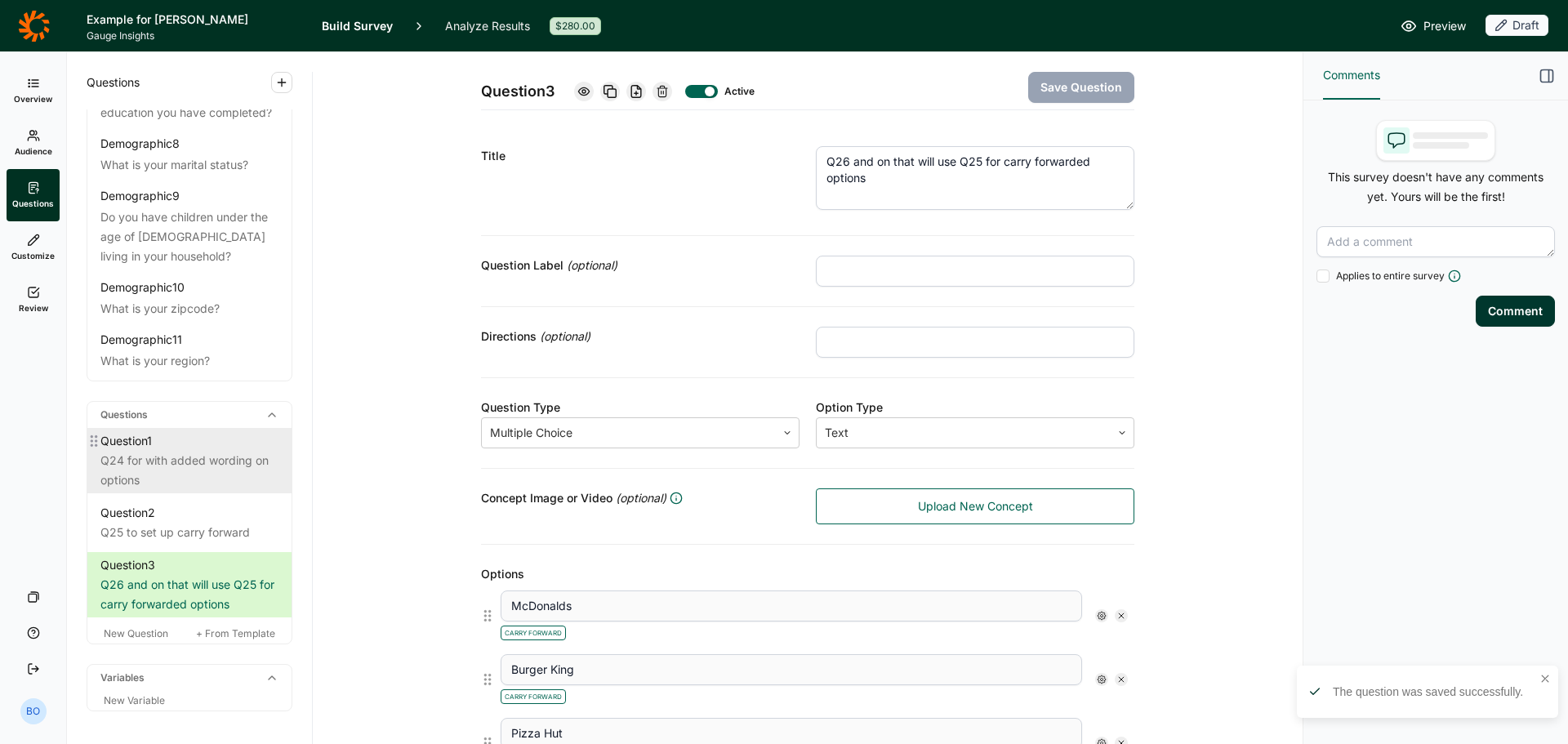
click at [206, 457] on div "Q24 for with added wording on options" at bounding box center [189, 470] width 178 height 40
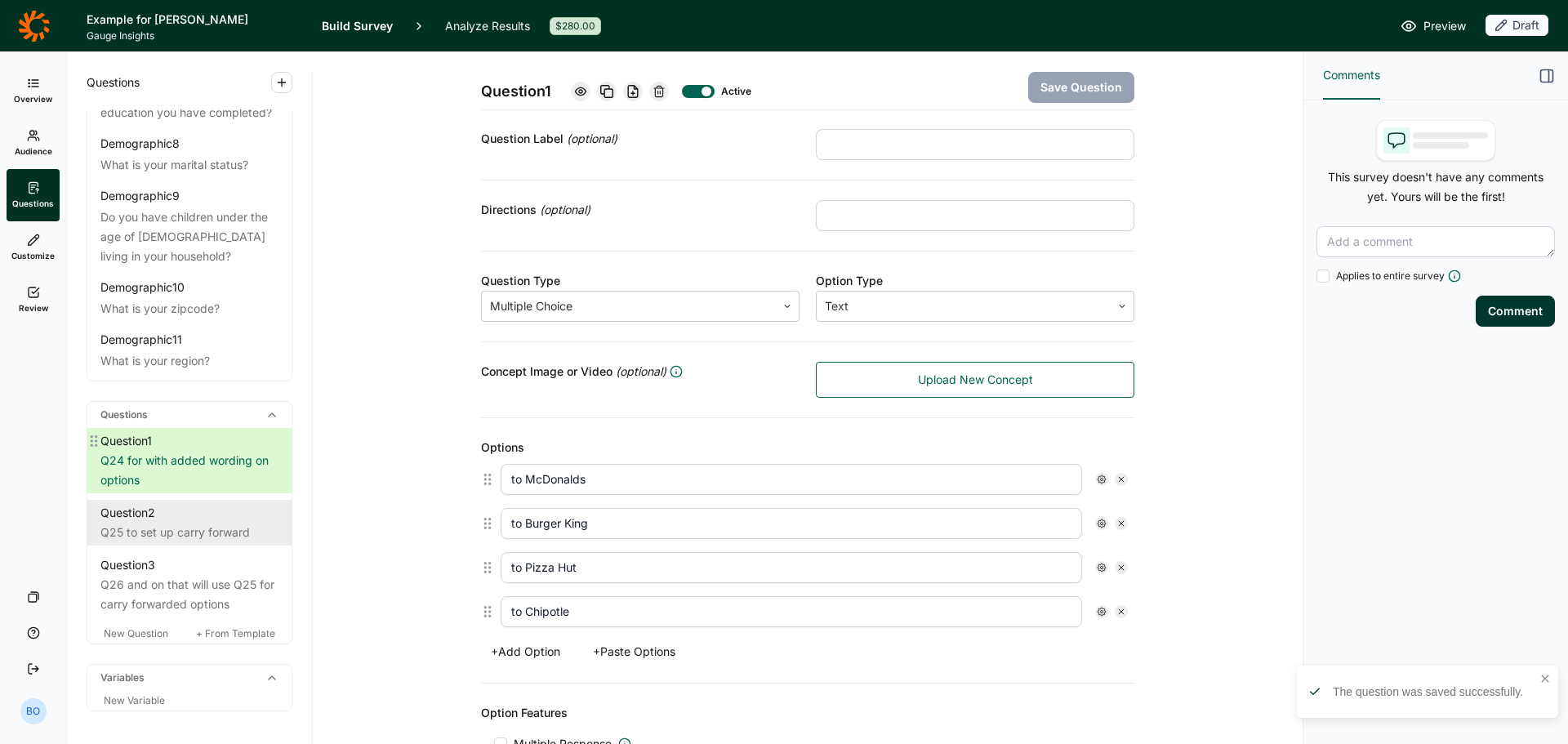
scroll to position [163, 0]
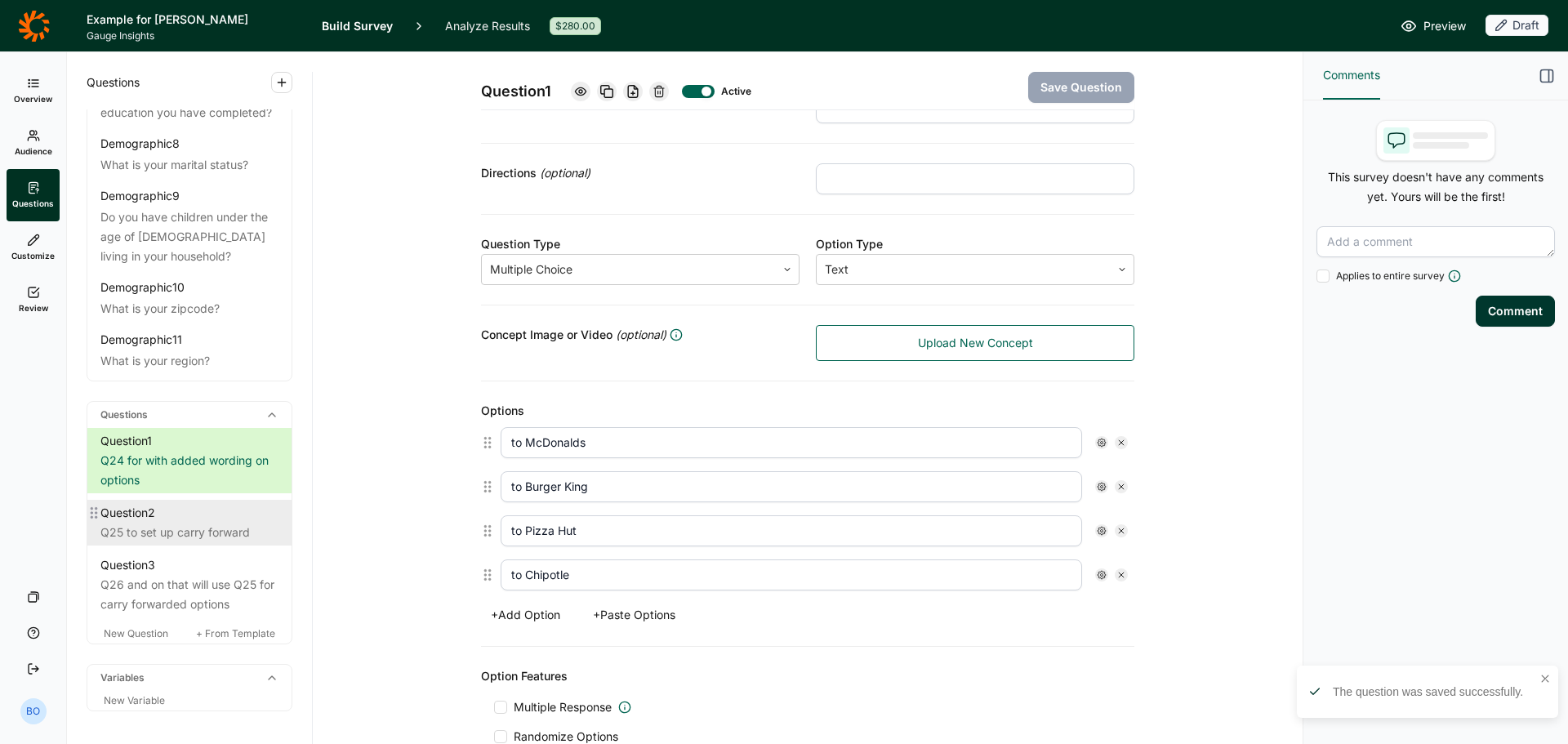
click at [190, 519] on div "Question 2" at bounding box center [189, 512] width 178 height 19
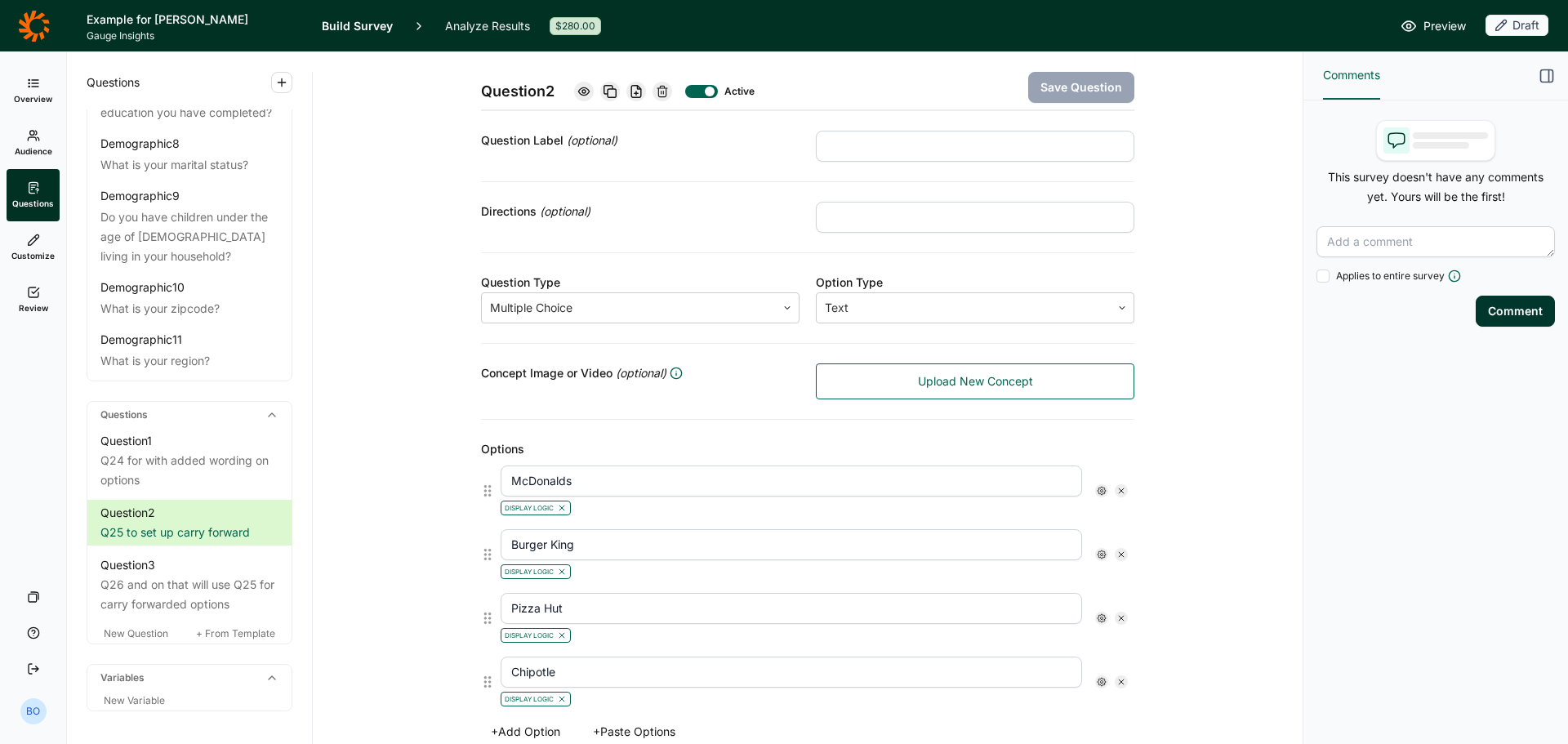
scroll to position [163, 0]
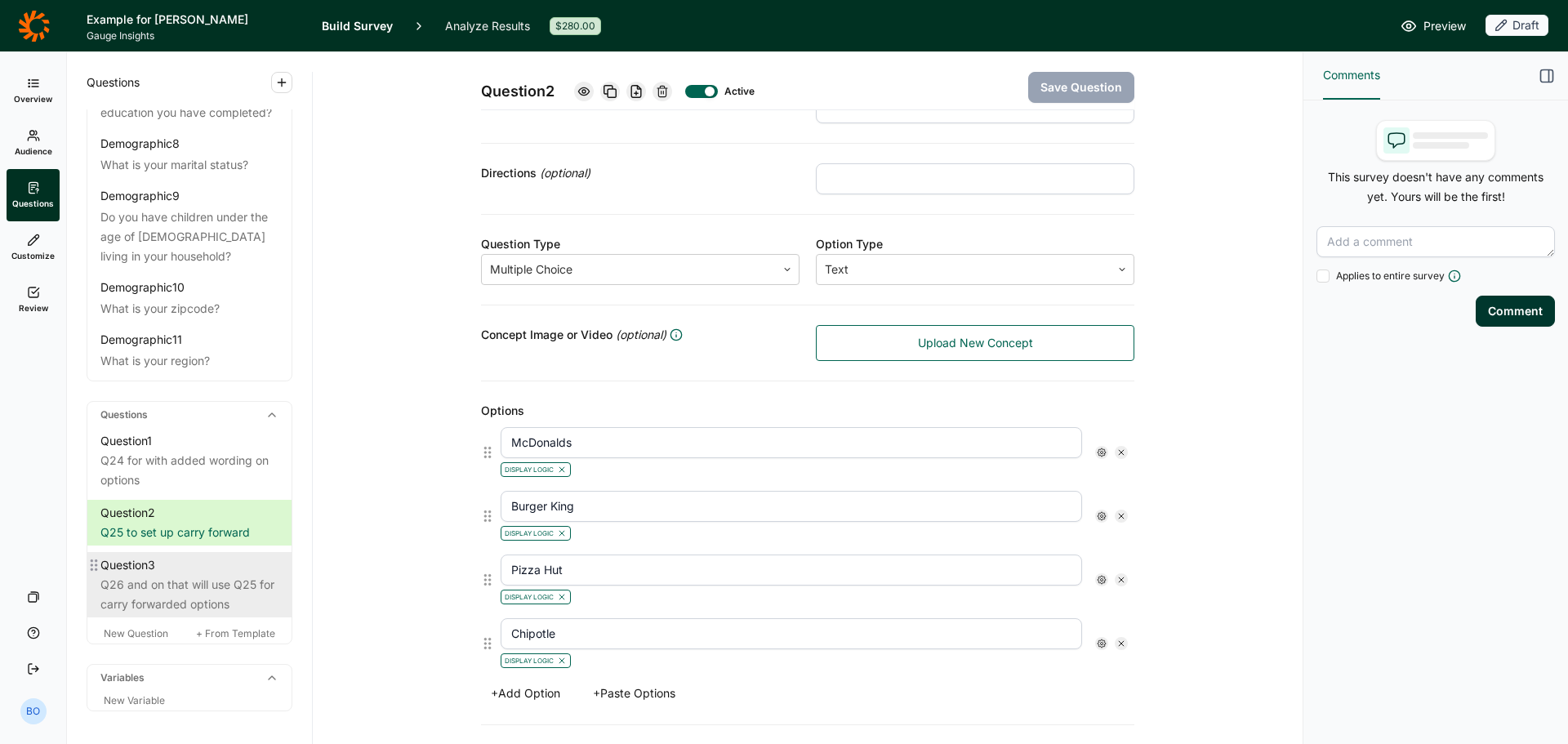
click at [218, 582] on div "Q26 and on that will use Q25 for carry forwarded options" at bounding box center [189, 594] width 178 height 40
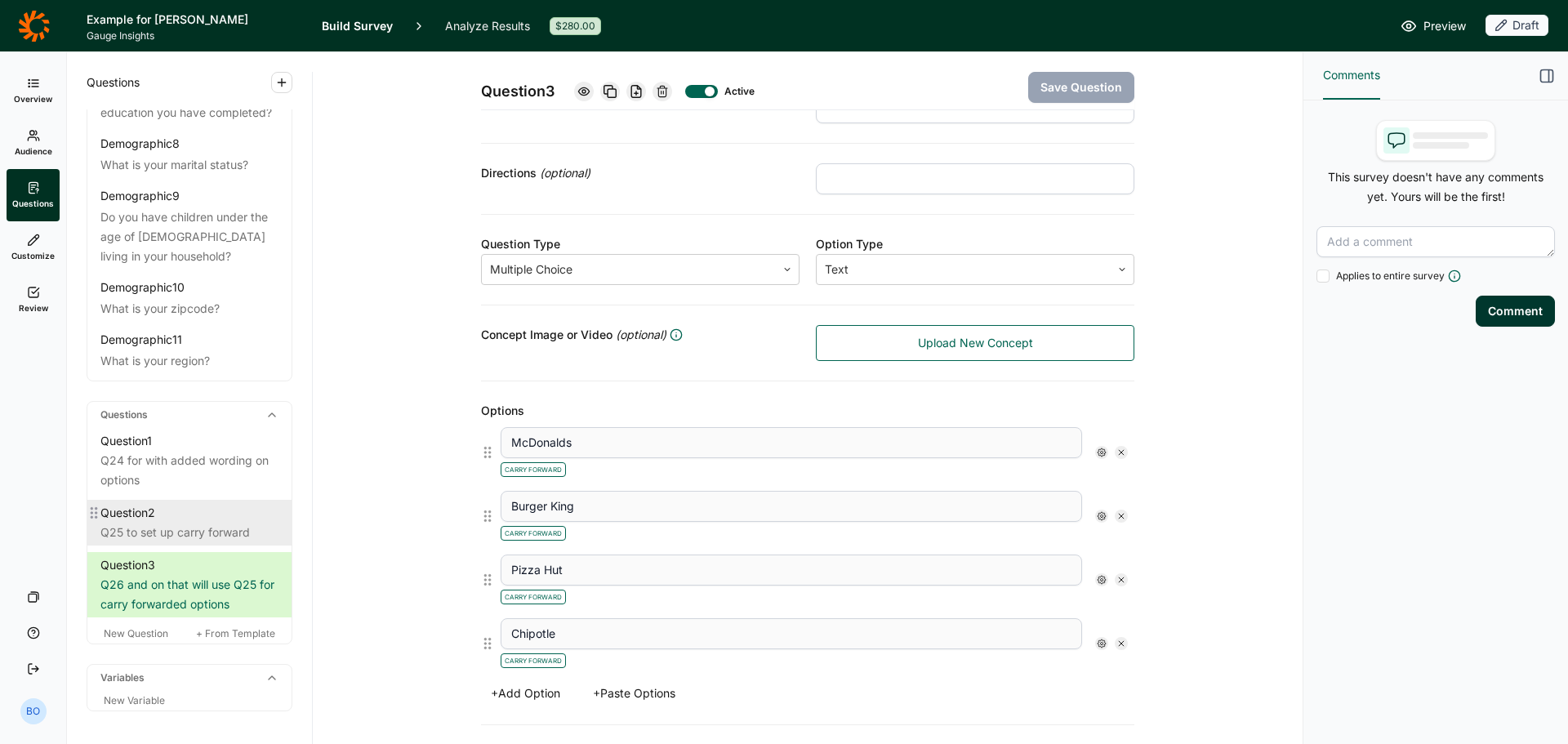
click at [223, 517] on div "Question 2" at bounding box center [189, 512] width 178 height 19
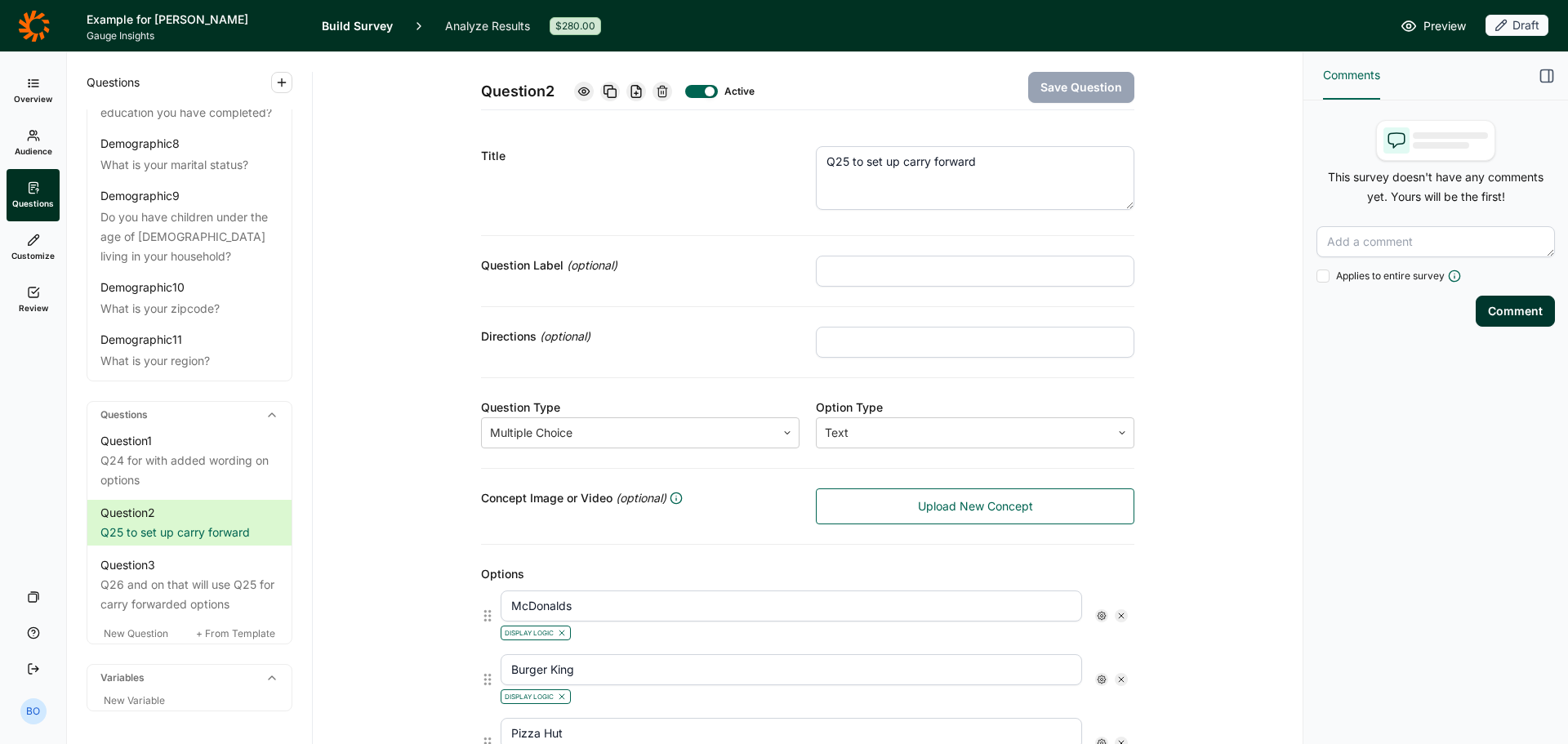
click at [38, 30] on icon at bounding box center [34, 26] width 32 height 33
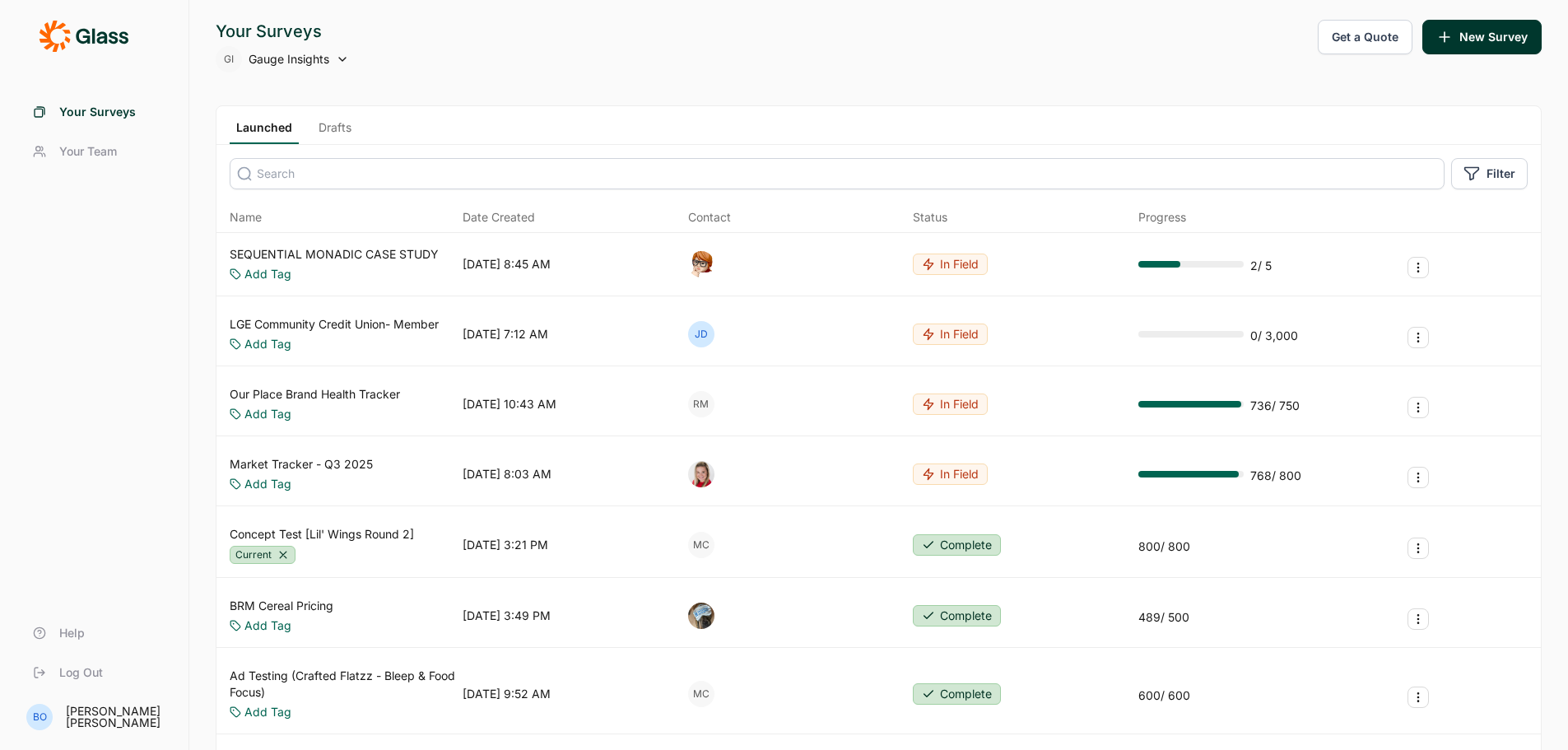
click at [336, 135] on link "Drafts" at bounding box center [334, 131] width 46 height 24
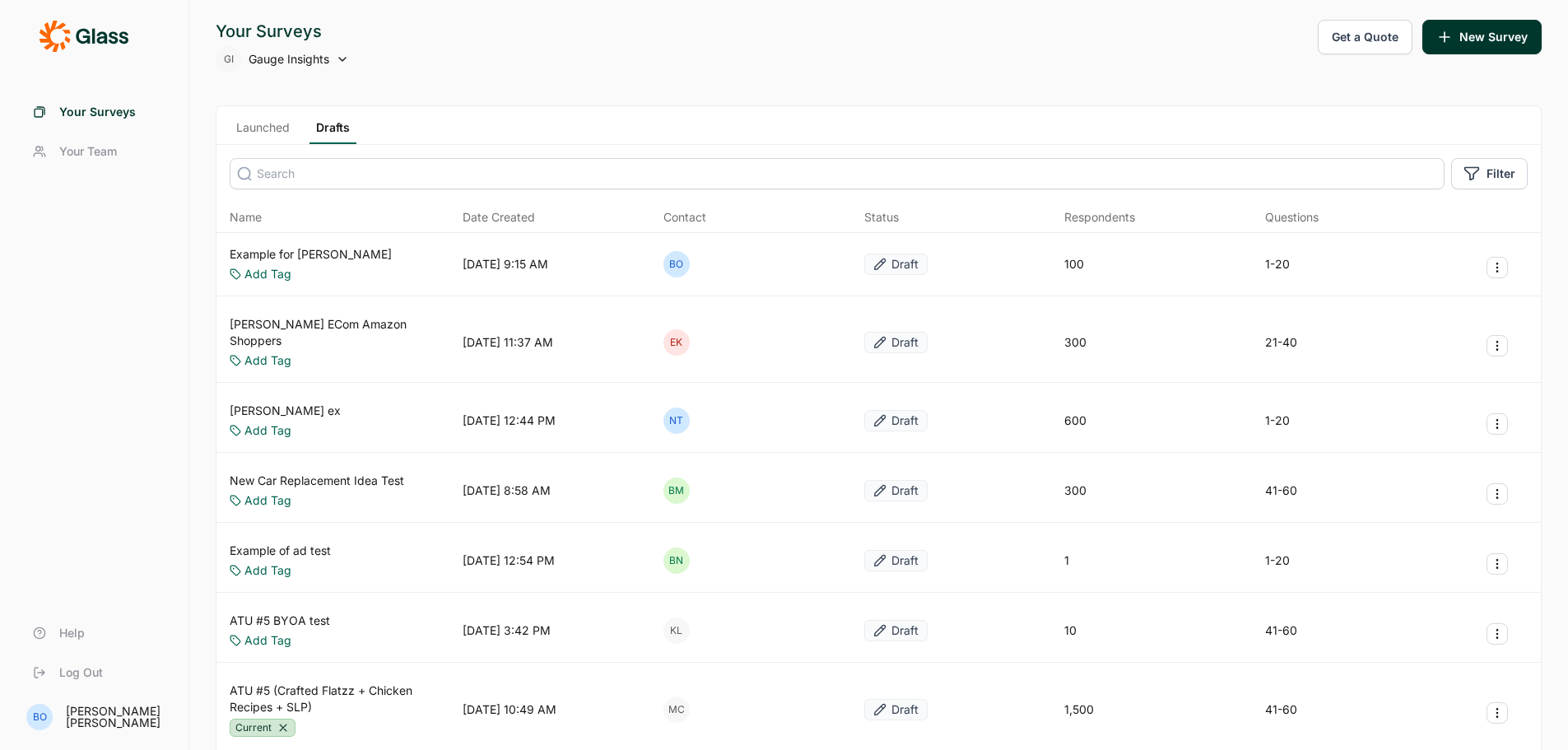
click at [313, 253] on link "Example for [PERSON_NAME]" at bounding box center [311, 254] width 162 height 17
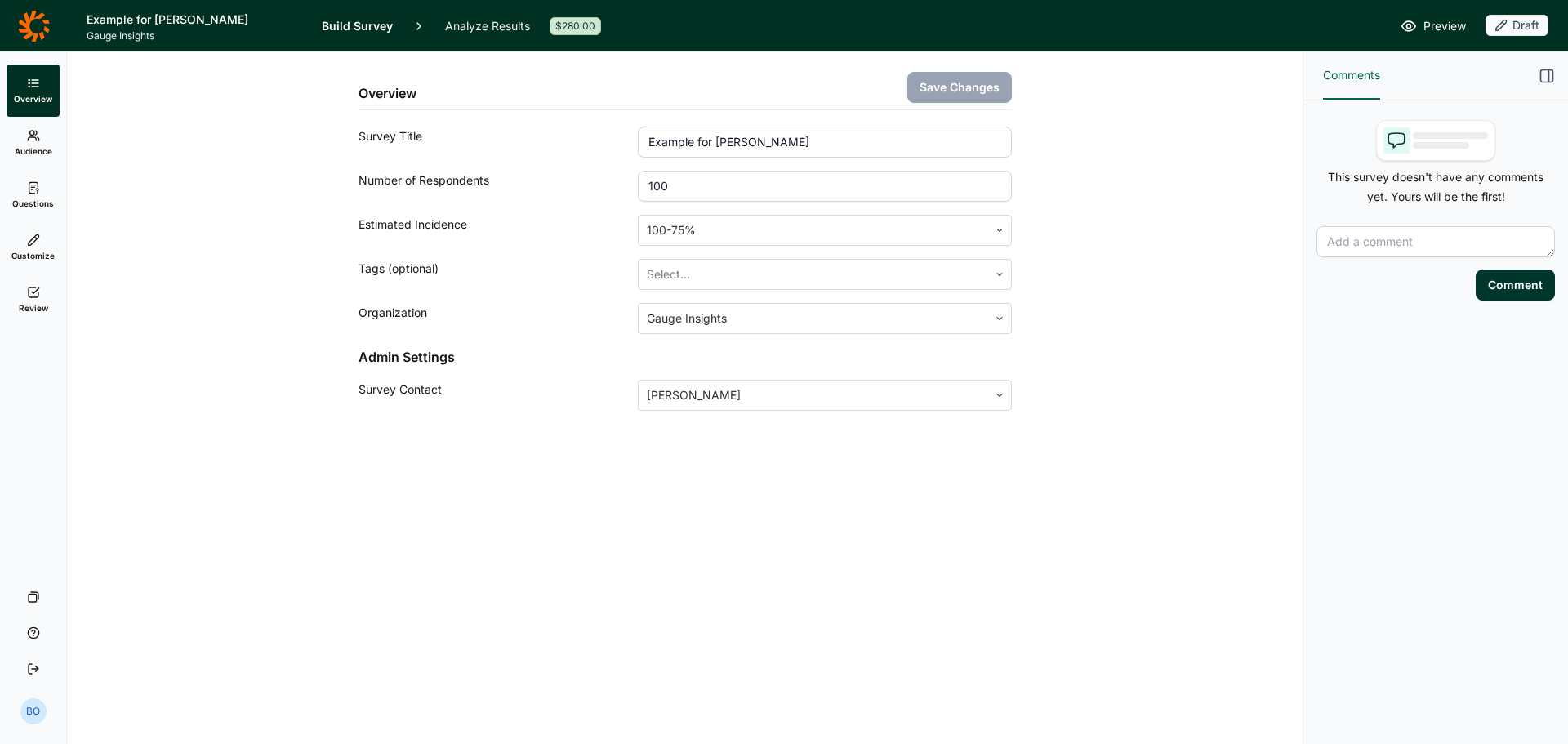
click at [52, 187] on link "Questions" at bounding box center [33, 195] width 53 height 52
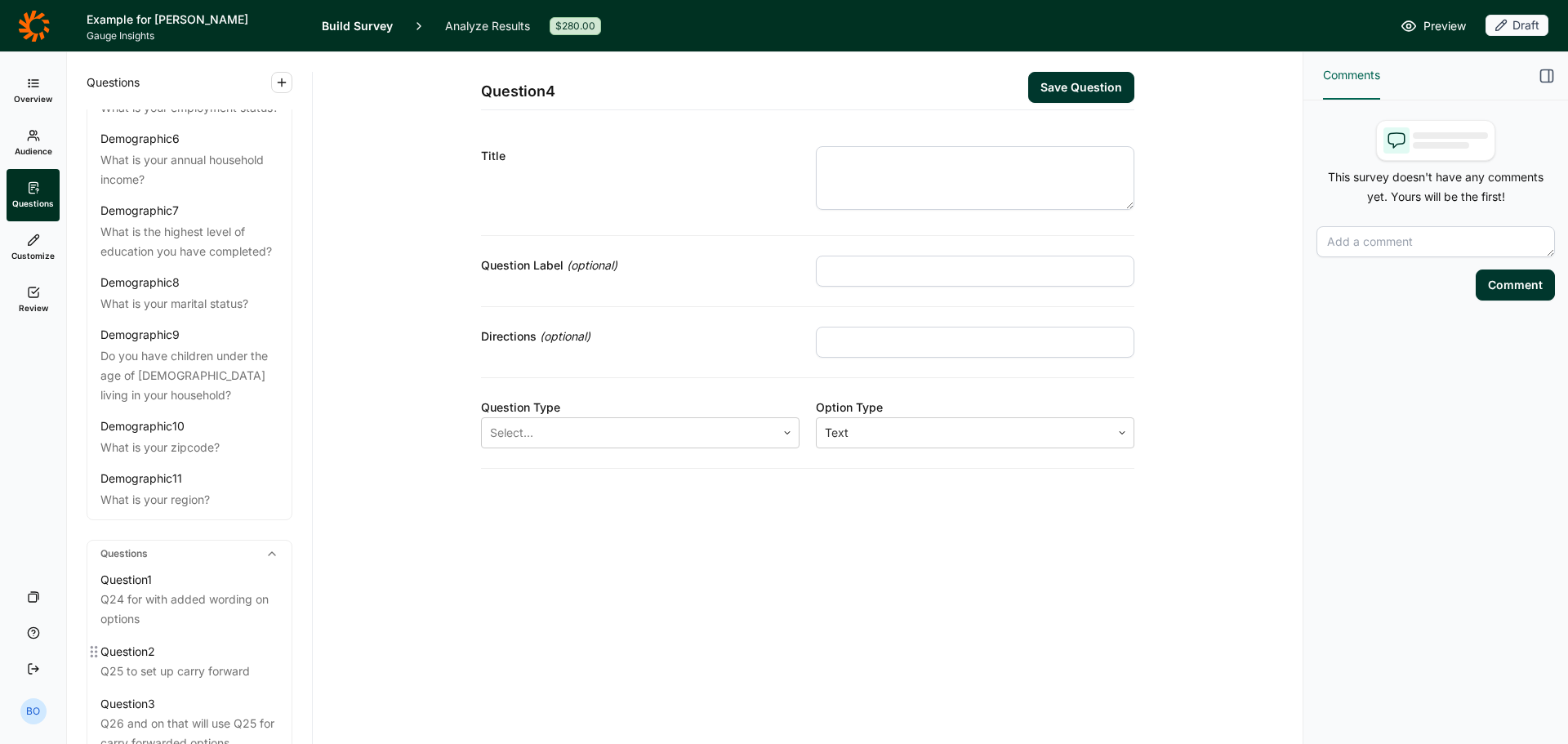
scroll to position [559, 0]
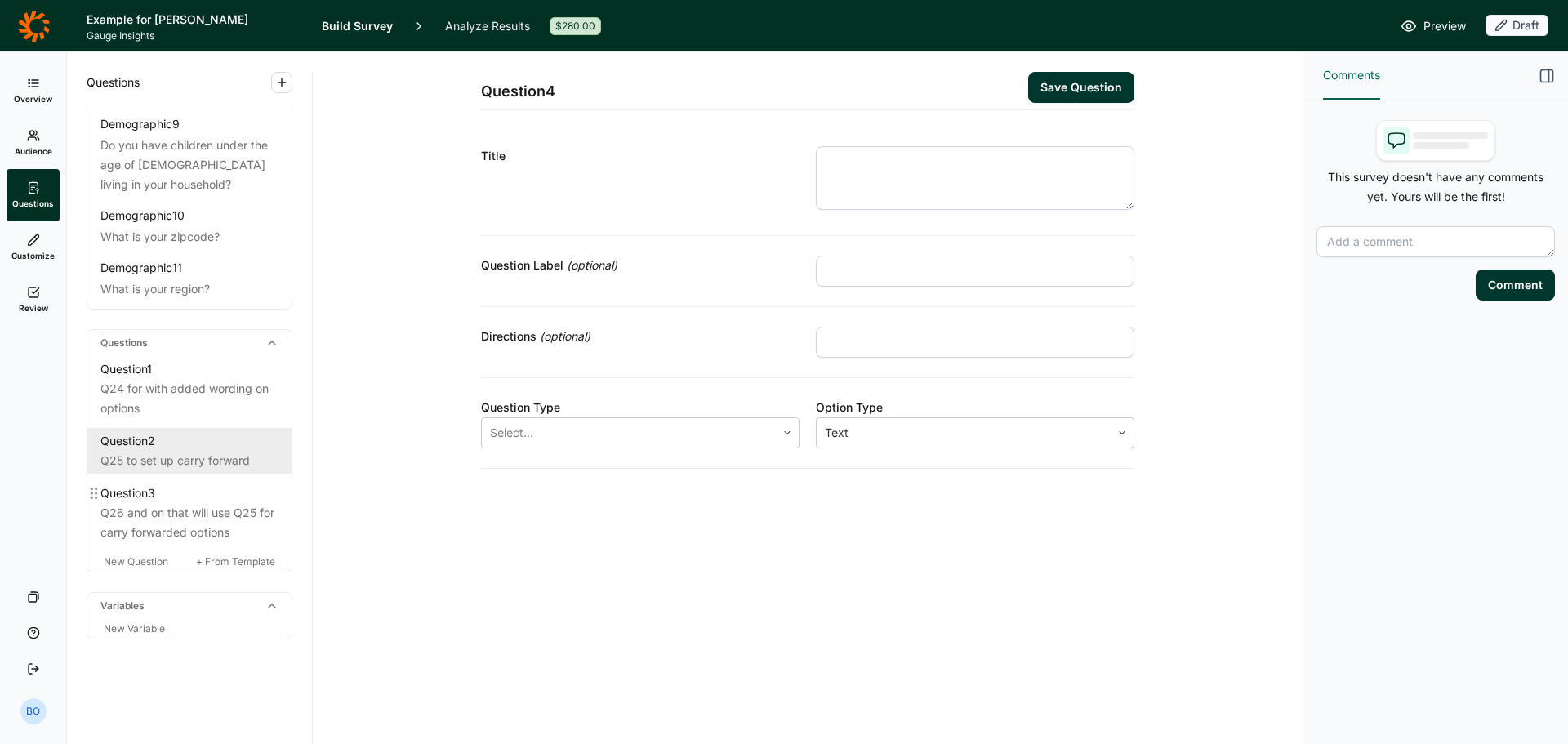
click at [218, 469] on div "Q25 to set up carry forward" at bounding box center [189, 460] width 178 height 19
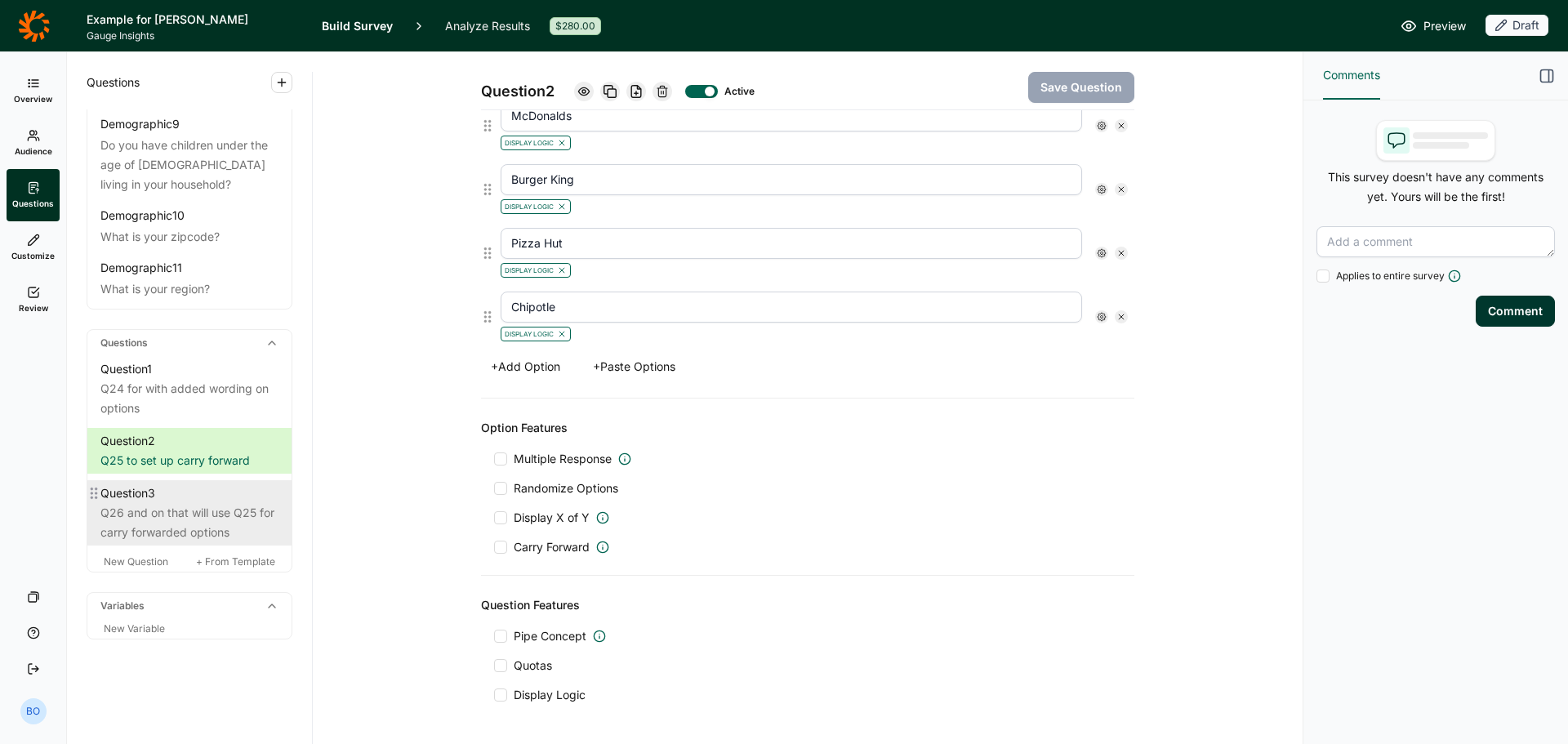
click at [166, 499] on div "Question 3" at bounding box center [189, 493] width 178 height 19
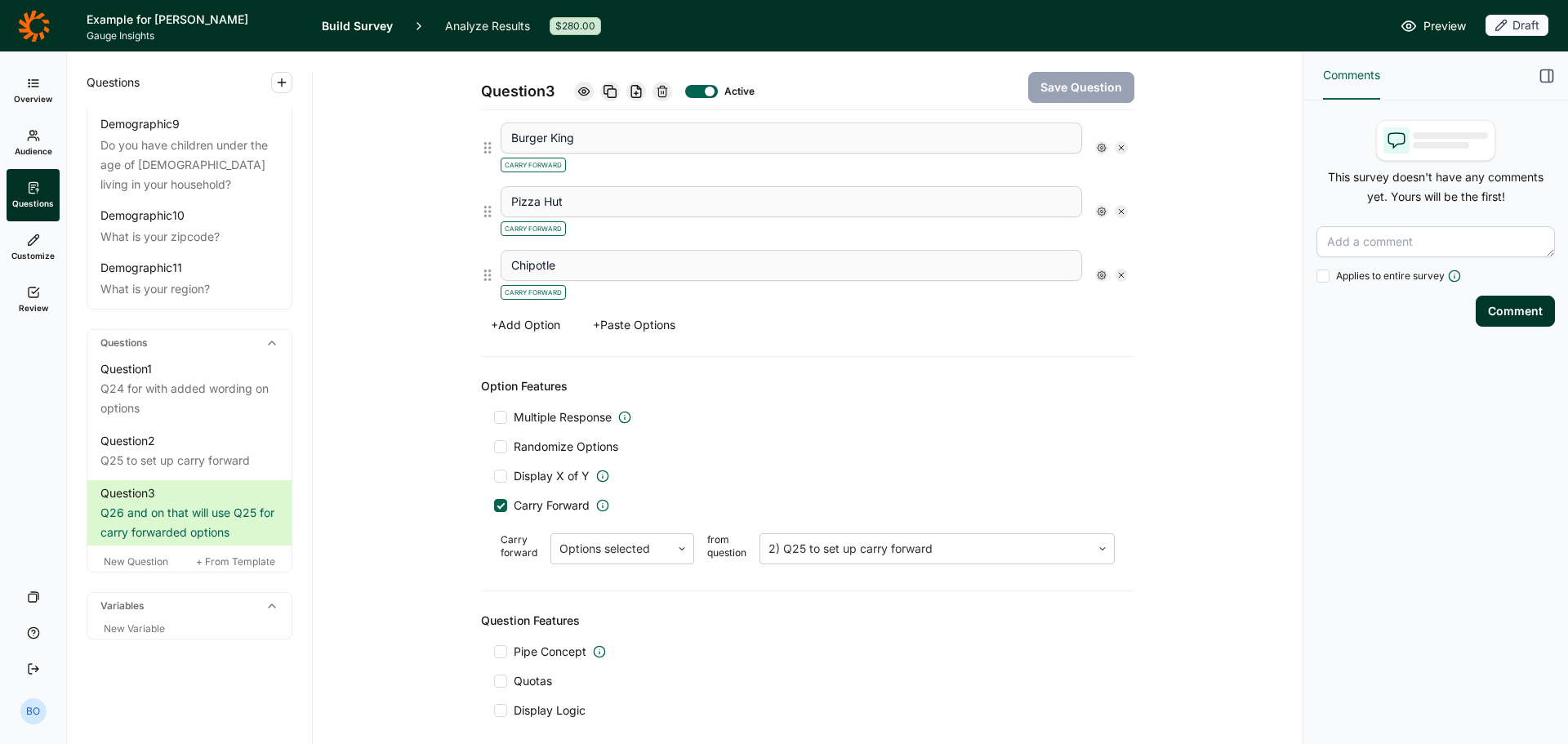
scroll to position [571, 0]
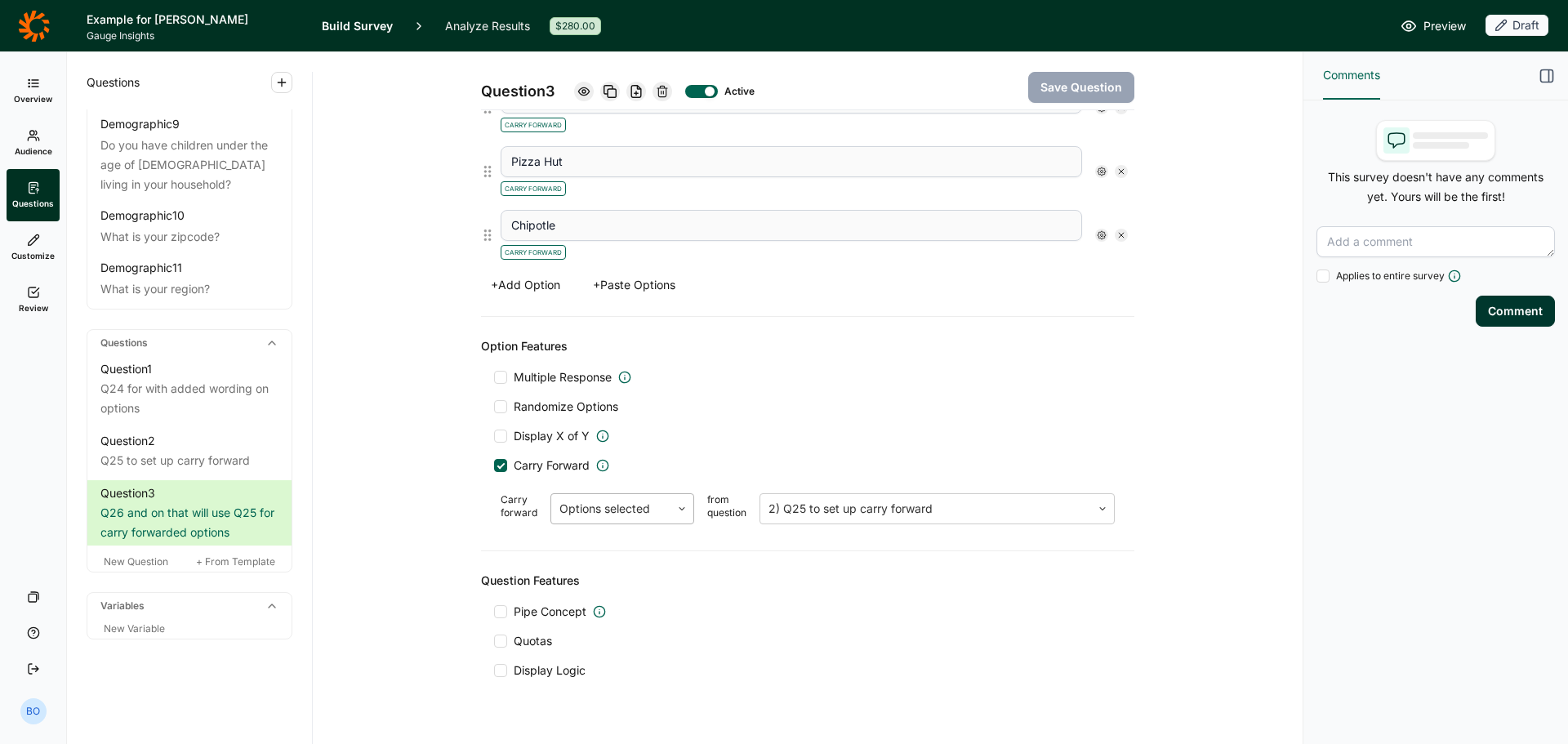
click at [649, 514] on div at bounding box center [611, 509] width 102 height 23
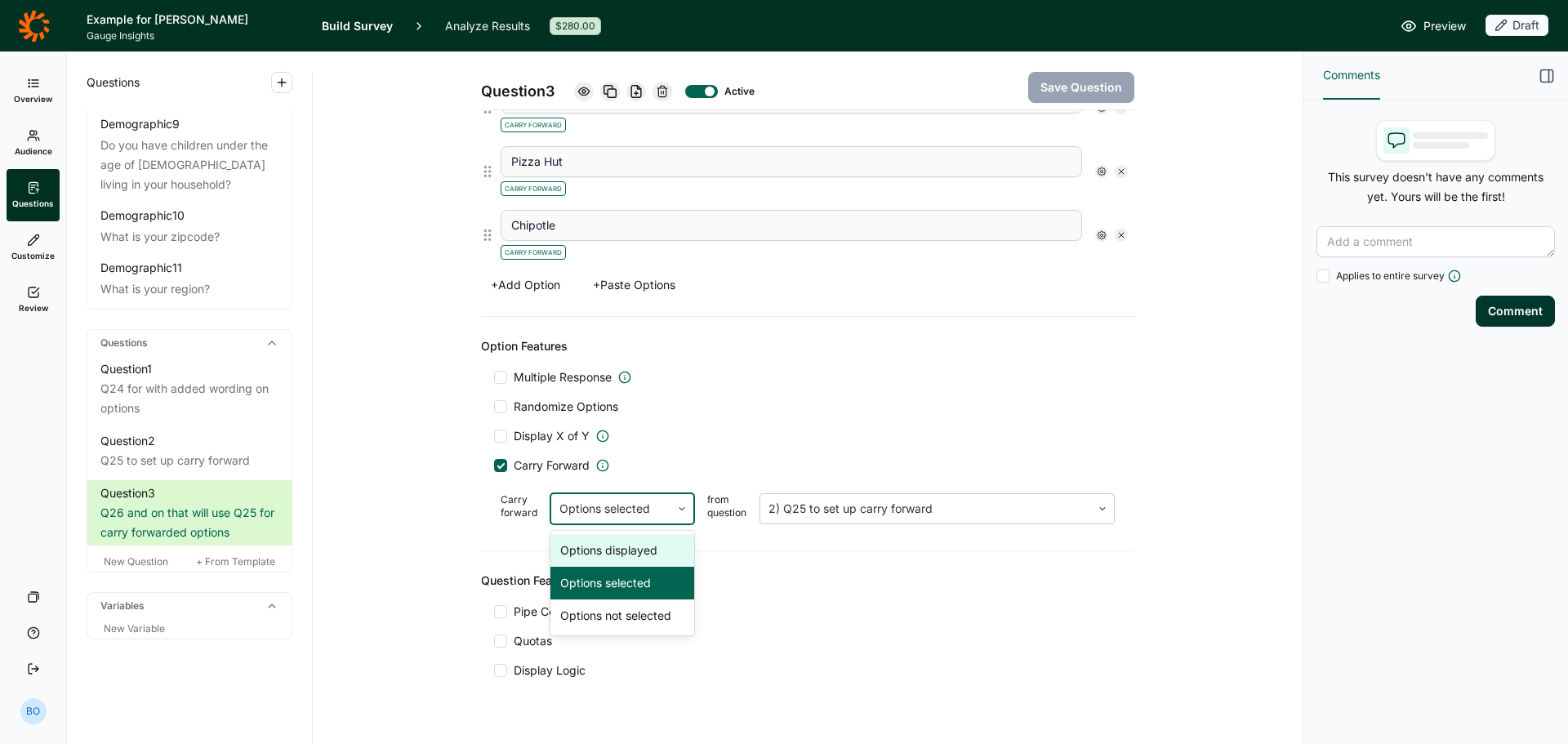
click at [645, 551] on div "Options displayed" at bounding box center [622, 551] width 144 height 33
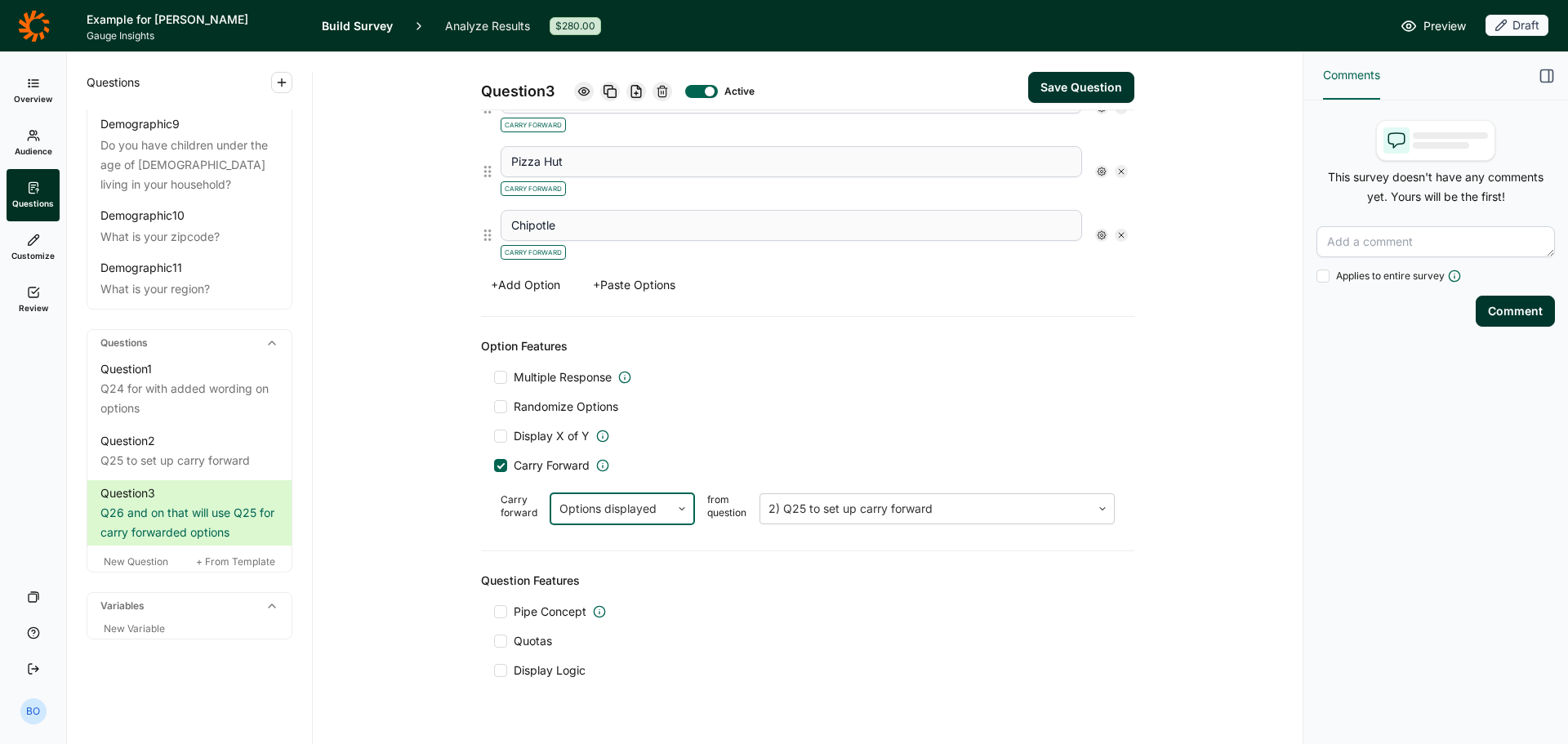
click at [1086, 88] on button "Save Question" at bounding box center [1082, 87] width 106 height 31
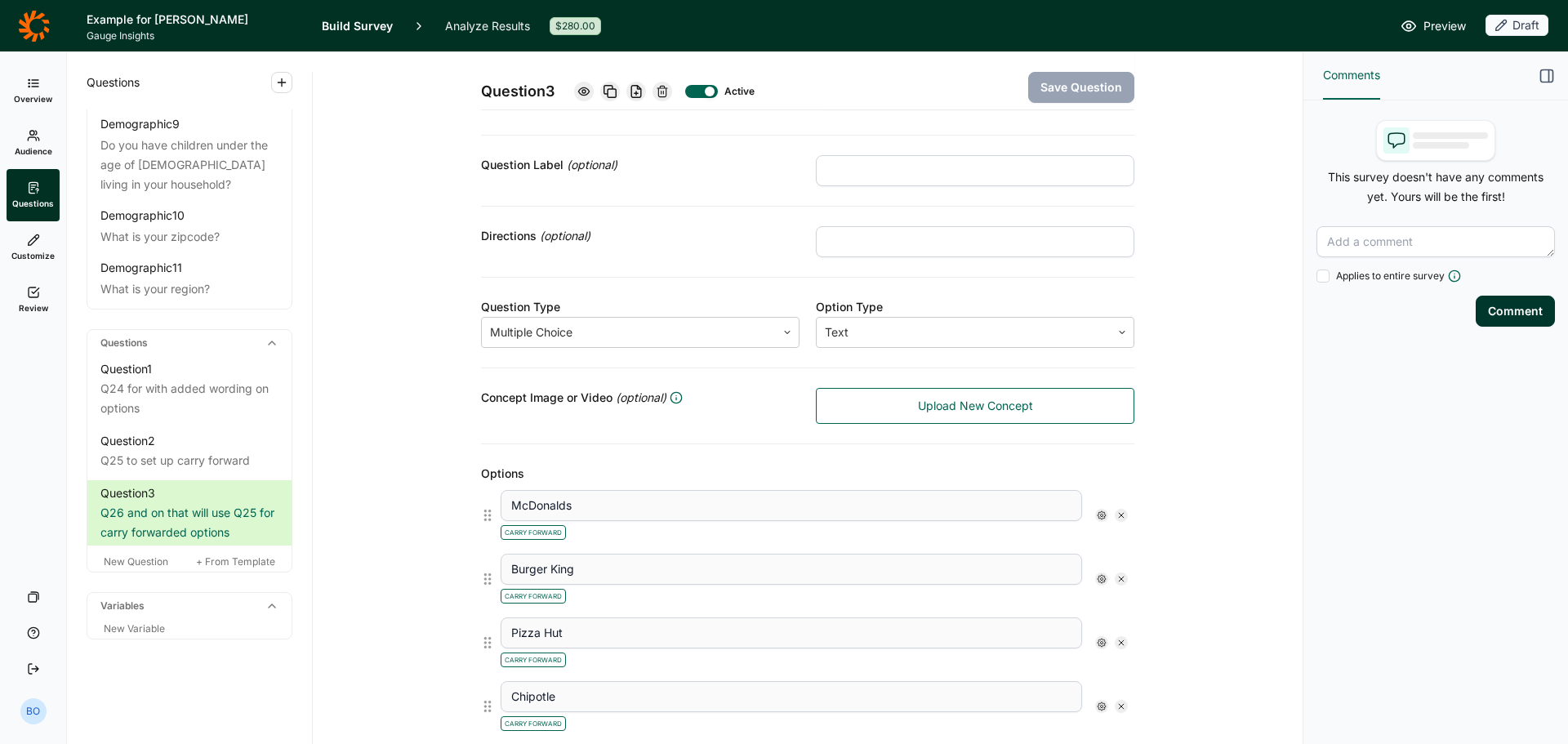
scroll to position [0, 0]
